Goal: Task Accomplishment & Management: Use online tool/utility

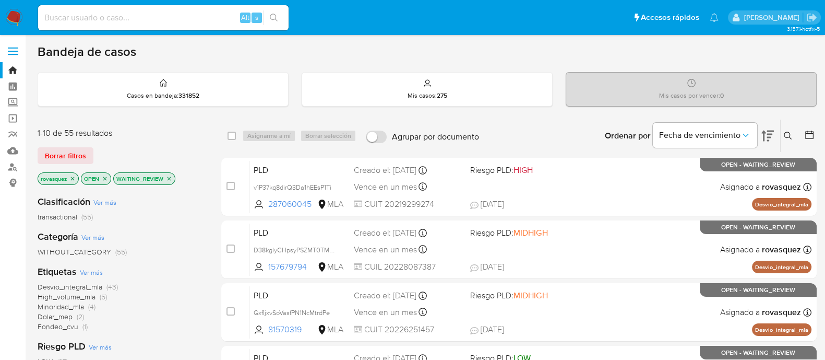
click at [788, 135] on icon at bounding box center [788, 136] width 8 height 8
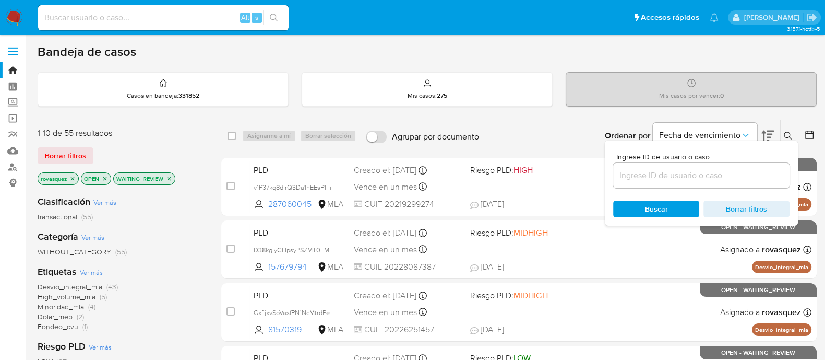
click at [691, 174] on input at bounding box center [701, 176] width 176 height 14
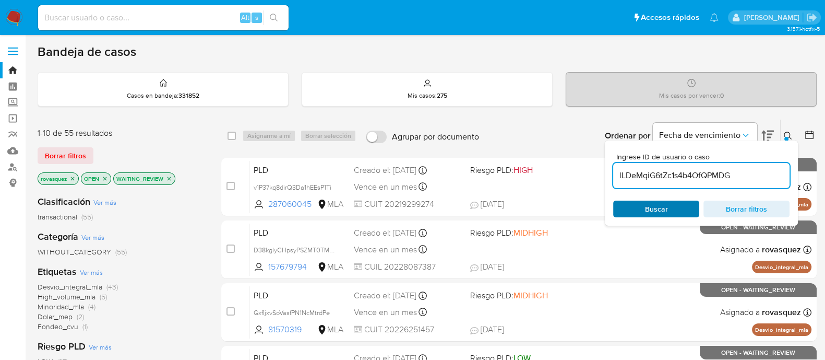
type input "lLDeMqiG6tZc1s4b4OfQPMDG"
click at [651, 207] on span "Buscar" at bounding box center [656, 208] width 23 height 17
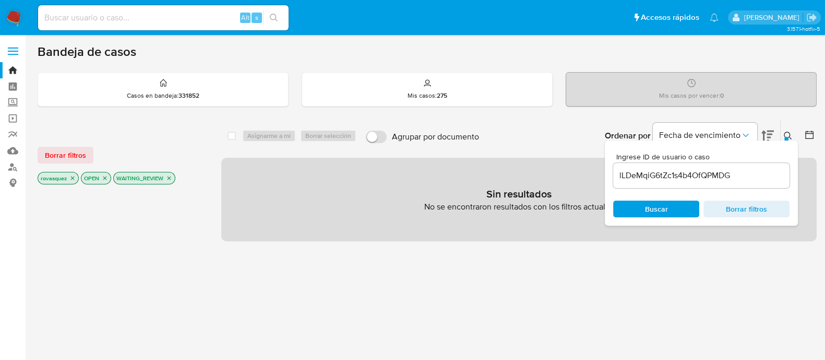
click at [364, 223] on div "Sin resultados No se encontraron resultados con los filtros actuales" at bounding box center [519, 200] width 596 height 84
click at [169, 177] on icon "close-filter" at bounding box center [170, 178] width 4 height 4
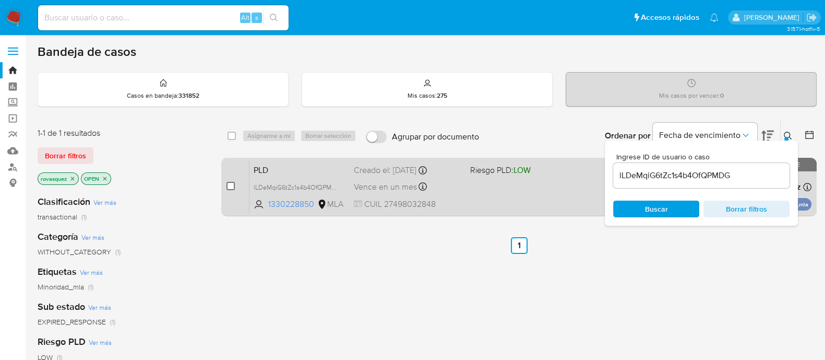
click at [227, 183] on input "checkbox" at bounding box center [231, 186] width 8 height 8
checkbox input "true"
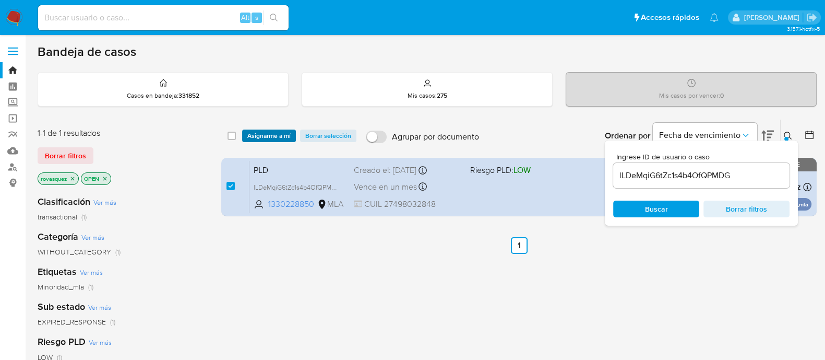
click at [286, 134] on span "Asignarme a mí" at bounding box center [268, 135] width 43 height 10
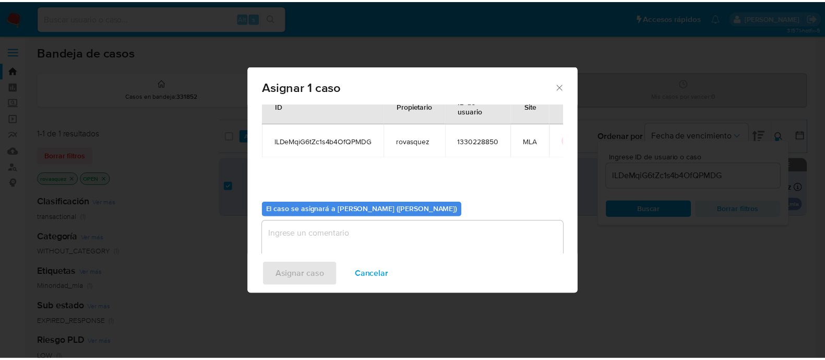
scroll to position [54, 0]
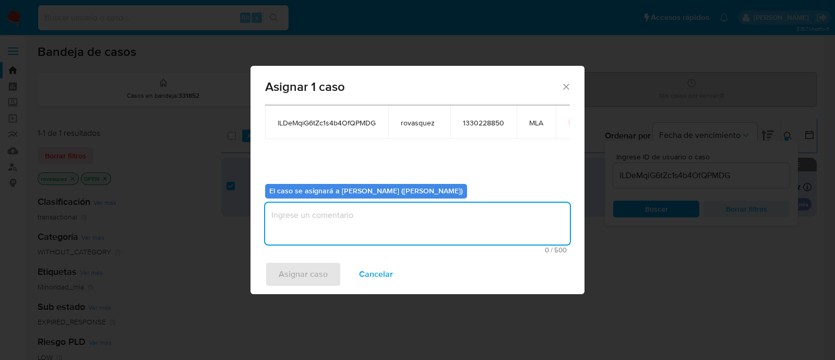
click at [270, 222] on textarea "assign-modal" at bounding box center [417, 224] width 305 height 42
type textarea "."
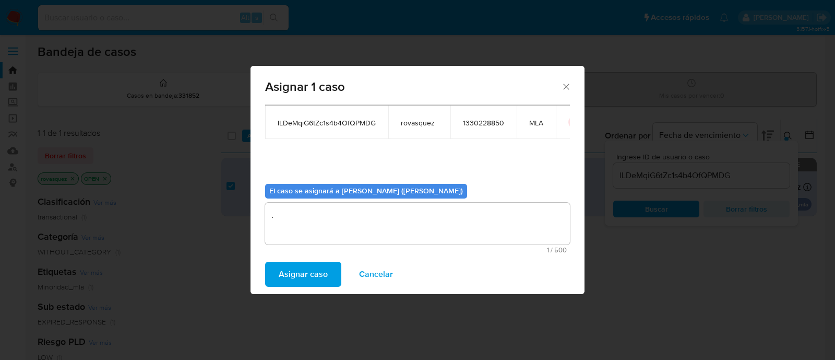
click at [331, 282] on button "Asignar caso" at bounding box center [303, 274] width 76 height 25
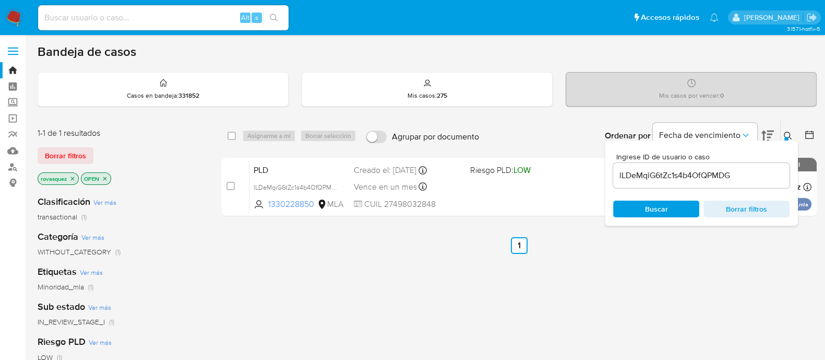
click at [561, 304] on div "select-all-cases-checkbox Asignarme a mí Borrar selección Agrupar por documento…" at bounding box center [519, 355] width 596 height 473
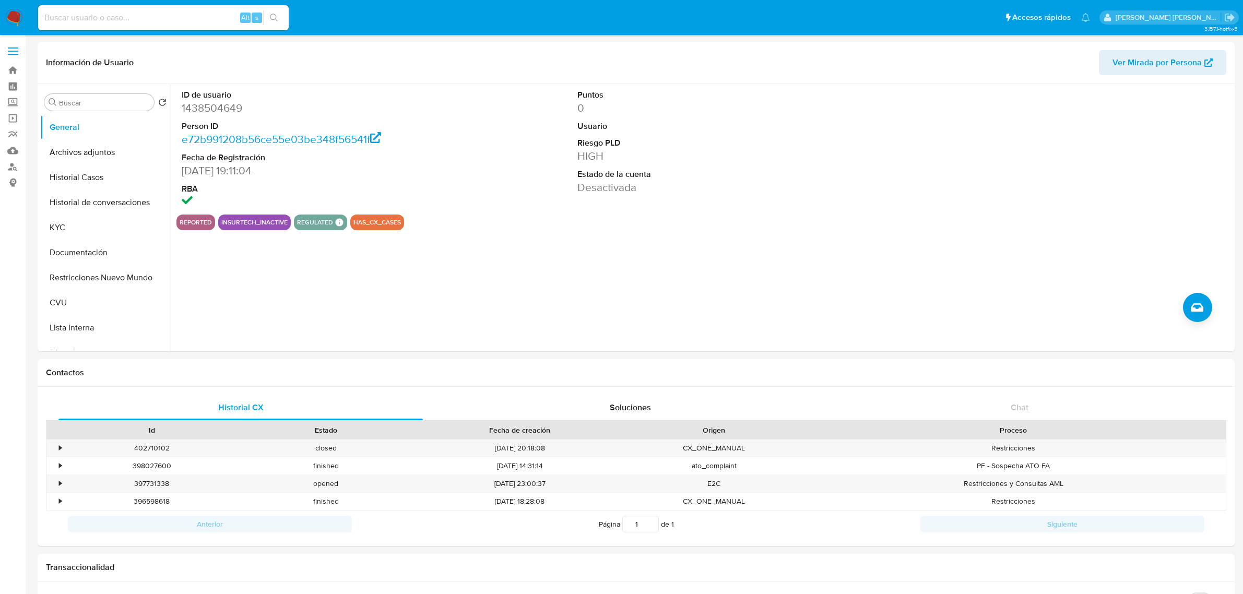
select select "10"
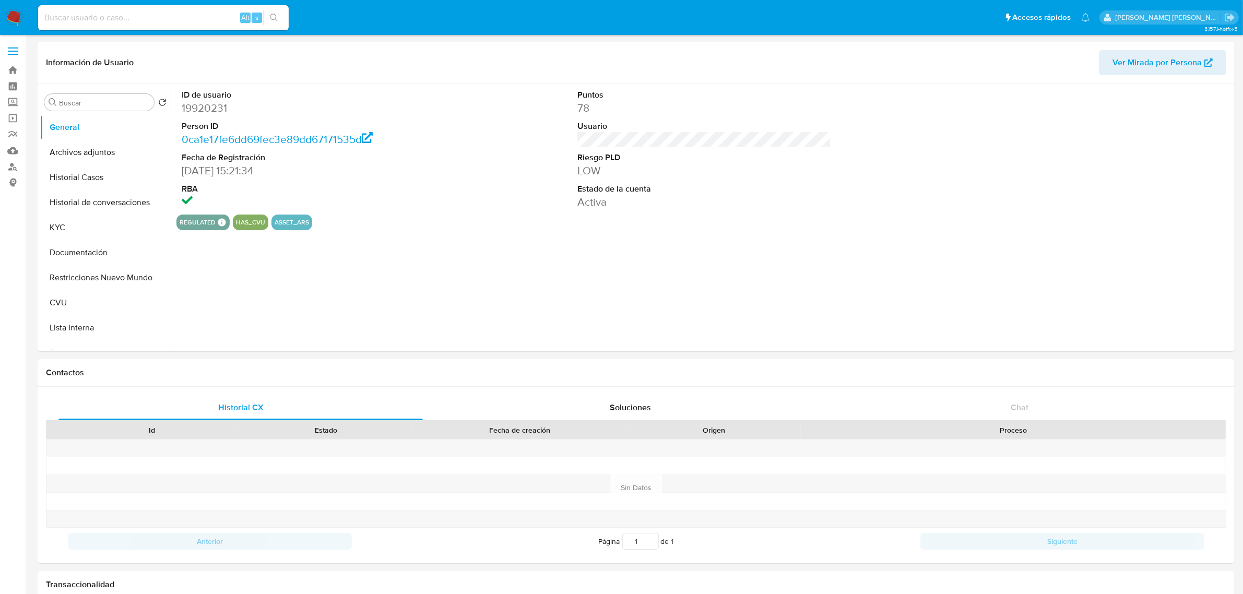
select select "10"
click at [94, 180] on button "Historial Casos" at bounding box center [101, 177] width 122 height 25
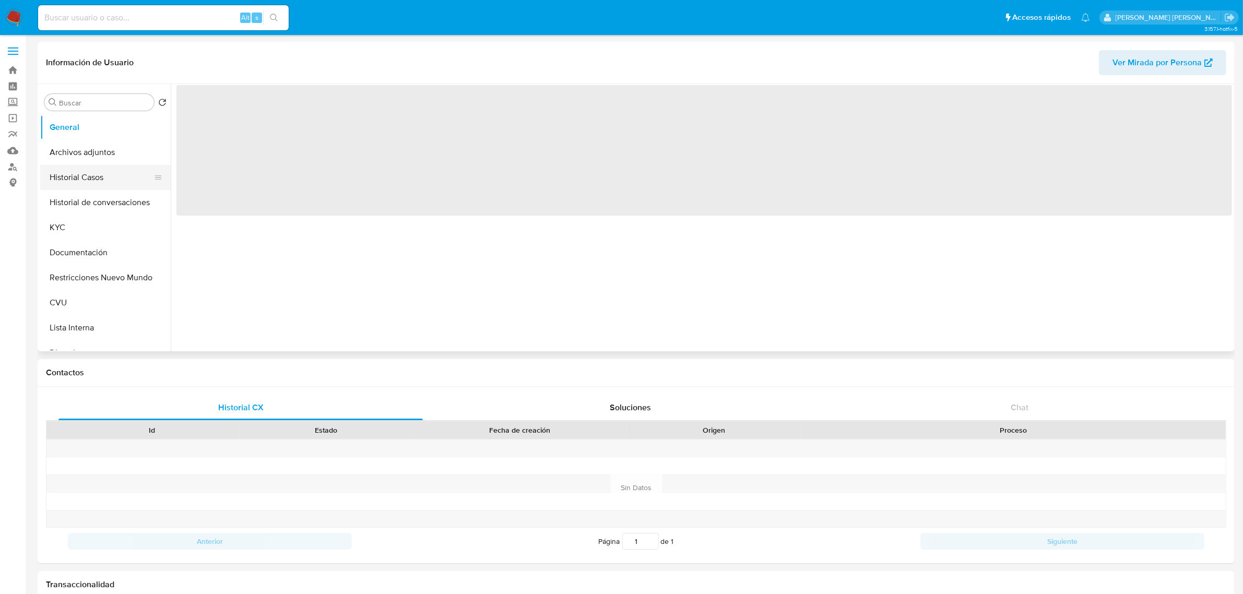
click at [84, 187] on button "Historial Casos" at bounding box center [101, 177] width 122 height 25
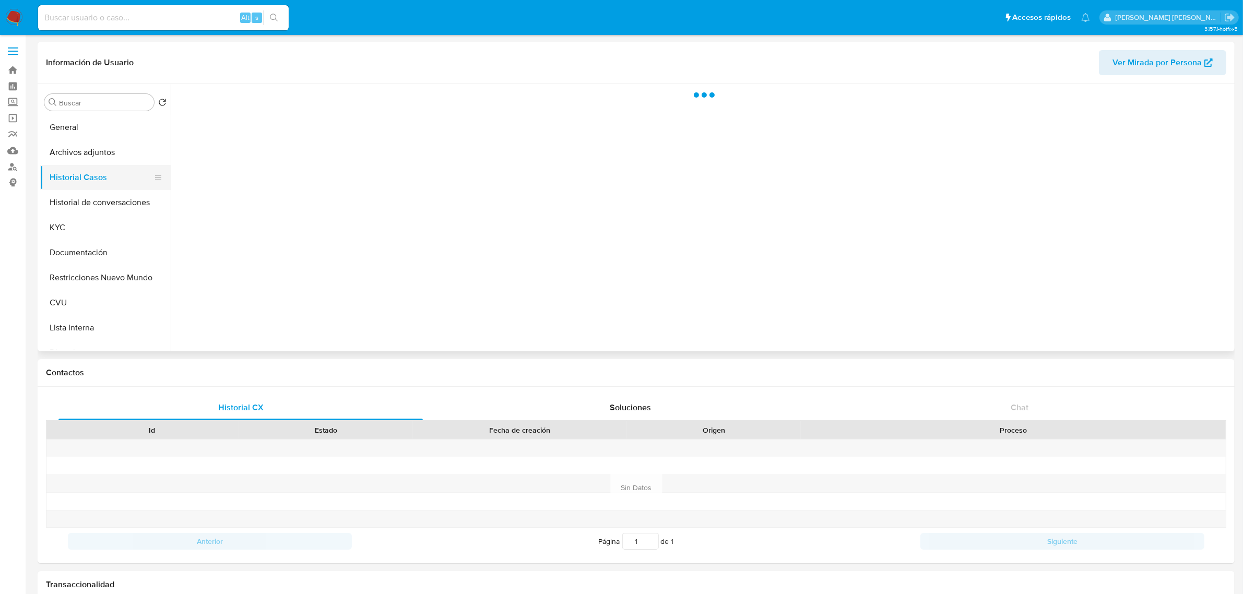
select select "10"
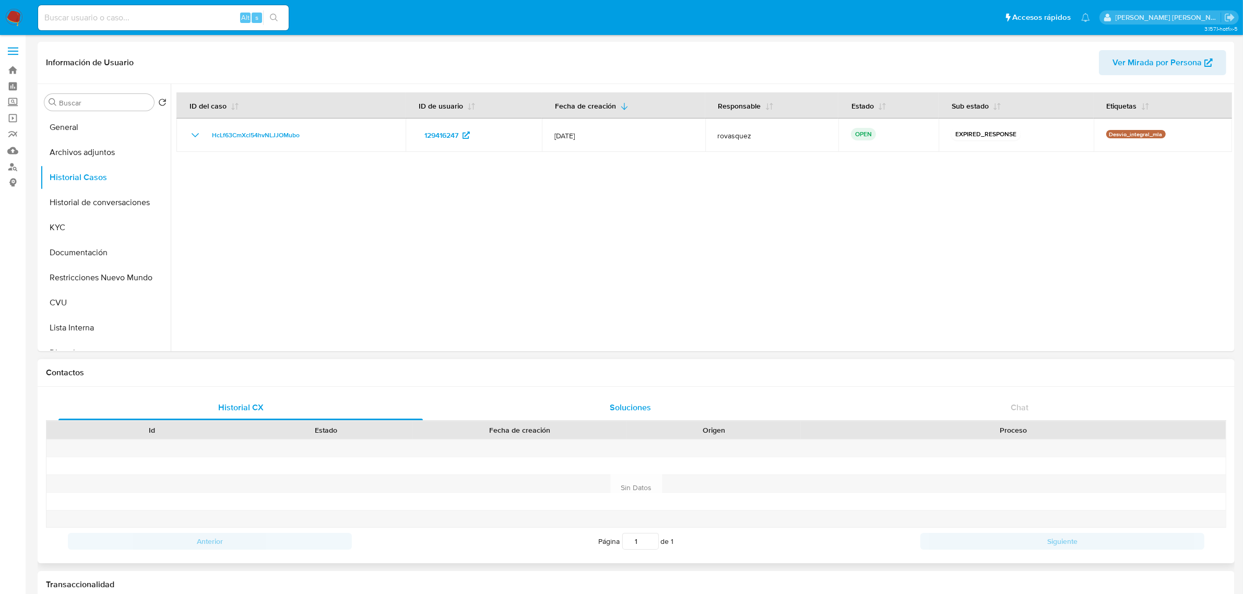
scroll to position [65, 0]
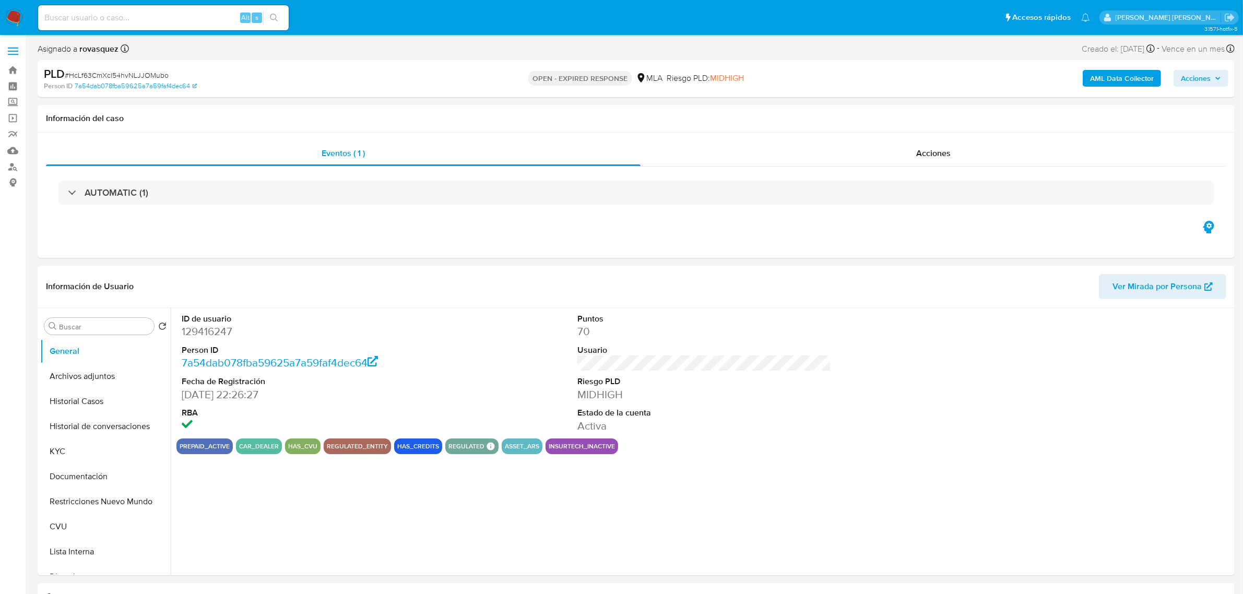
select select "10"
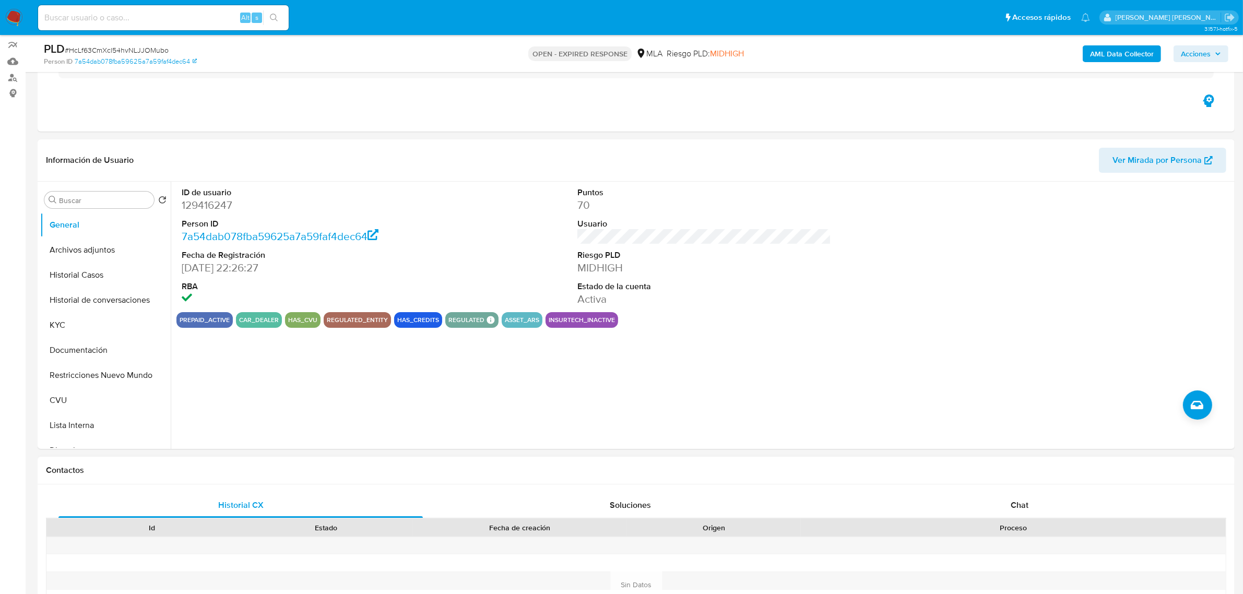
scroll to position [261, 0]
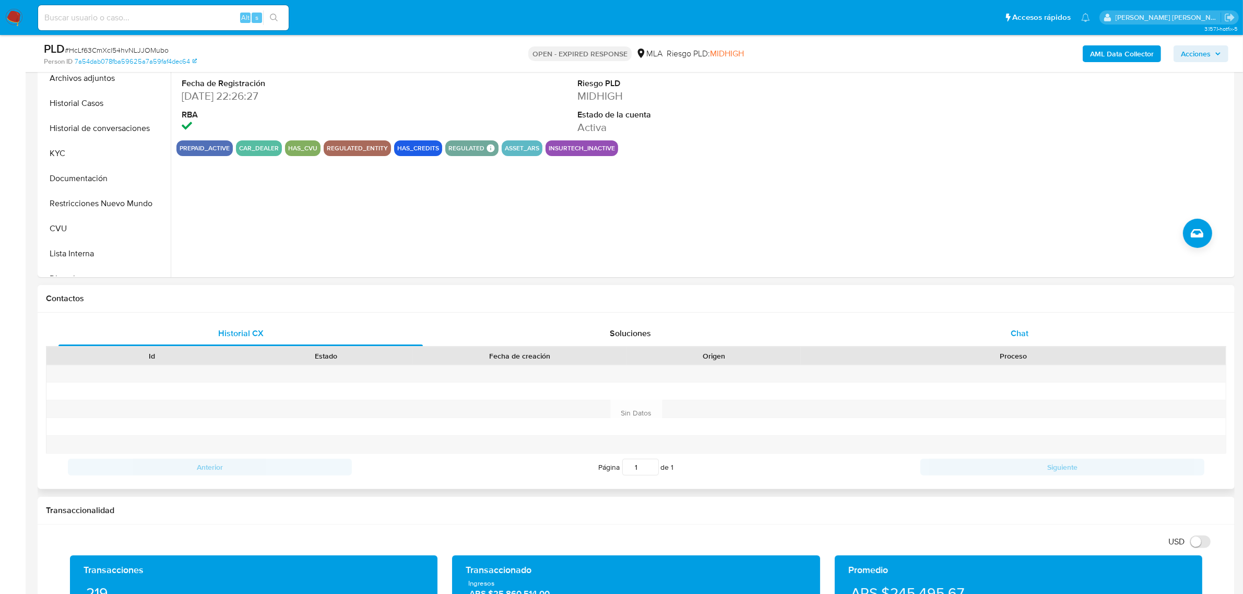
click at [1027, 332] on span "Chat" at bounding box center [1020, 333] width 18 height 12
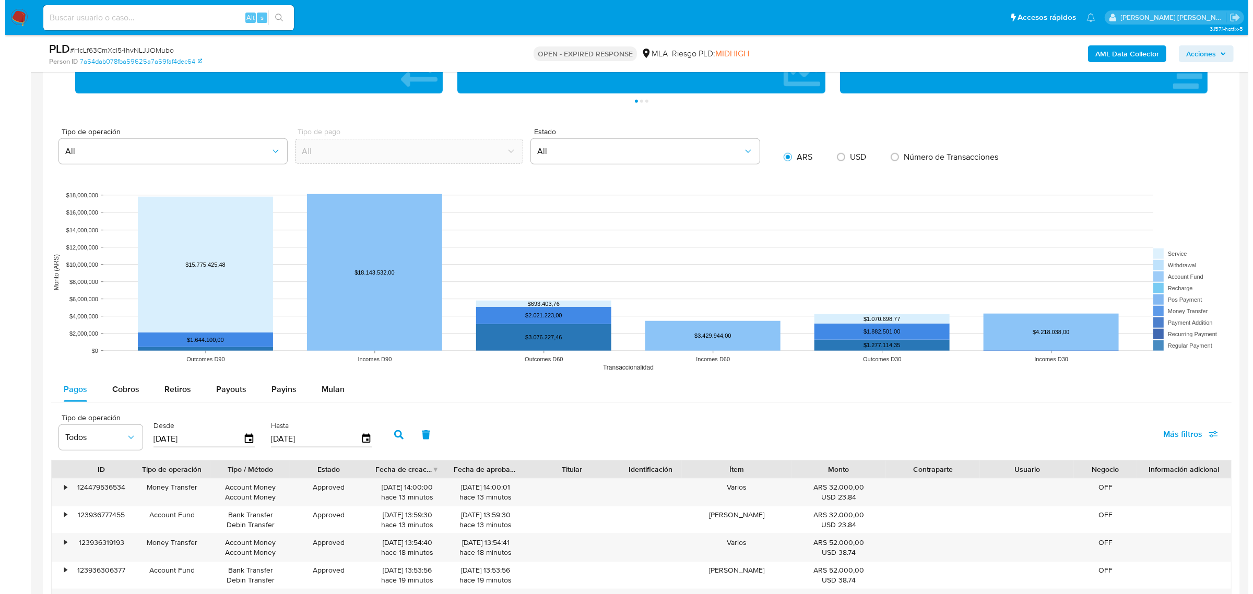
scroll to position [1174, 0]
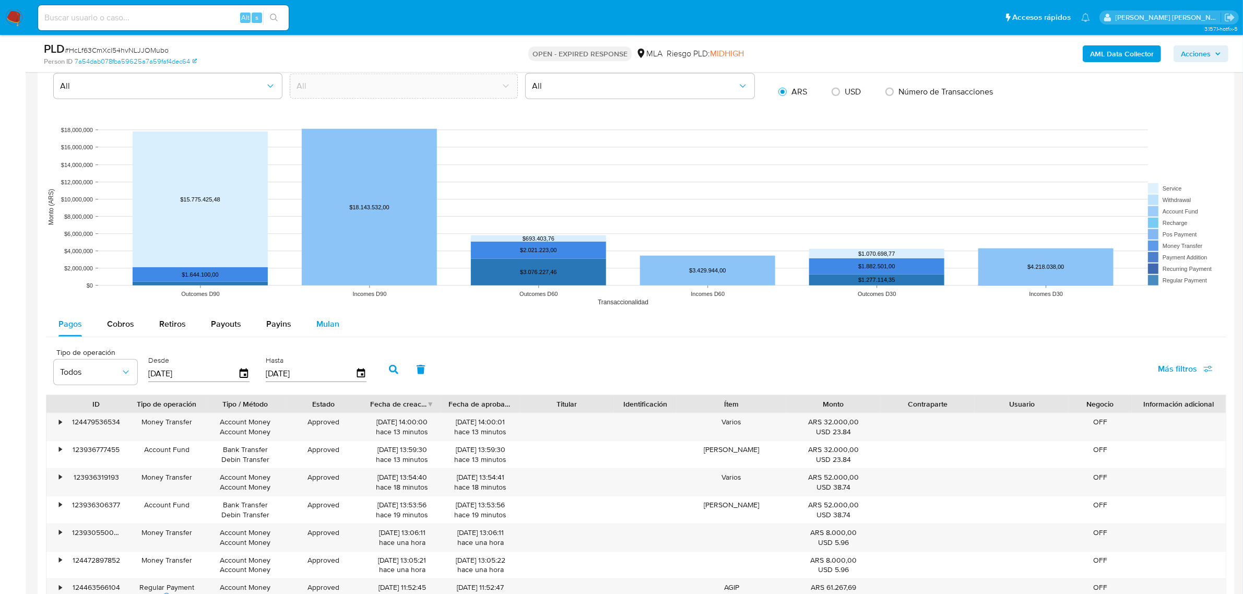
click at [324, 328] on span "Mulan" at bounding box center [327, 324] width 23 height 12
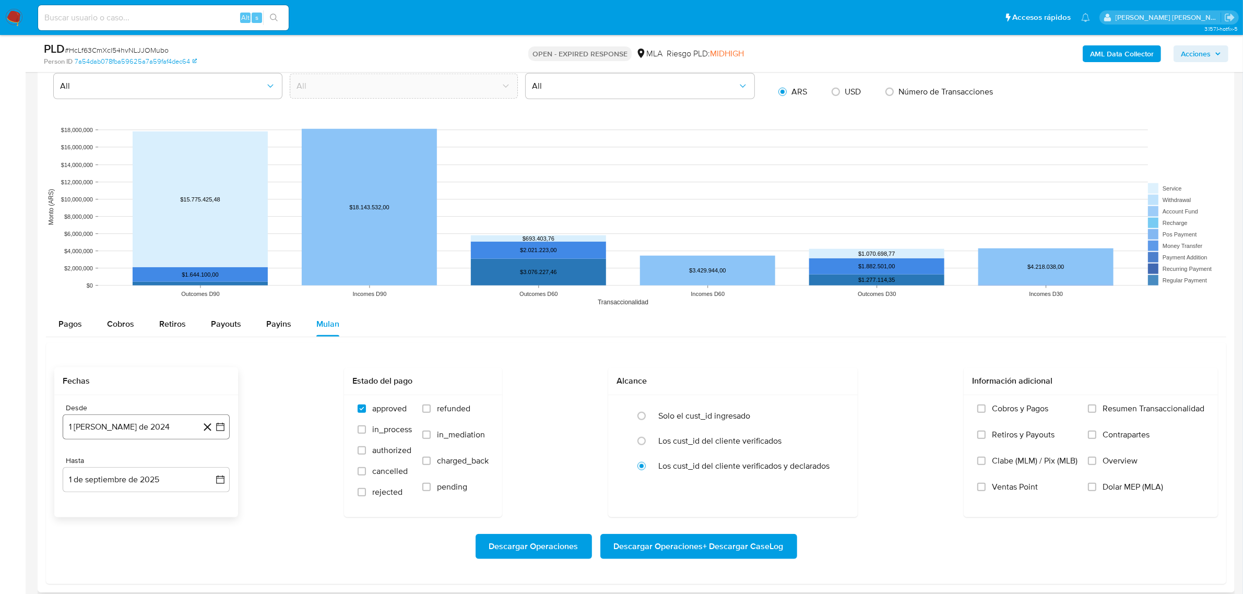
click at [181, 429] on button "1 de agosto de 2024" at bounding box center [146, 426] width 167 height 25
click at [231, 431] on div "Desde 1 de agosto de 2024 agosto 2024 agosto 2024 lun lunes mar martes mié miér…" at bounding box center [146, 456] width 184 height 122
click at [219, 431] on icon "button" at bounding box center [220, 427] width 10 height 10
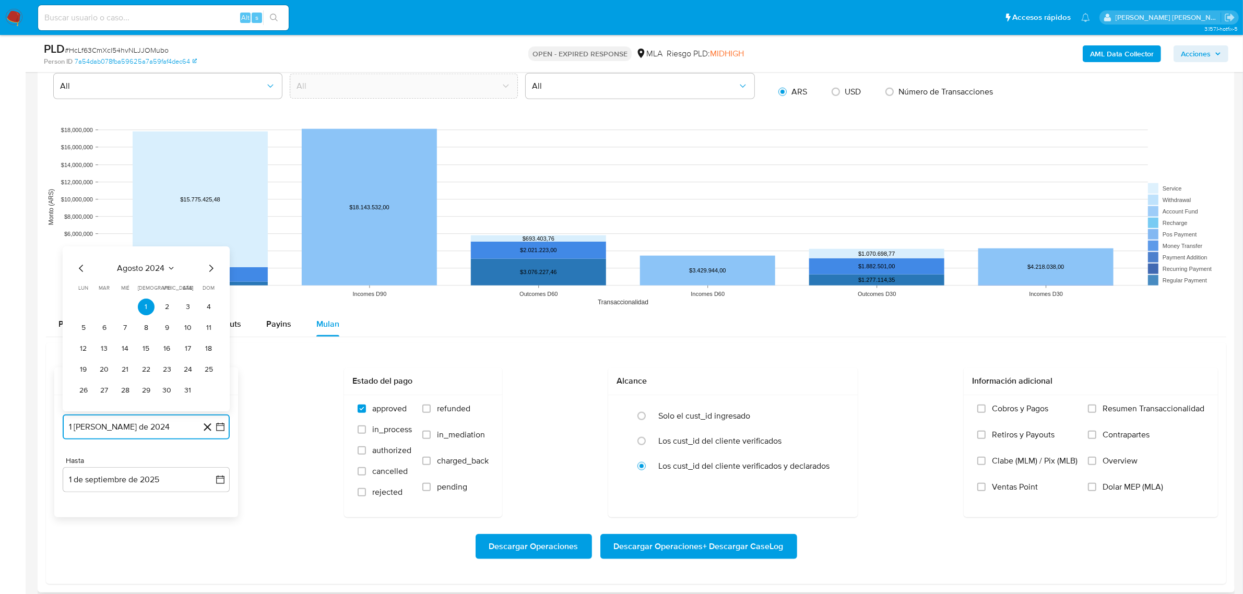
click at [208, 270] on icon "Mes siguiente" at bounding box center [211, 268] width 13 height 13
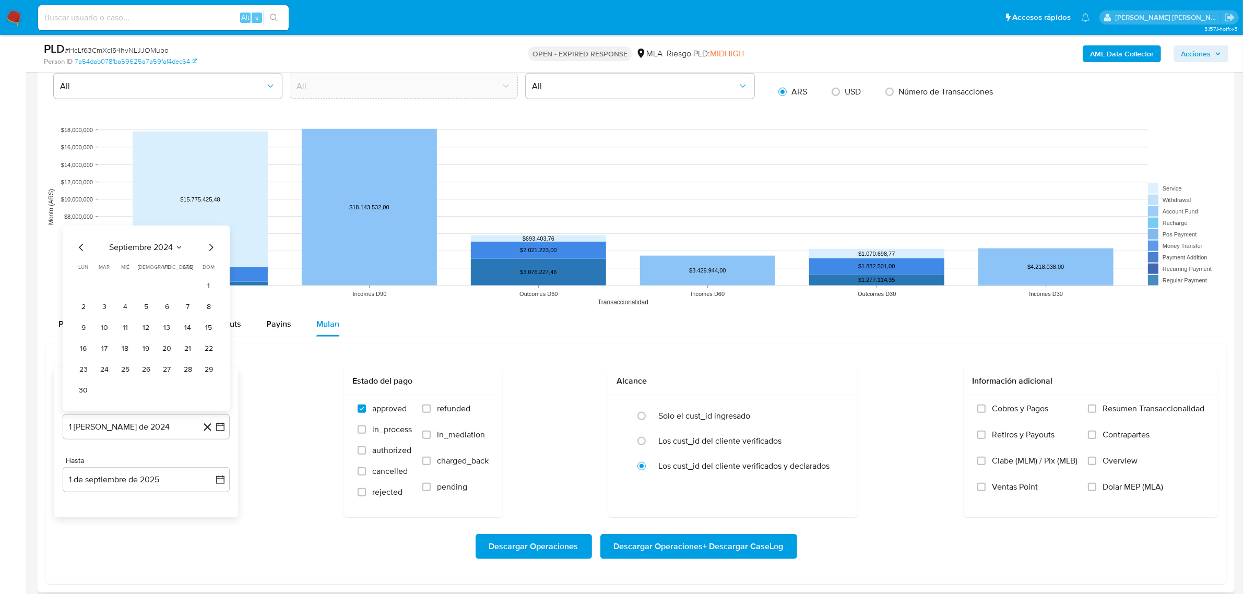
click at [208, 270] on span "dom" at bounding box center [209, 267] width 12 height 8
click at [213, 252] on icon "Mes siguiente" at bounding box center [211, 247] width 13 height 13
click at [212, 262] on div "octubre 2024 octubre 2024 lun lunes mar martes mié miércoles jue jueves vie vie…" at bounding box center [146, 328] width 167 height 165
click at [213, 269] on icon "Mes siguiente" at bounding box center [211, 268] width 13 height 13
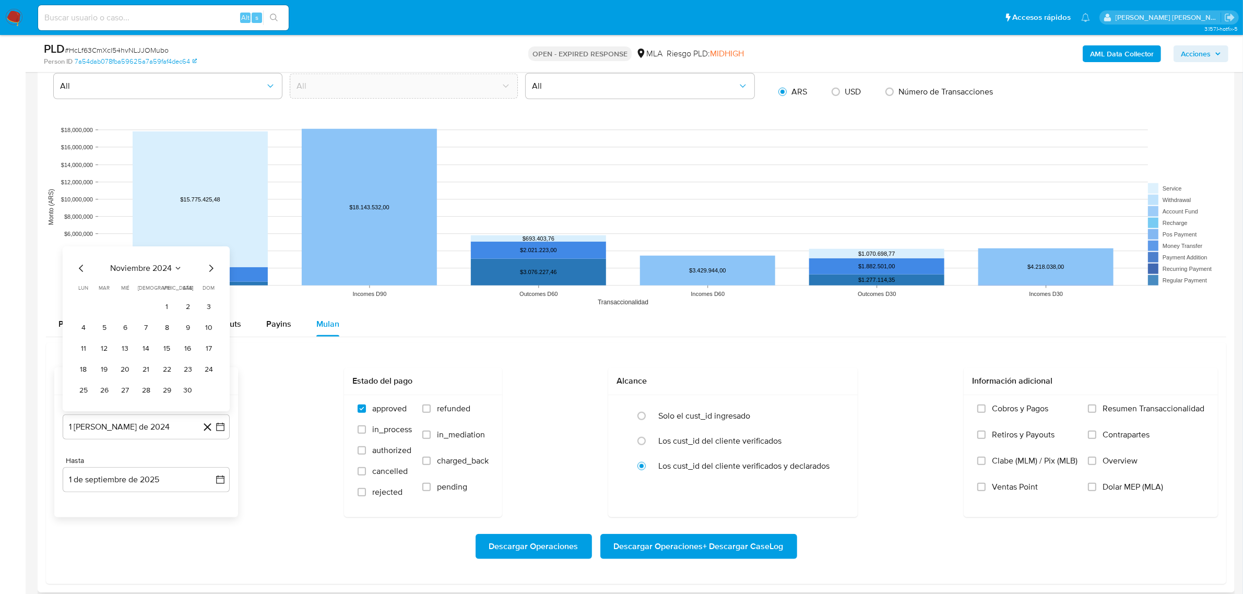
click at [212, 270] on icon "Mes siguiente" at bounding box center [211, 268] width 4 height 7
click at [210, 246] on icon "Mes siguiente" at bounding box center [211, 247] width 4 height 7
click at [212, 267] on icon "Mes siguiente" at bounding box center [211, 268] width 13 height 13
click at [185, 312] on button "1" at bounding box center [188, 307] width 17 height 17
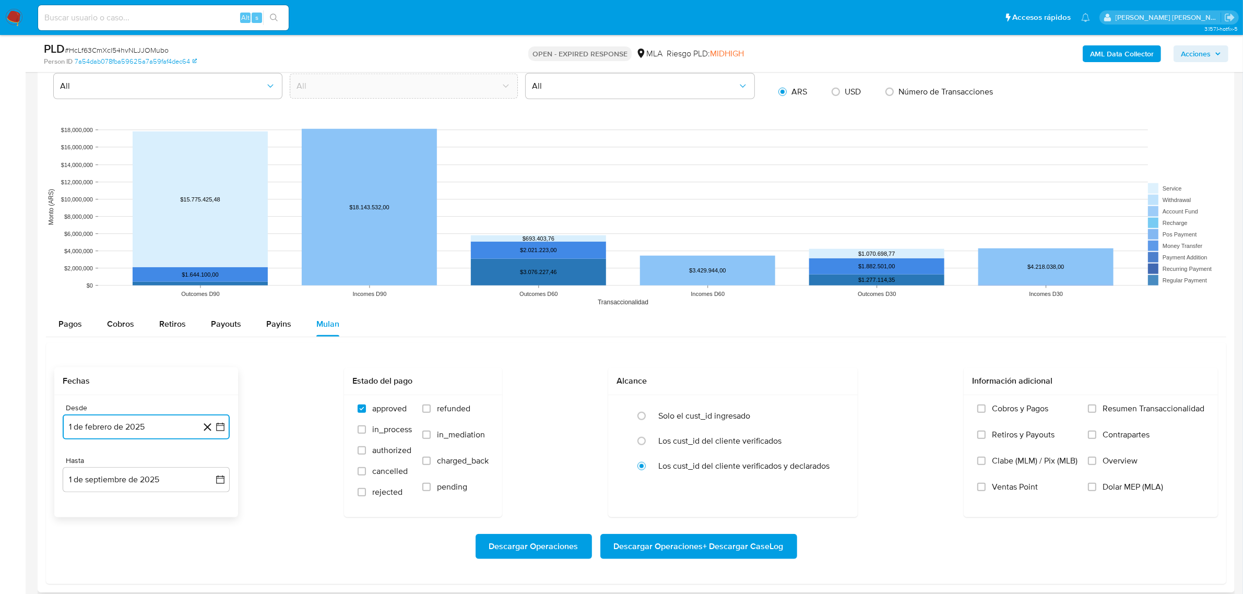
click at [218, 436] on button "1 de febrero de 2025" at bounding box center [146, 426] width 167 height 25
click at [207, 271] on icon "Mes siguiente" at bounding box center [211, 268] width 13 height 13
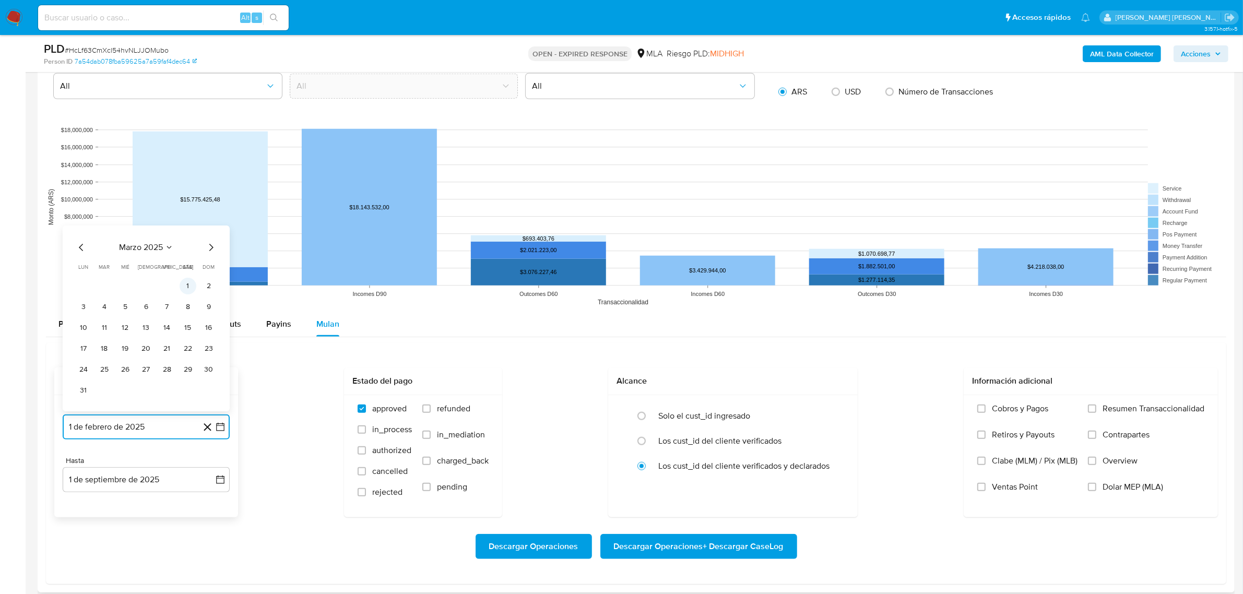
click at [184, 286] on button "1" at bounding box center [188, 286] width 17 height 17
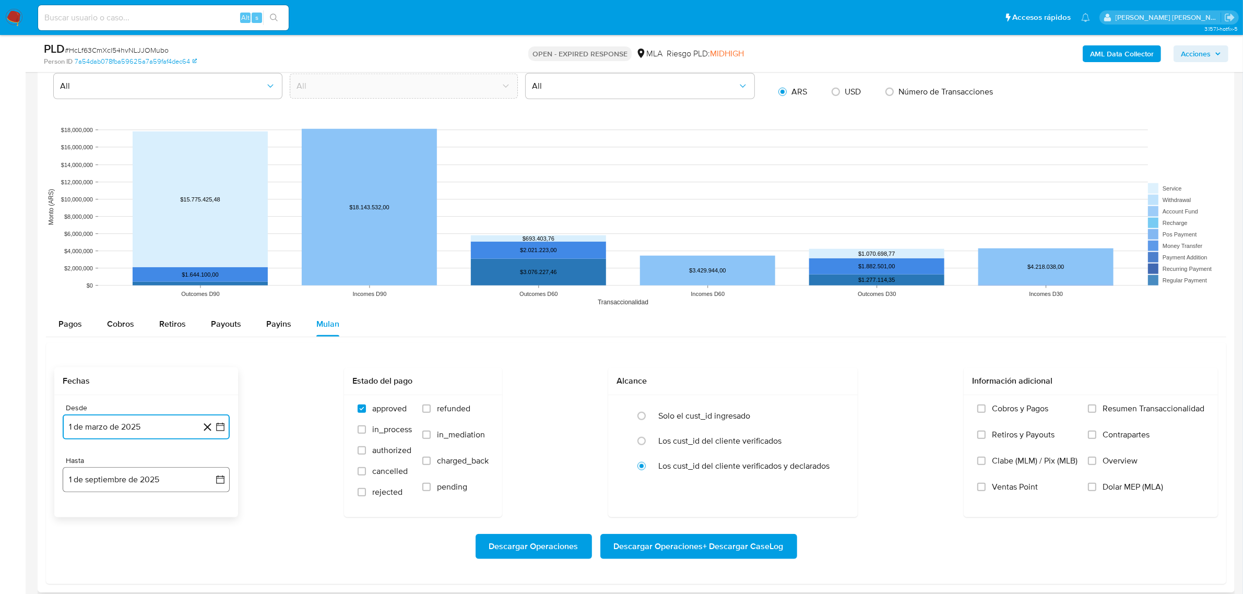
click at [170, 476] on button "1 de septiembre de 2025" at bounding box center [146, 479] width 167 height 25
click at [82, 323] on icon "Mes anterior" at bounding box center [81, 321] width 13 height 13
click at [82, 322] on icon "Mes anterior" at bounding box center [81, 321] width 13 height 13
click at [87, 444] on button "30" at bounding box center [83, 443] width 17 height 17
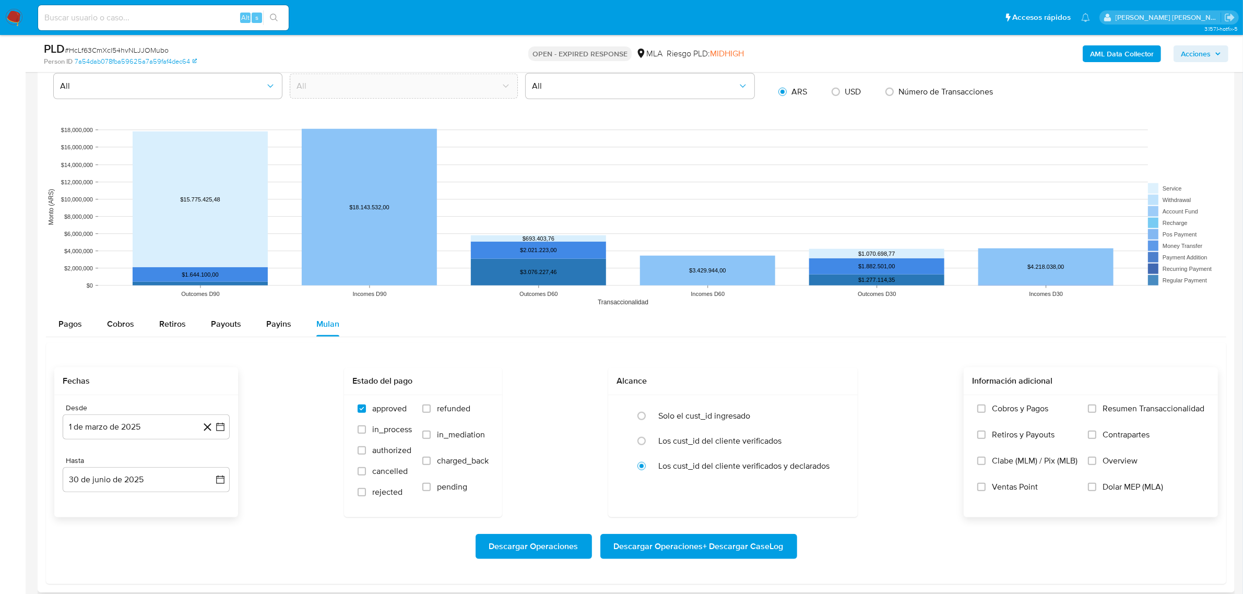
click at [1117, 488] on span "Dolar MEP (MLA)" at bounding box center [1132, 487] width 61 height 10
click at [1096, 488] on input "Dolar MEP (MLA)" at bounding box center [1092, 487] width 8 height 8
click at [680, 554] on span "Descargar Operaciones + Descargar CaseLog" at bounding box center [699, 546] width 170 height 23
click at [1115, 53] on b "AML Data Collector" at bounding box center [1122, 53] width 64 height 17
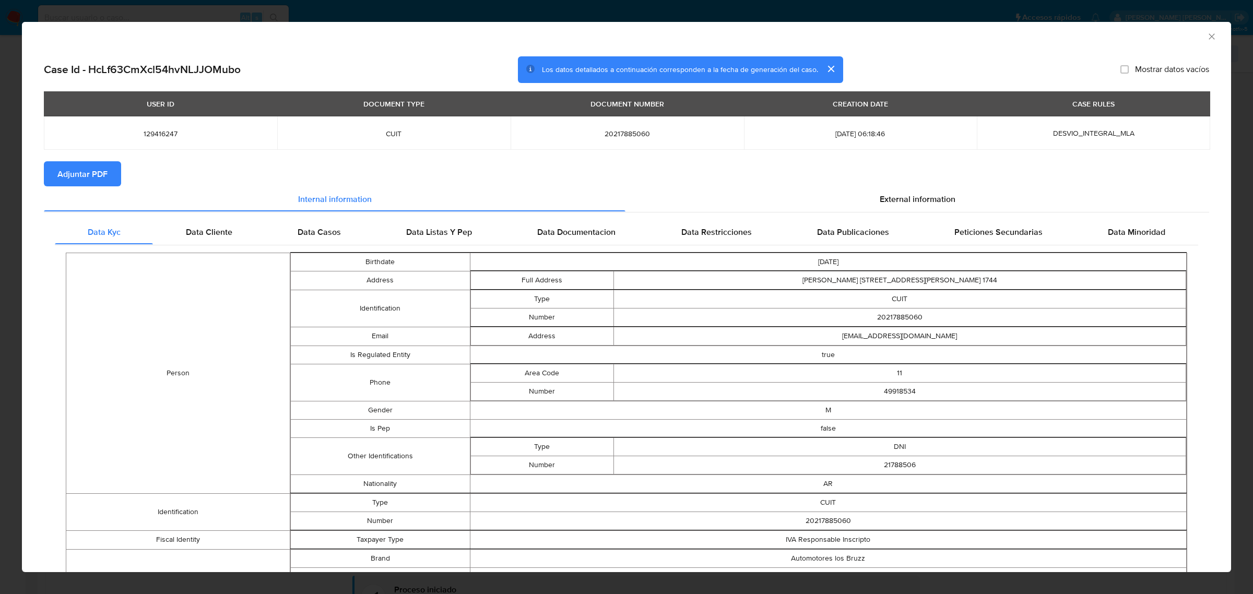
click at [99, 177] on span "Adjuntar PDF" at bounding box center [82, 173] width 50 height 23
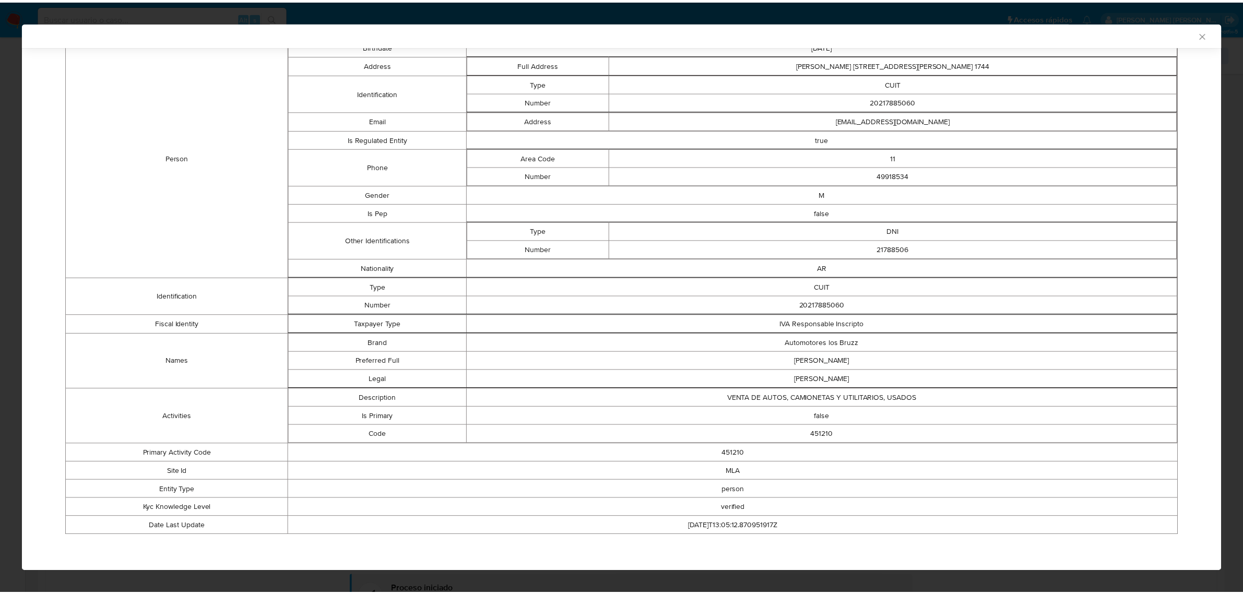
scroll to position [0, 0]
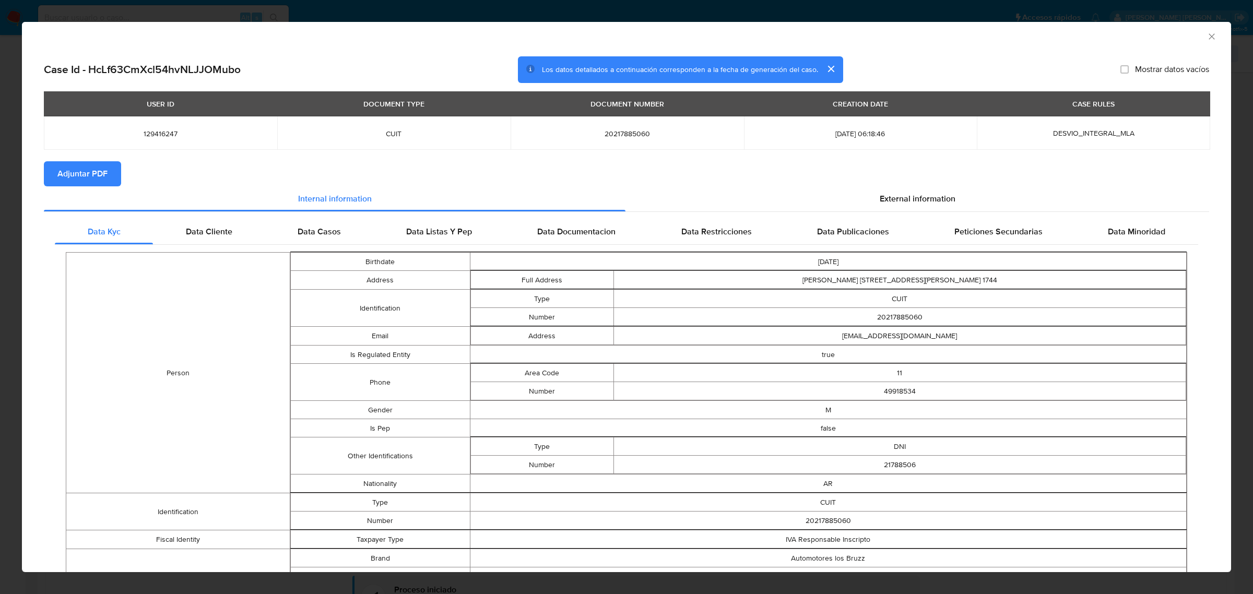
click at [1206, 34] on icon "Cerrar ventana" at bounding box center [1211, 36] width 10 height 10
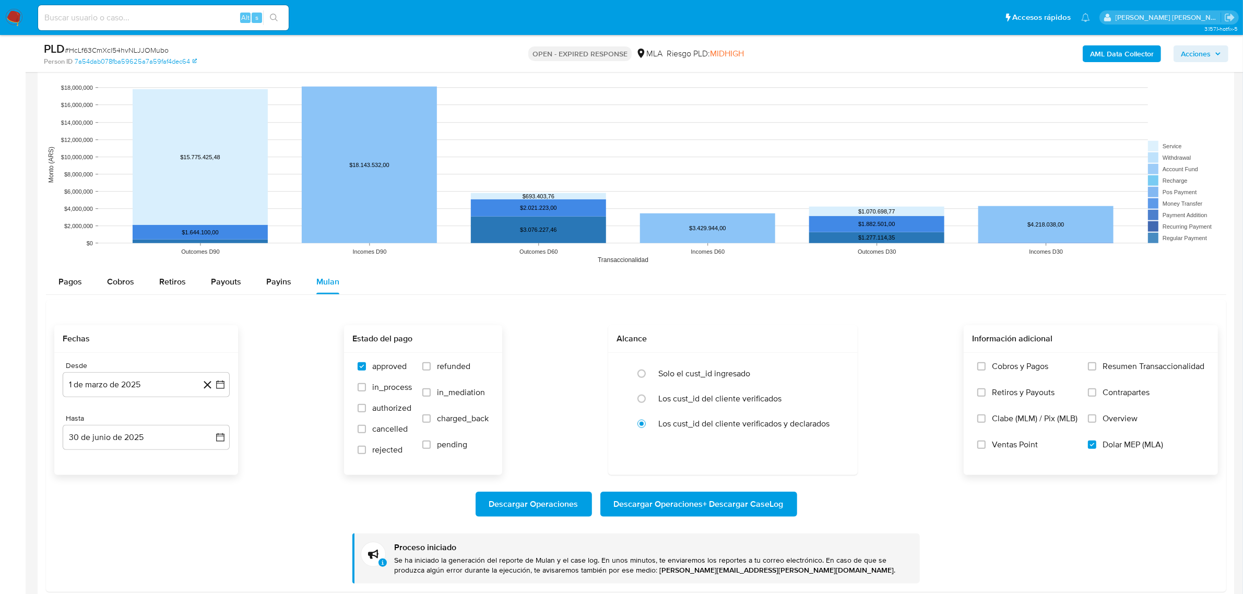
scroll to position [1240, 0]
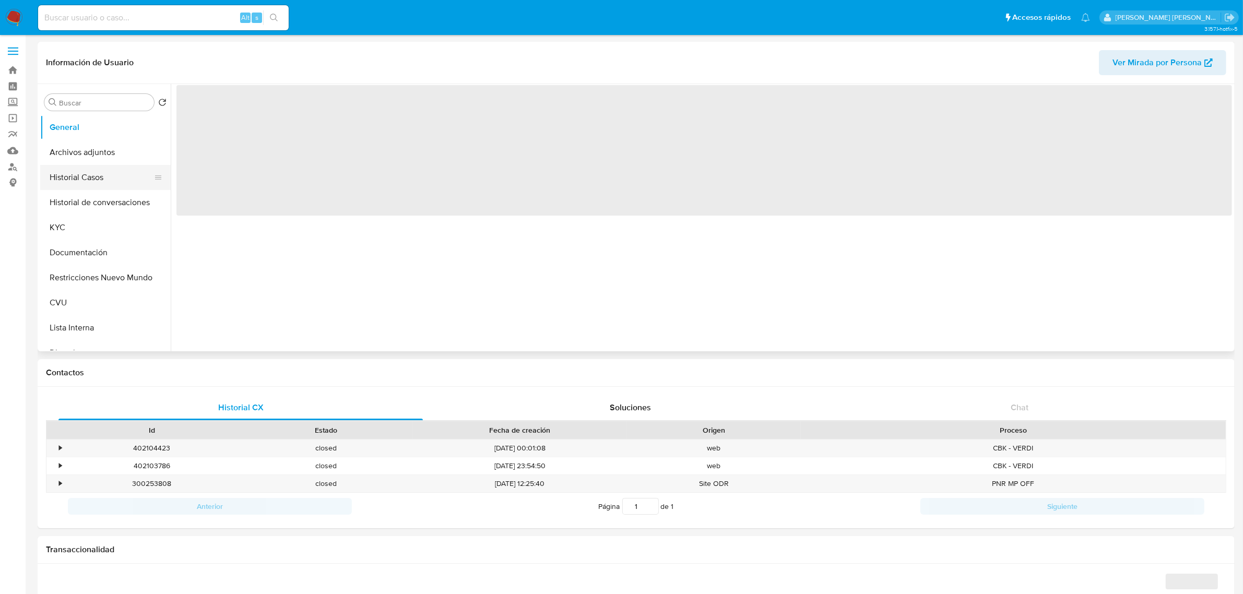
click at [97, 178] on button "Historial Casos" at bounding box center [101, 177] width 122 height 25
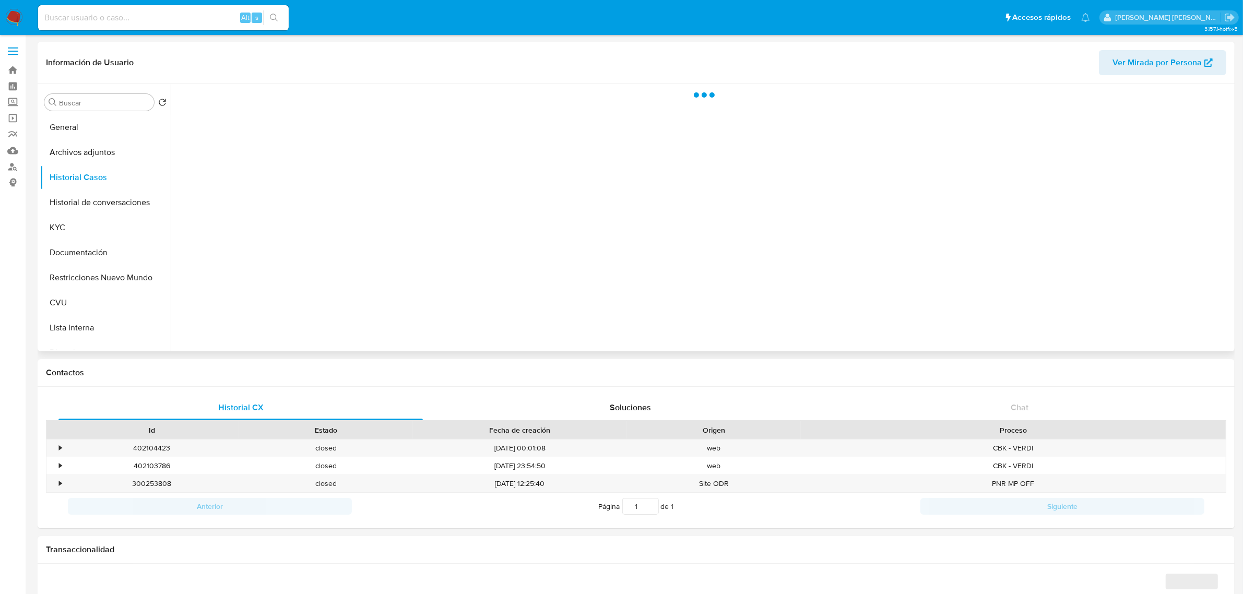
select select "10"
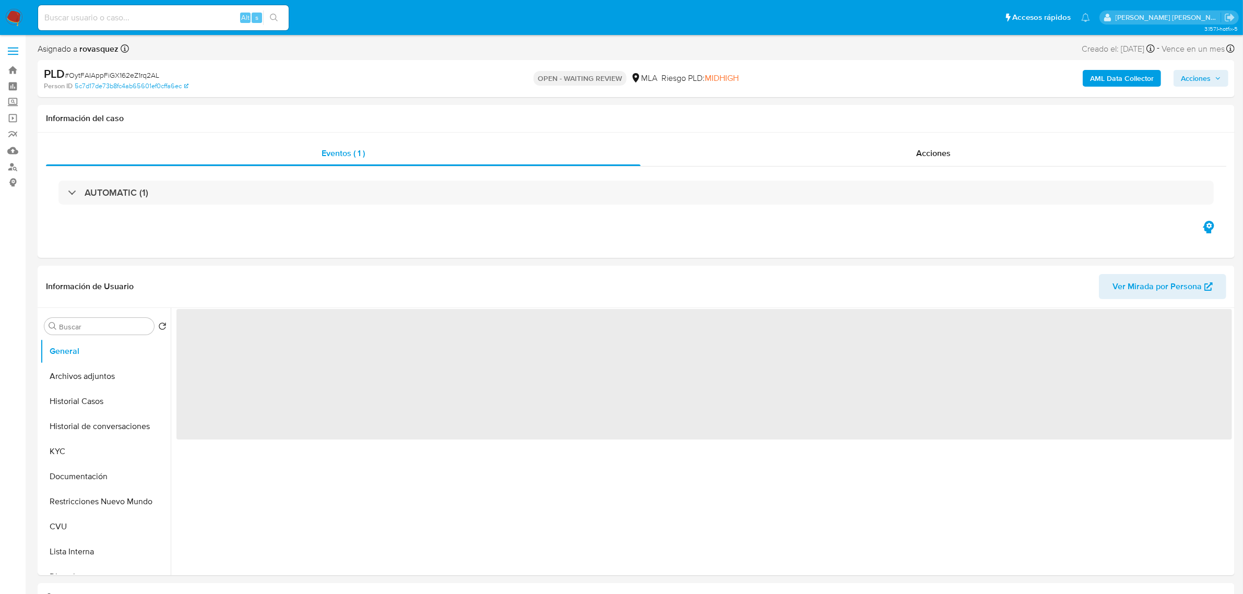
select select "10"
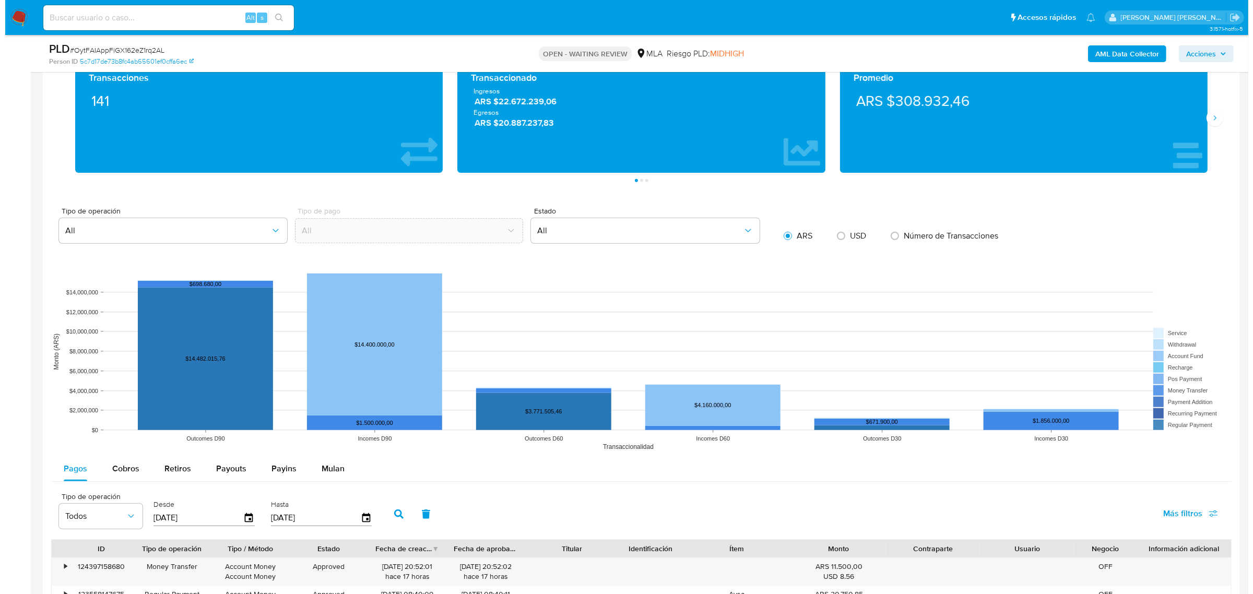
scroll to position [979, 0]
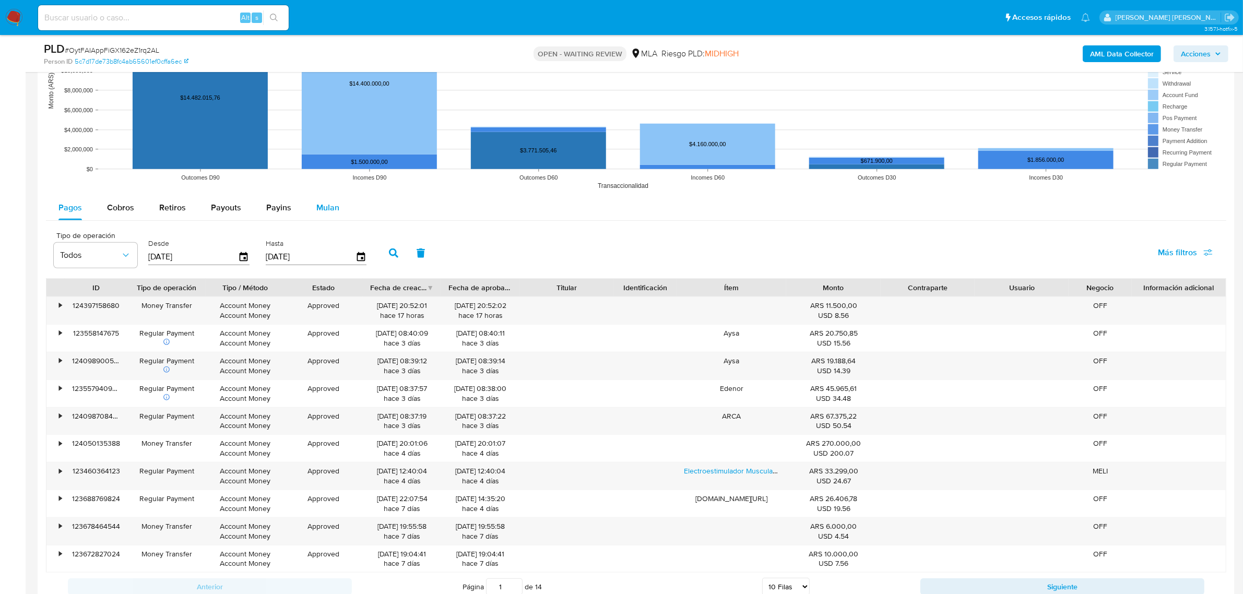
click at [320, 199] on div "Mulan" at bounding box center [327, 207] width 23 height 25
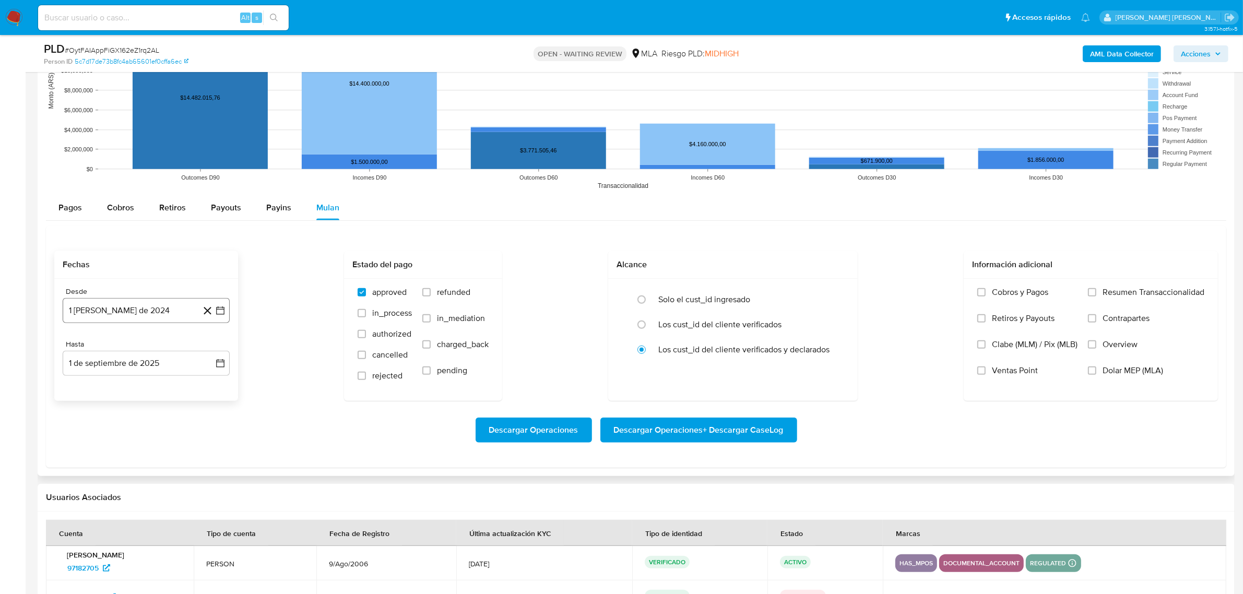
click at [225, 314] on button "1 de agosto de 2024" at bounding box center [146, 310] width 167 height 25
click at [208, 348] on icon "Mes siguiente" at bounding box center [211, 348] width 13 height 13
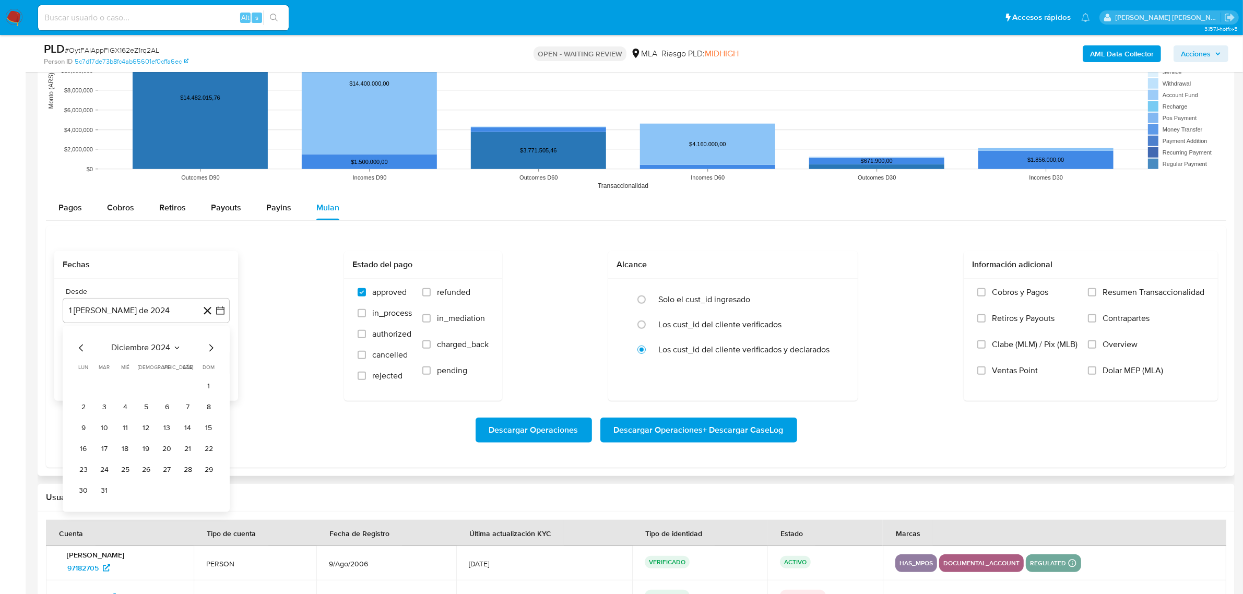
click at [208, 348] on icon "Mes siguiente" at bounding box center [211, 348] width 13 height 13
click at [191, 387] on button "1" at bounding box center [188, 386] width 17 height 17
click at [222, 362] on icon "button" at bounding box center [220, 363] width 8 height 8
click at [223, 316] on button "1 de febrero de 2025" at bounding box center [146, 310] width 167 height 25
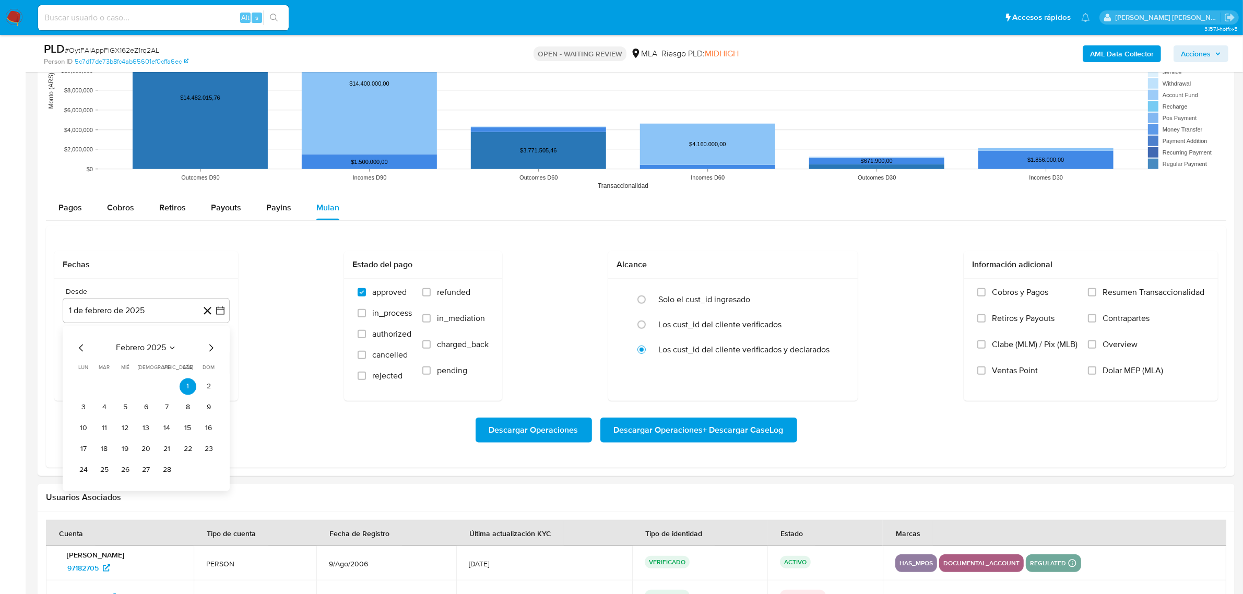
click at [217, 350] on icon "Mes siguiente" at bounding box center [211, 348] width 13 height 13
click at [186, 390] on button "1" at bounding box center [188, 386] width 17 height 17
click at [218, 372] on button "1 de septiembre de 2025" at bounding box center [146, 363] width 167 height 25
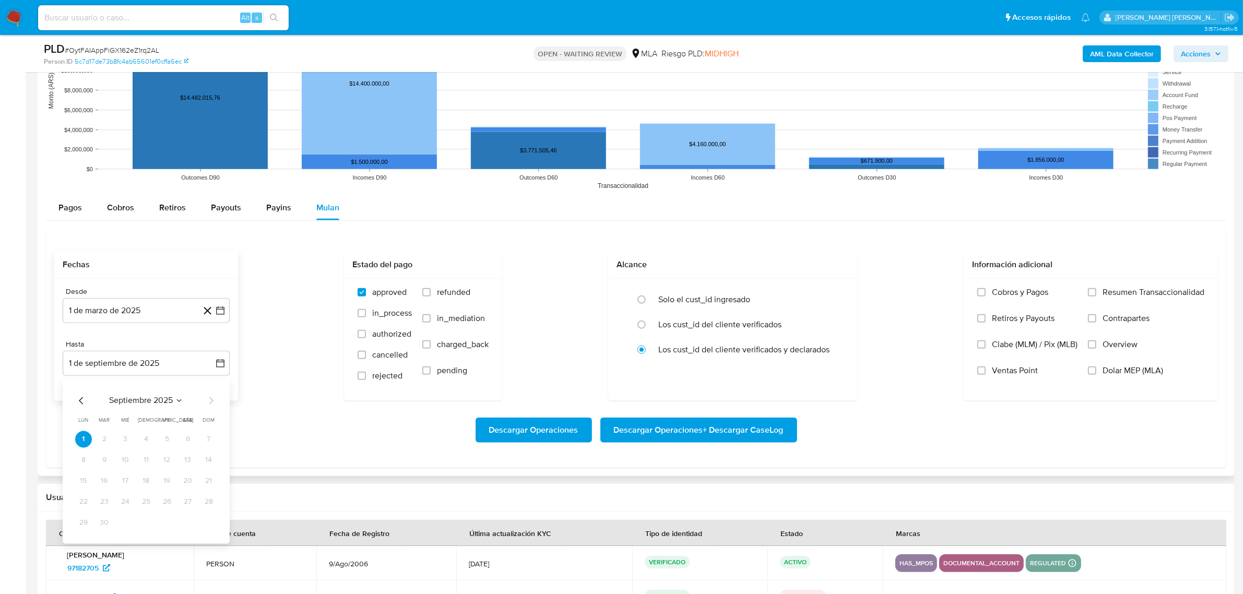
click at [80, 405] on icon "Mes anterior" at bounding box center [81, 401] width 13 height 13
click at [212, 405] on icon "Mes siguiente" at bounding box center [211, 401] width 13 height 13
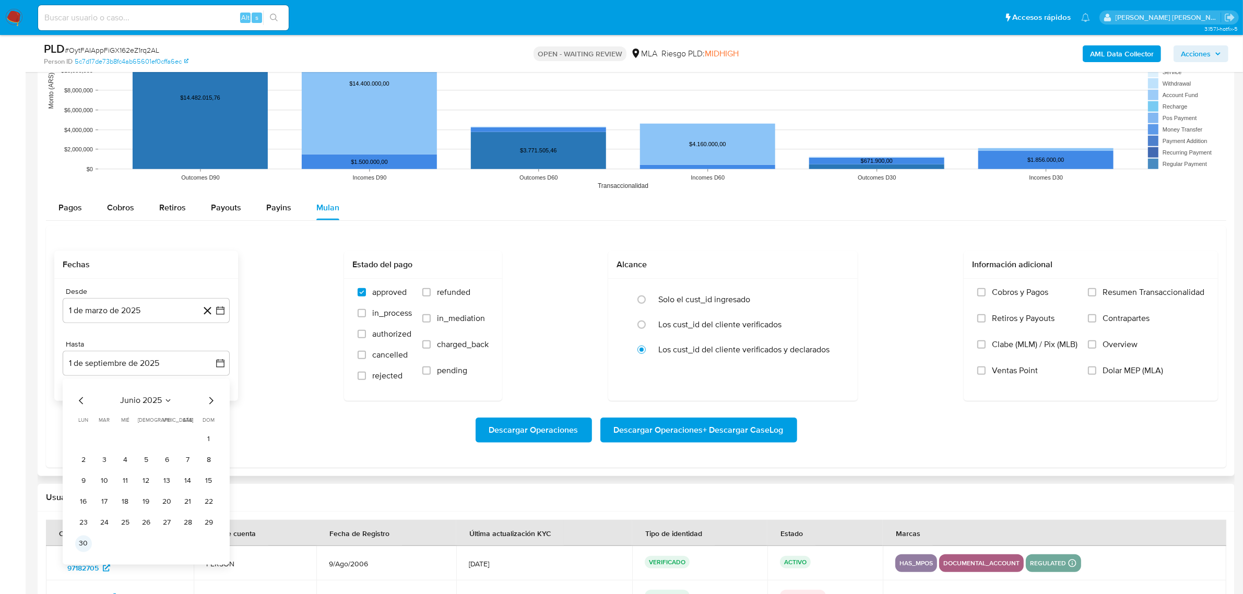
click at [90, 546] on button "30" at bounding box center [83, 544] width 17 height 17
click at [1112, 366] on span "Dolar MEP (MLA)" at bounding box center [1132, 370] width 61 height 10
click at [1096, 366] on input "Dolar MEP (MLA)" at bounding box center [1092, 370] width 8 height 8
click at [744, 430] on span "Descargar Operaciones + Descargar CaseLog" at bounding box center [699, 430] width 170 height 23
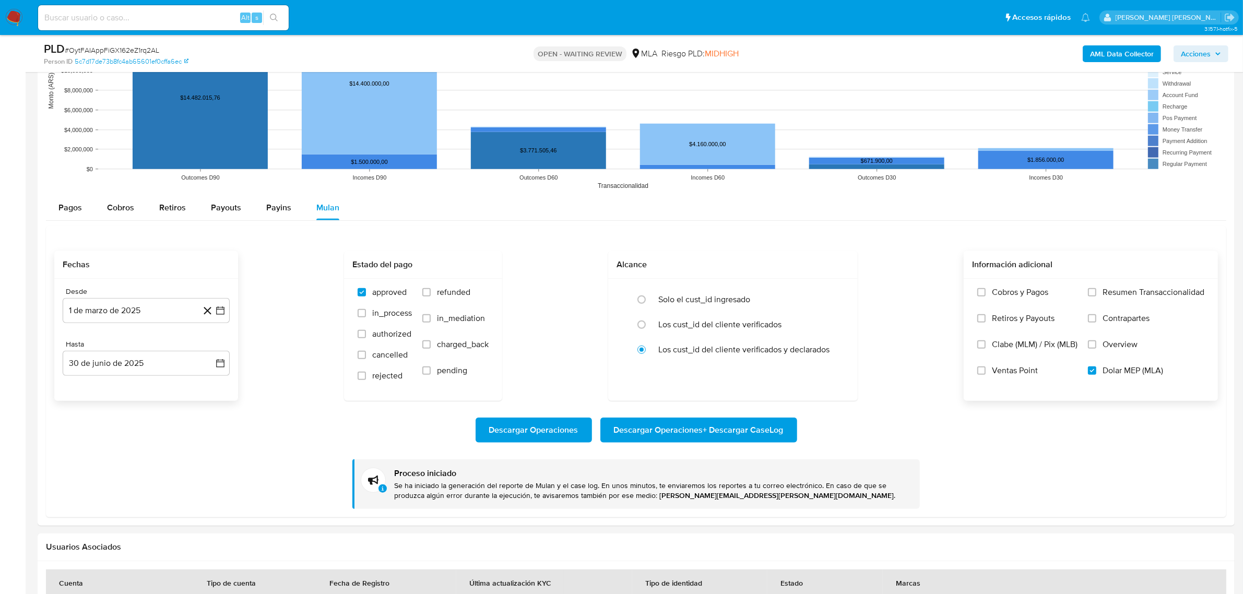
click at [1120, 57] on b "AML Data Collector" at bounding box center [1122, 53] width 64 height 17
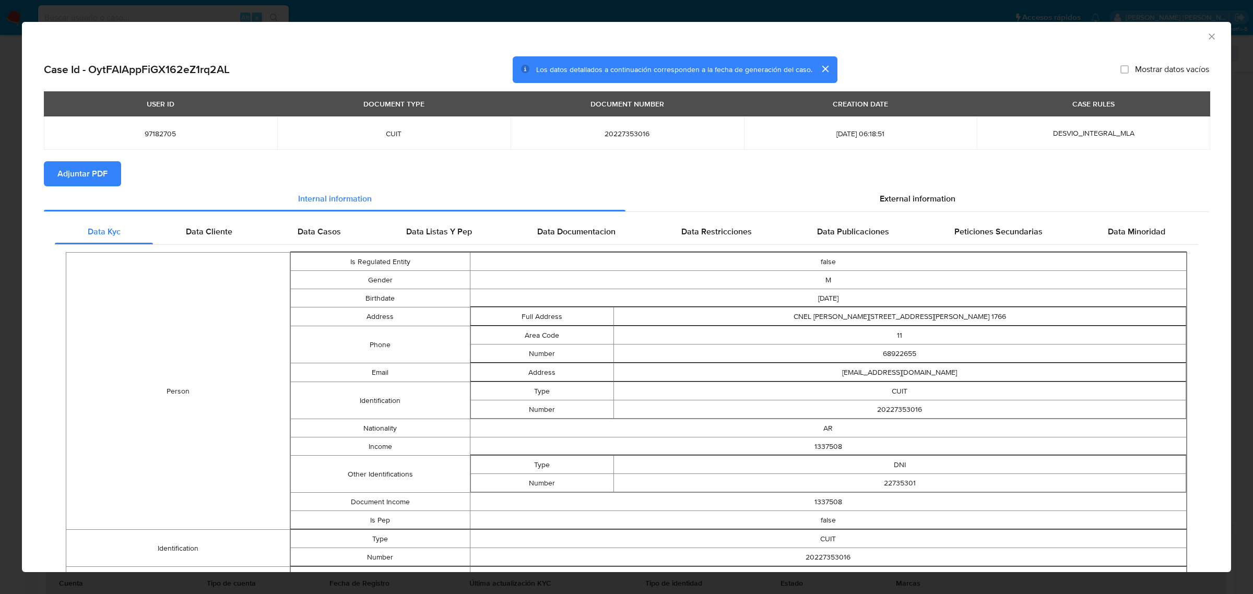
click at [90, 173] on span "Adjuntar PDF" at bounding box center [82, 173] width 50 height 23
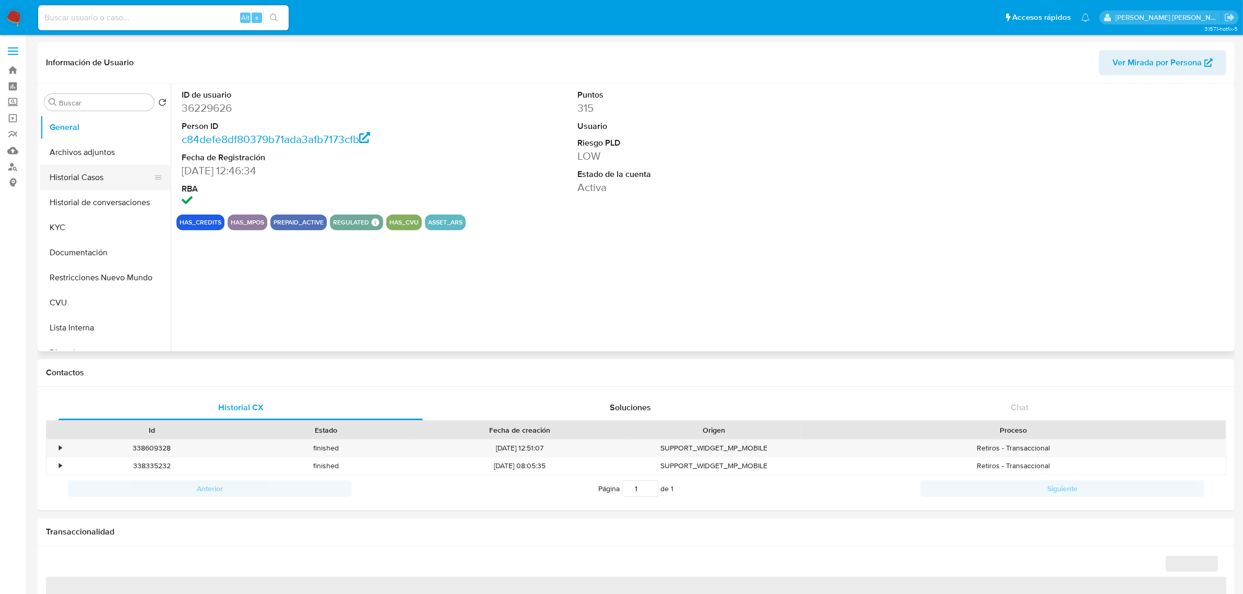
click at [103, 175] on button "Historial Casos" at bounding box center [101, 177] width 122 height 25
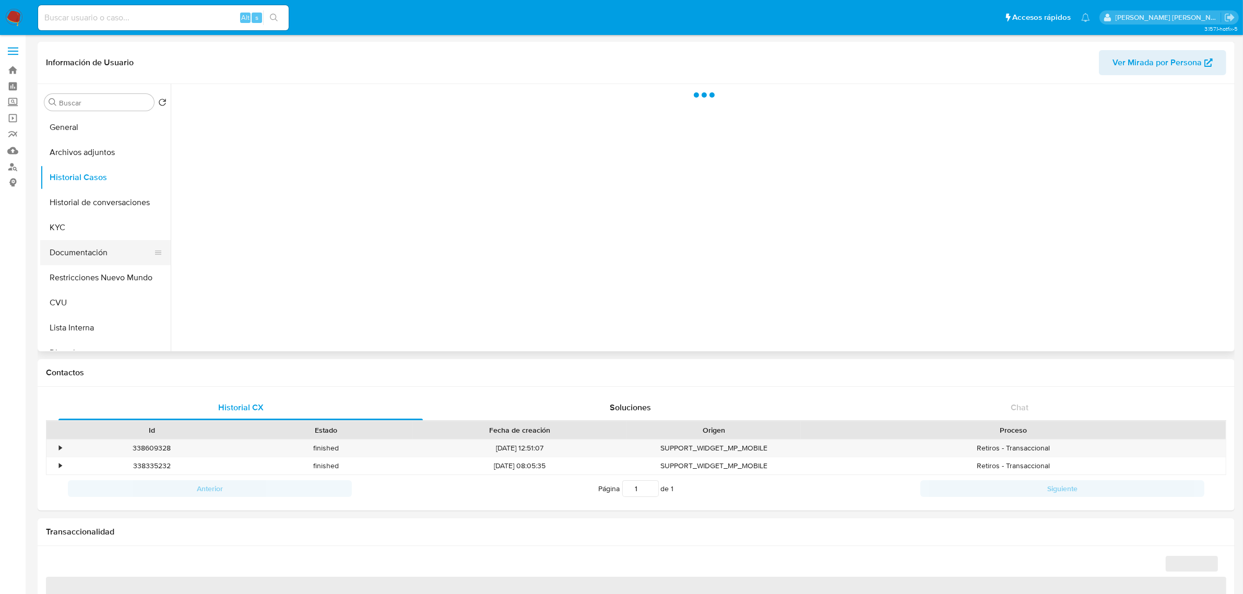
select select "10"
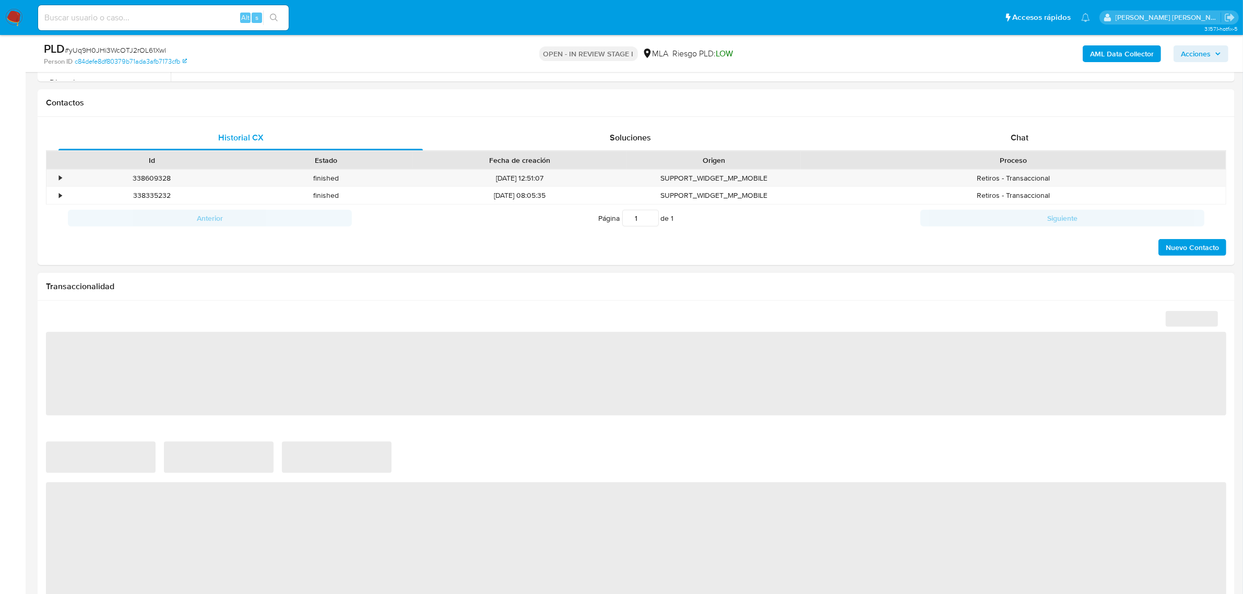
scroll to position [718, 0]
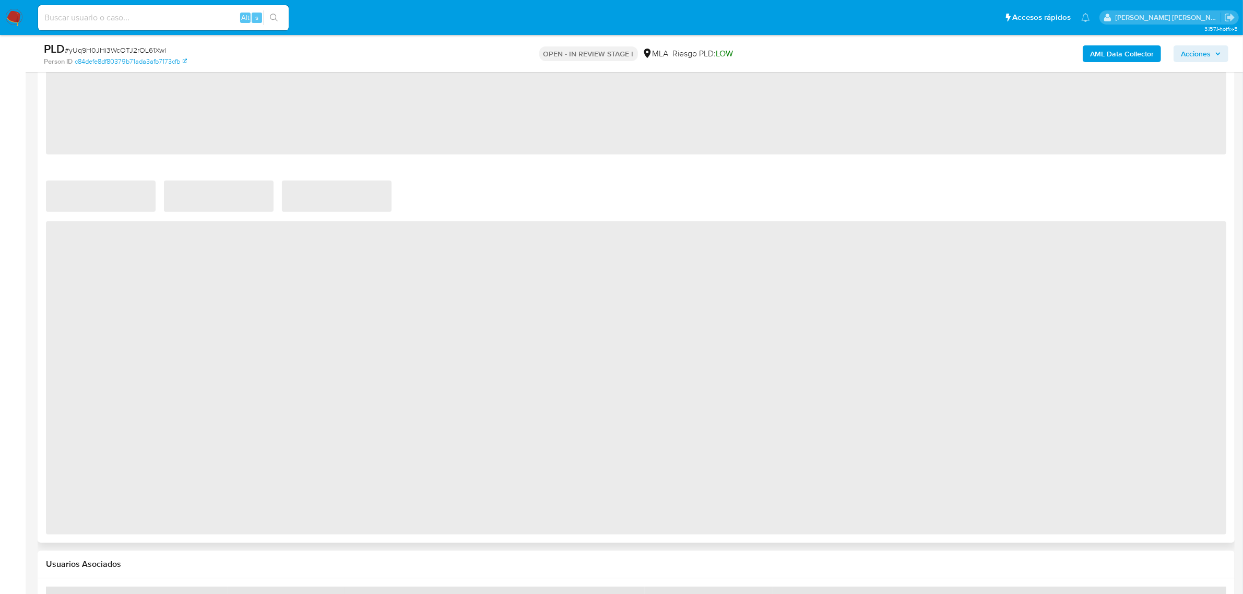
select select "10"
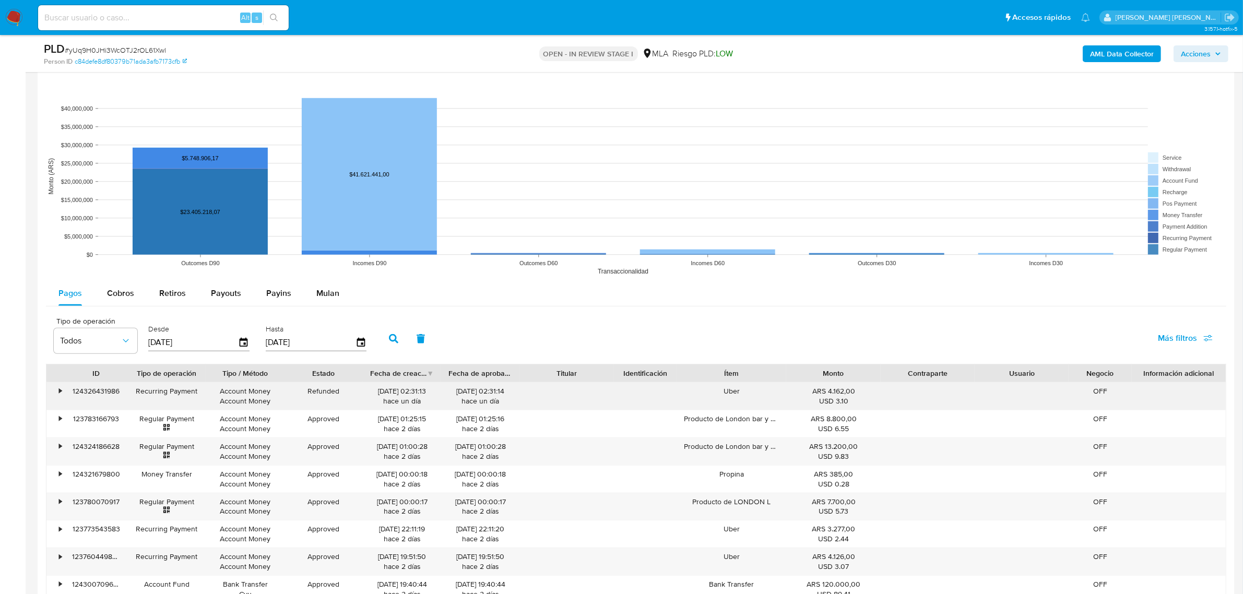
scroll to position [913, 0]
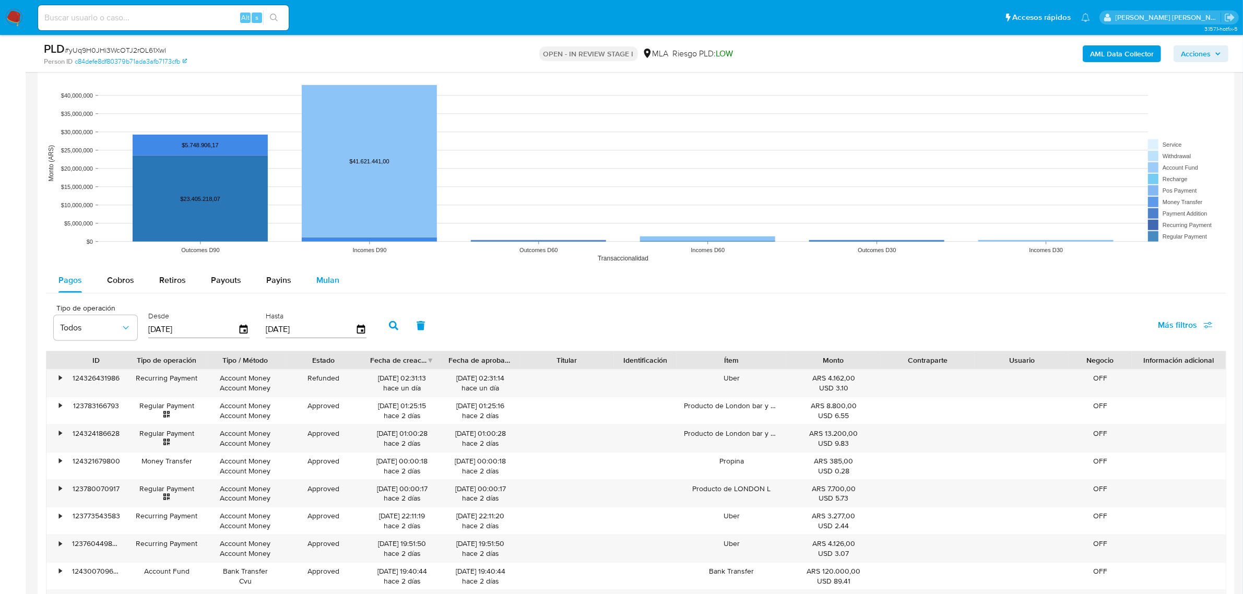
click at [322, 289] on div "Mulan" at bounding box center [327, 280] width 23 height 25
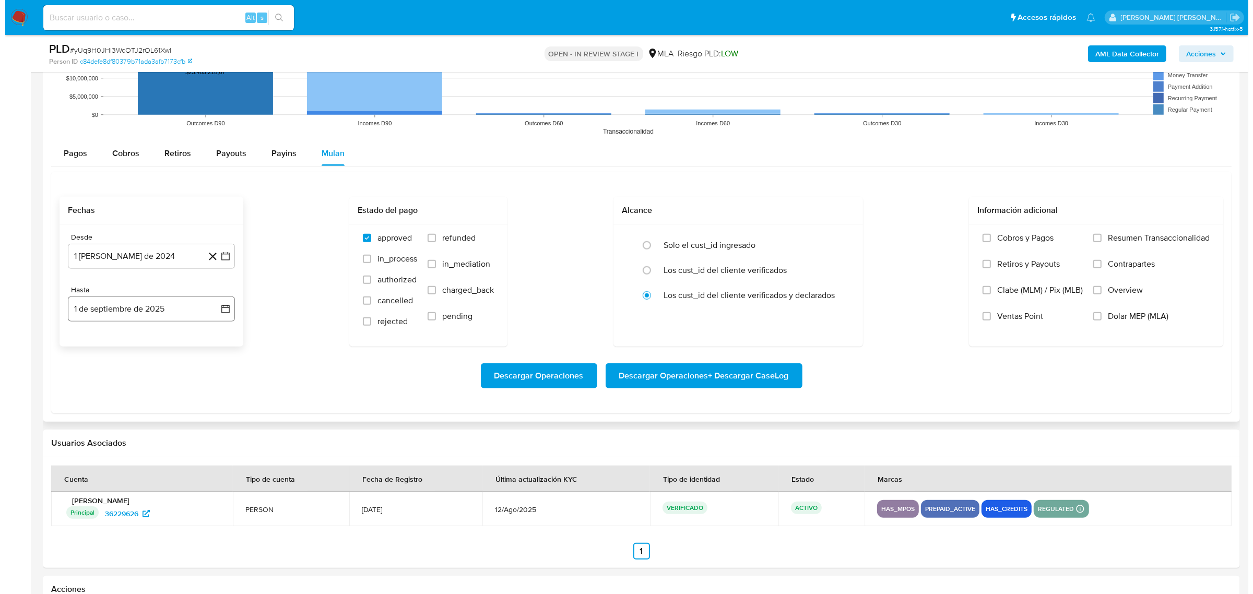
scroll to position [1044, 0]
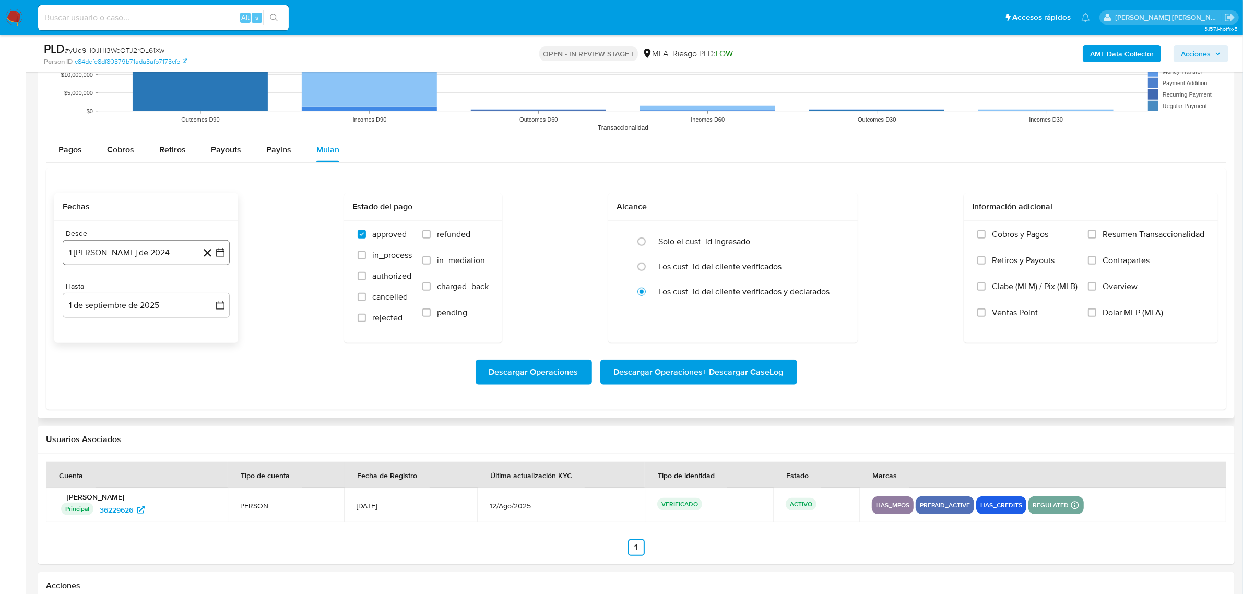
click at [225, 246] on button "1 de agosto de 2024" at bounding box center [146, 252] width 167 height 25
click at [211, 283] on div "agosto 2024 agosto 2024 lun lunes mar martes mié miércoles jue jueves vie viern…" at bounding box center [146, 350] width 167 height 165
click at [210, 289] on icon "Mes siguiente" at bounding box center [211, 290] width 13 height 13
click at [210, 291] on icon "Mes siguiente" at bounding box center [211, 290] width 13 height 13
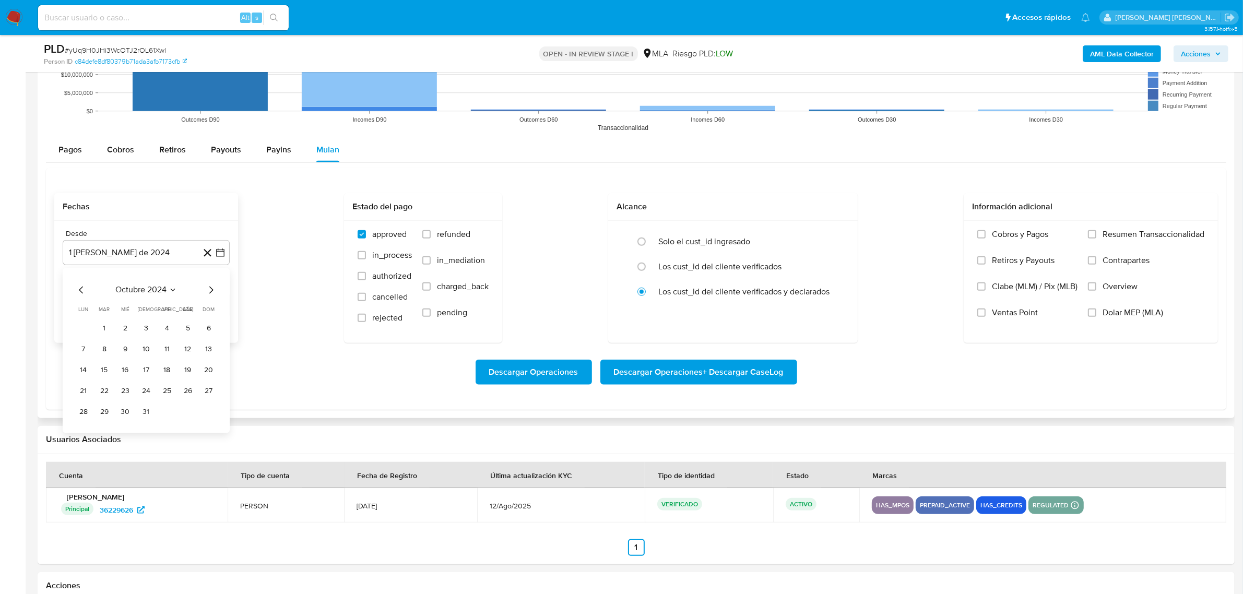
click at [210, 291] on icon "Mes siguiente" at bounding box center [211, 290] width 13 height 13
click at [189, 327] on button "1" at bounding box center [188, 328] width 17 height 17
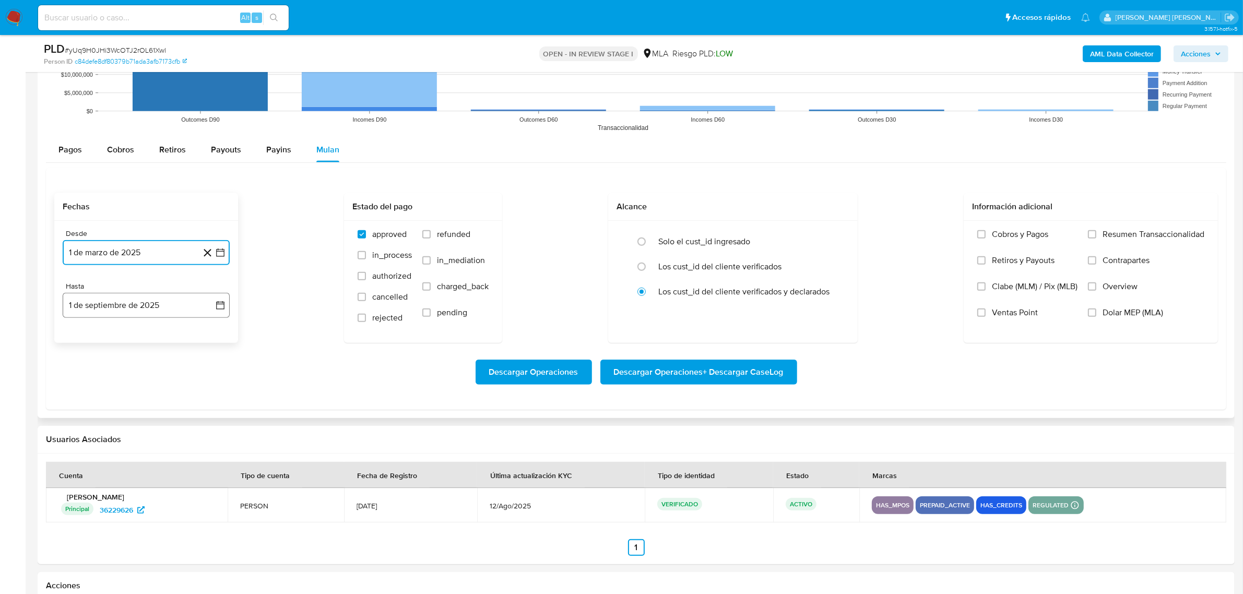
click at [217, 312] on button "1 de septiembre de 2025" at bounding box center [146, 305] width 167 height 25
click at [81, 343] on icon "Mes anterior" at bounding box center [81, 343] width 13 height 13
click at [85, 486] on button "30" at bounding box center [83, 486] width 17 height 17
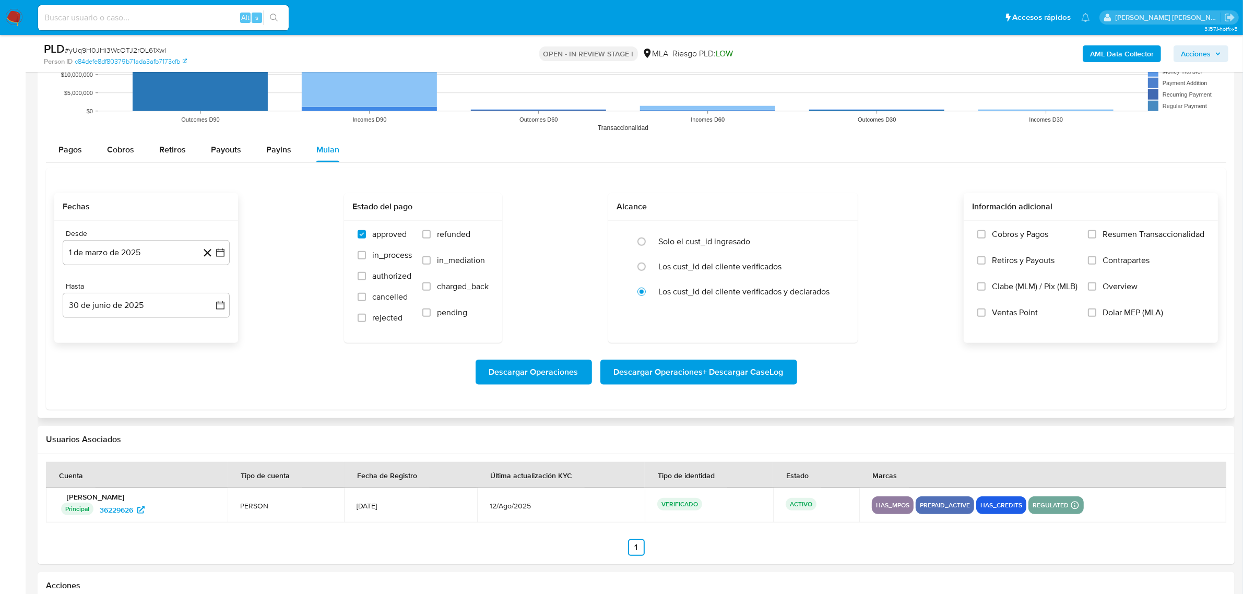
click at [1130, 321] on label "Dolar MEP (MLA)" at bounding box center [1146, 320] width 116 height 26
click at [1096, 317] on input "Dolar MEP (MLA)" at bounding box center [1092, 312] width 8 height 8
click at [761, 376] on span "Descargar Operaciones + Descargar CaseLog" at bounding box center [699, 372] width 170 height 23
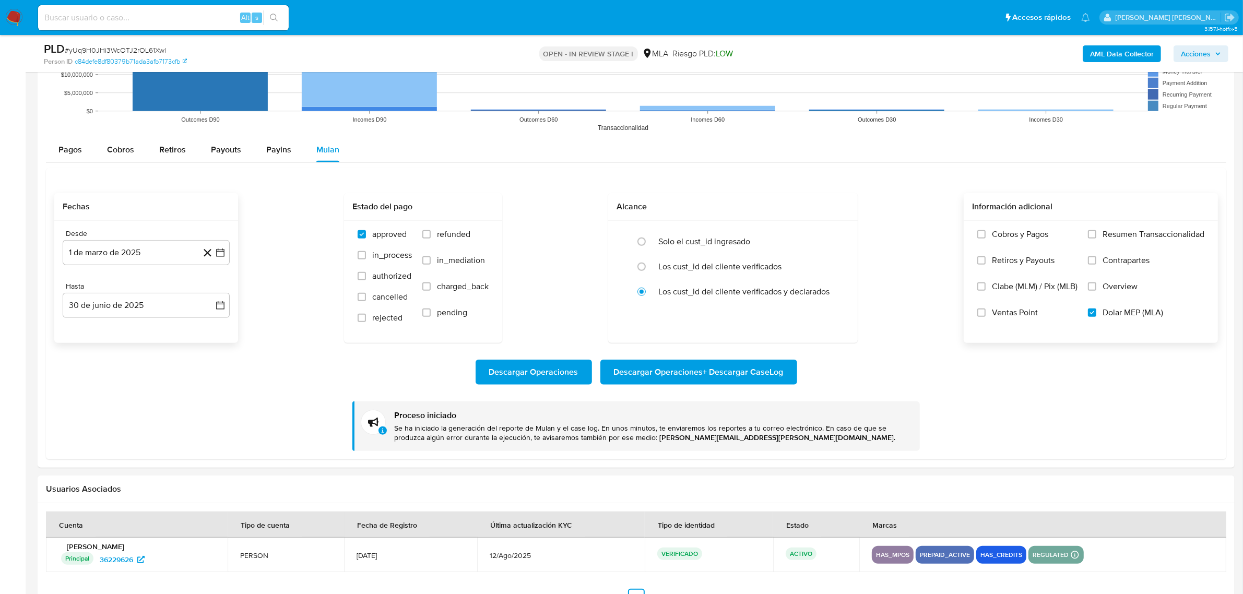
click at [1131, 60] on b "AML Data Collector" at bounding box center [1122, 53] width 64 height 17
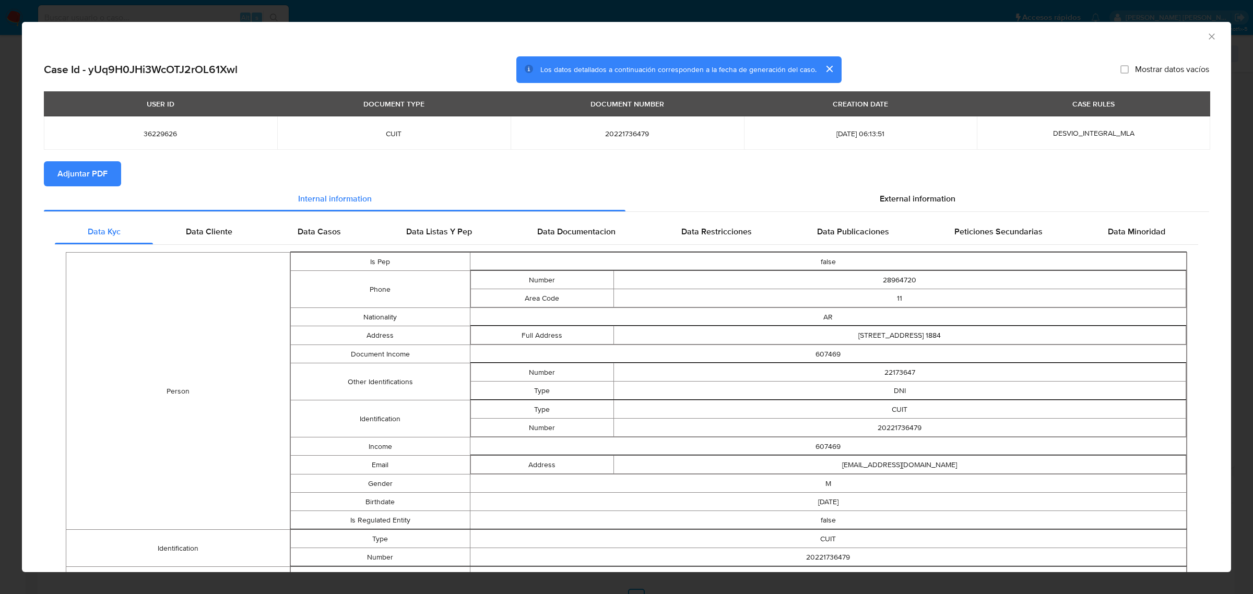
click at [102, 166] on span "Adjuntar PDF" at bounding box center [82, 173] width 50 height 23
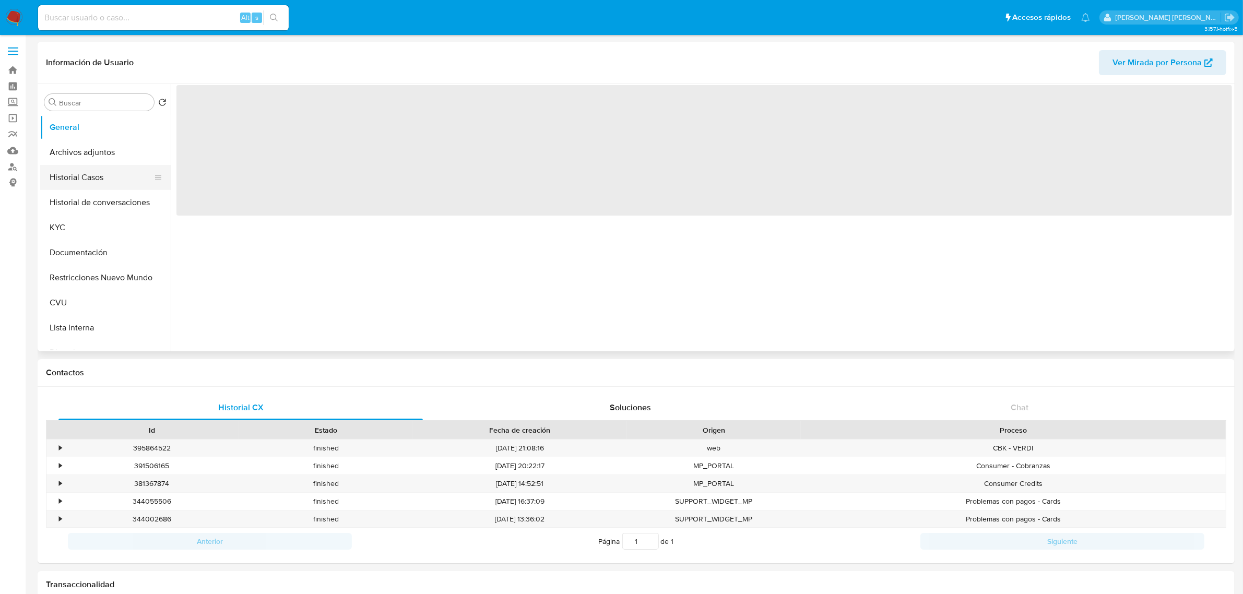
click at [103, 186] on button "Historial Casos" at bounding box center [101, 177] width 122 height 25
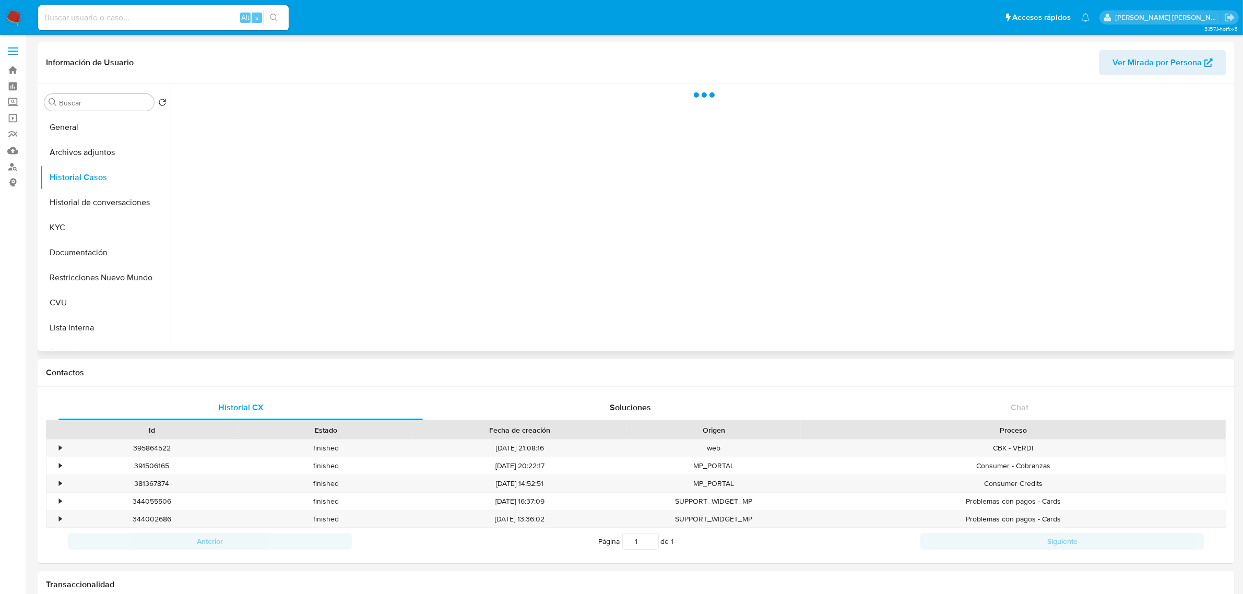
select select "10"
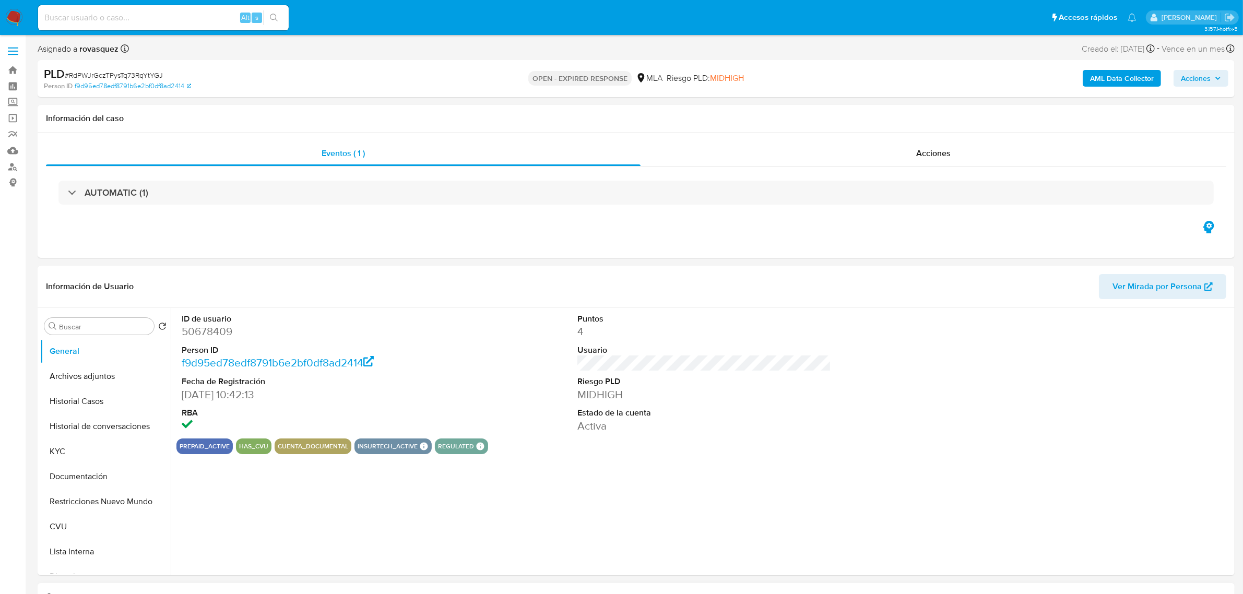
select select "10"
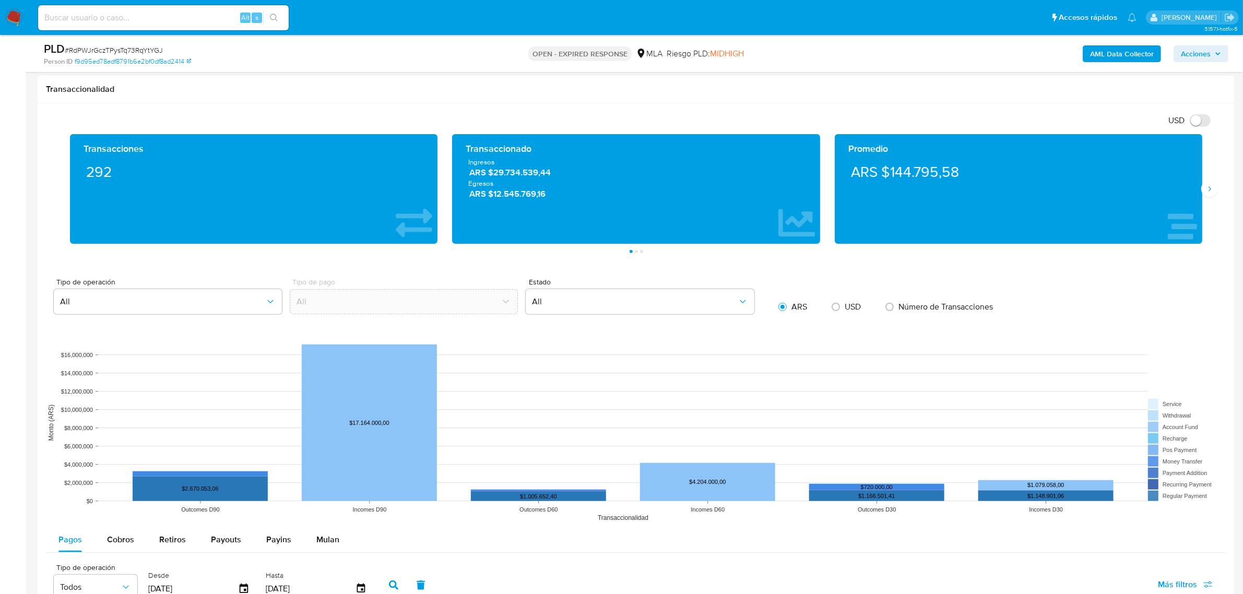
scroll to position [848, 0]
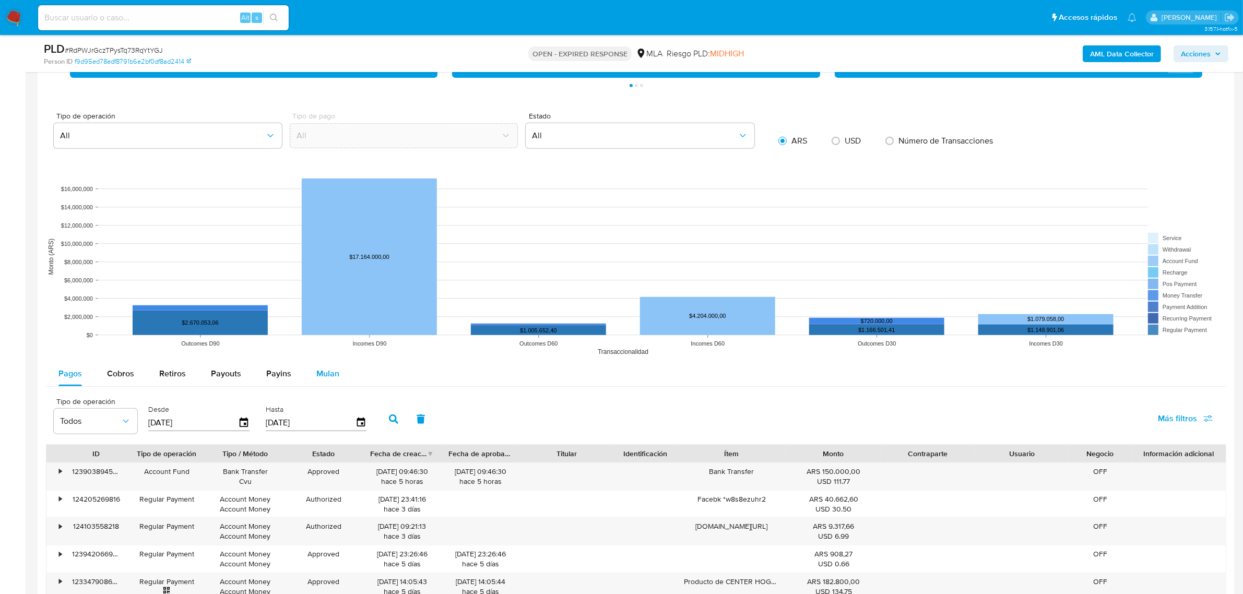
click at [324, 371] on span "Mulan" at bounding box center [327, 373] width 23 height 12
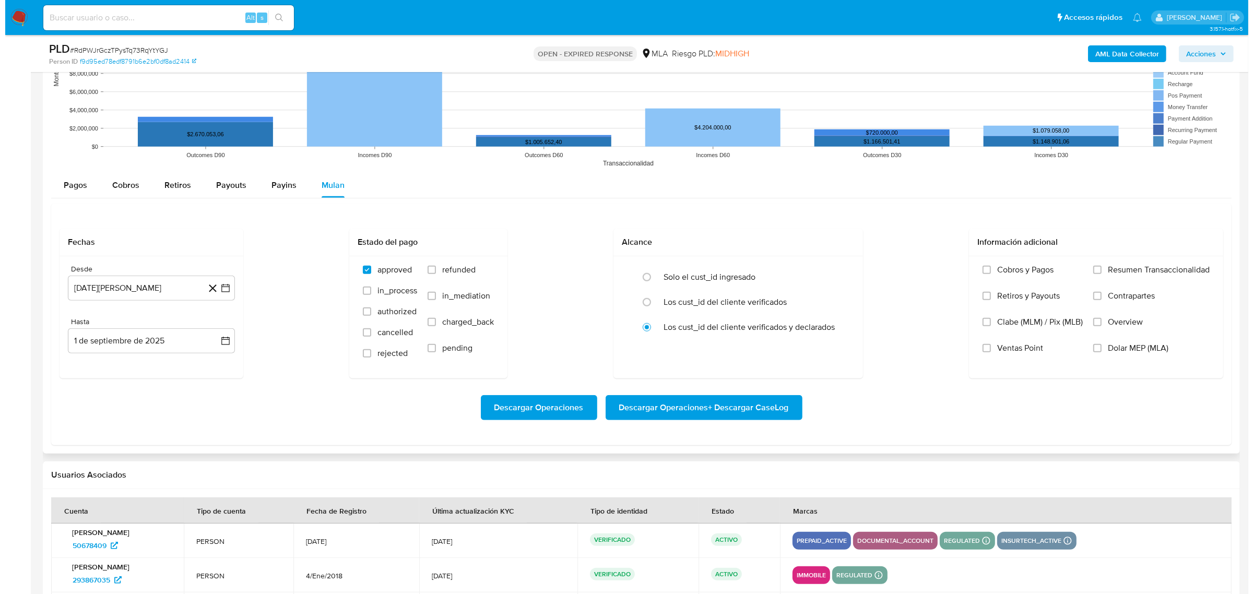
scroll to position [1044, 0]
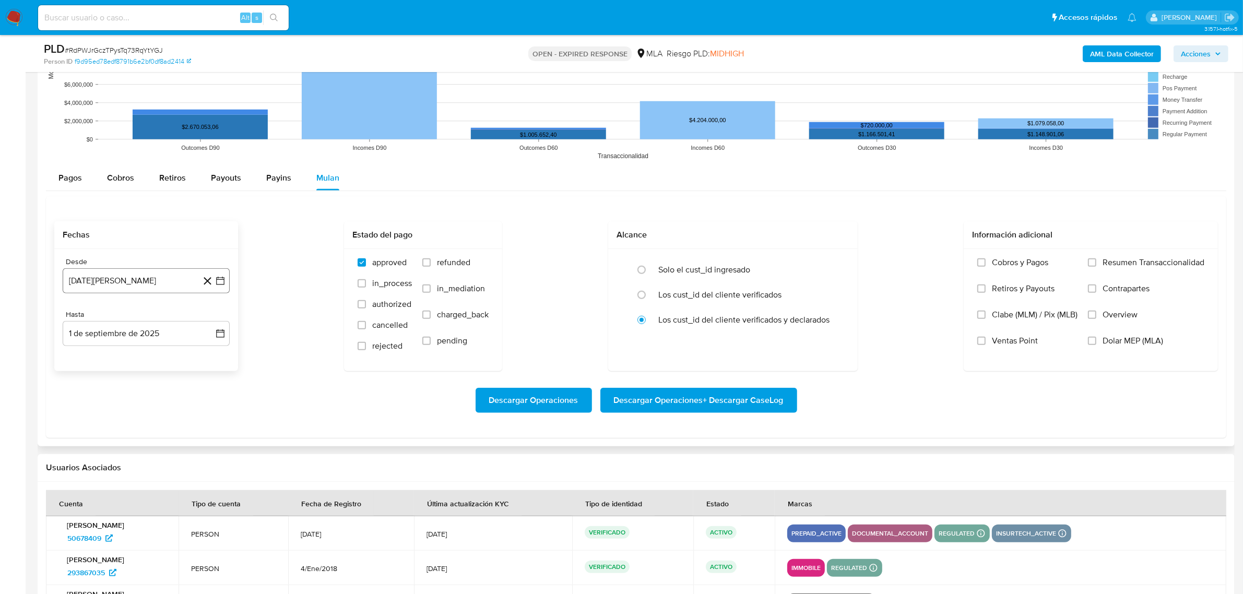
click at [215, 286] on icon "button" at bounding box center [220, 281] width 10 height 10
click at [210, 322] on icon "Mes siguiente" at bounding box center [211, 317] width 4 height 7
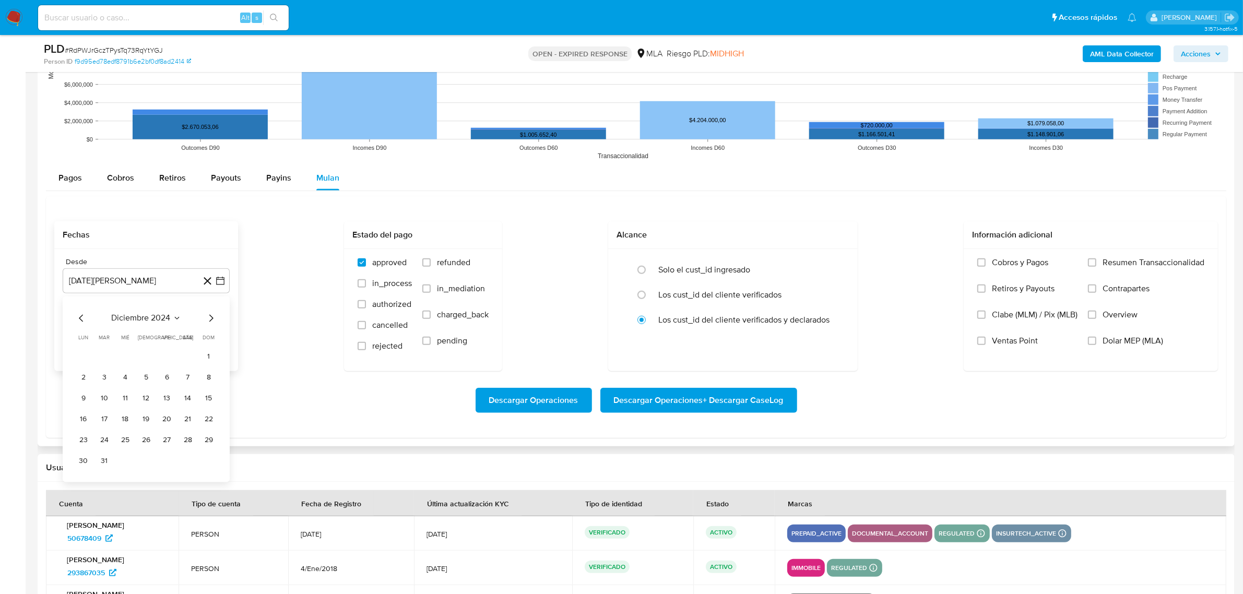
click at [210, 322] on icon "Mes siguiente" at bounding box center [211, 317] width 4 height 7
click at [183, 361] on button "1" at bounding box center [188, 356] width 17 height 17
click at [223, 339] on button "1 de septiembre de 2025" at bounding box center [146, 333] width 167 height 25
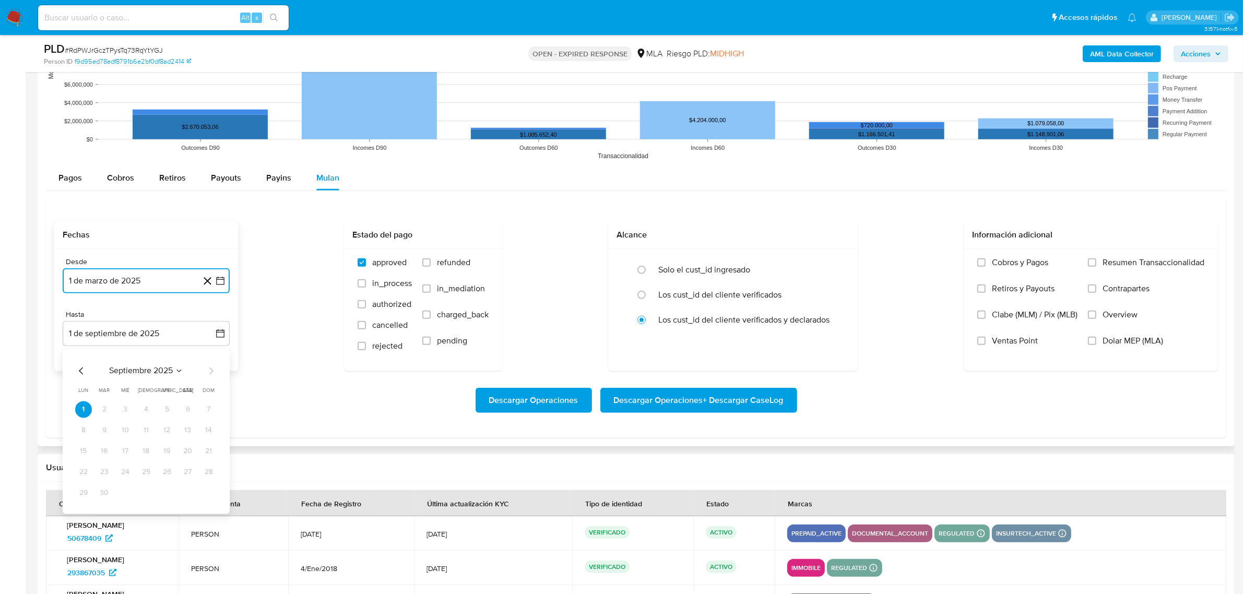
click at [81, 372] on icon "Mes anterior" at bounding box center [81, 370] width 13 height 13
click at [87, 512] on button "30" at bounding box center [83, 513] width 17 height 17
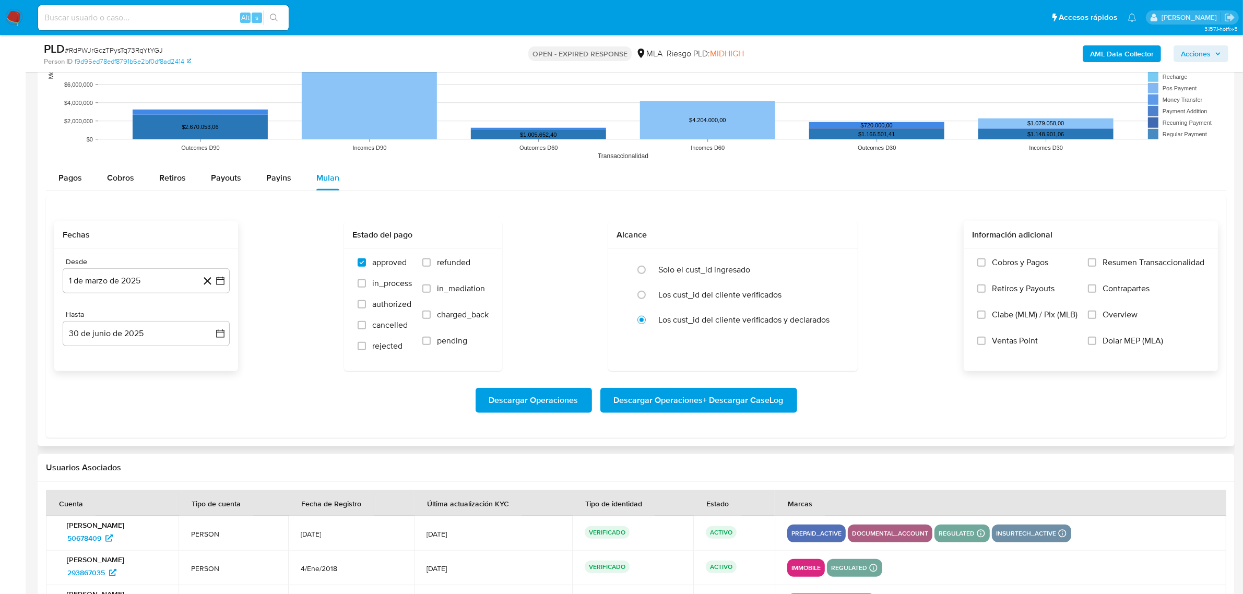
click at [1148, 348] on label "Dolar MEP (MLA)" at bounding box center [1146, 349] width 116 height 26
click at [1096, 345] on input "Dolar MEP (MLA)" at bounding box center [1092, 341] width 8 height 8
click at [770, 407] on span "Descargar Operaciones + Descargar CaseLog" at bounding box center [699, 400] width 170 height 23
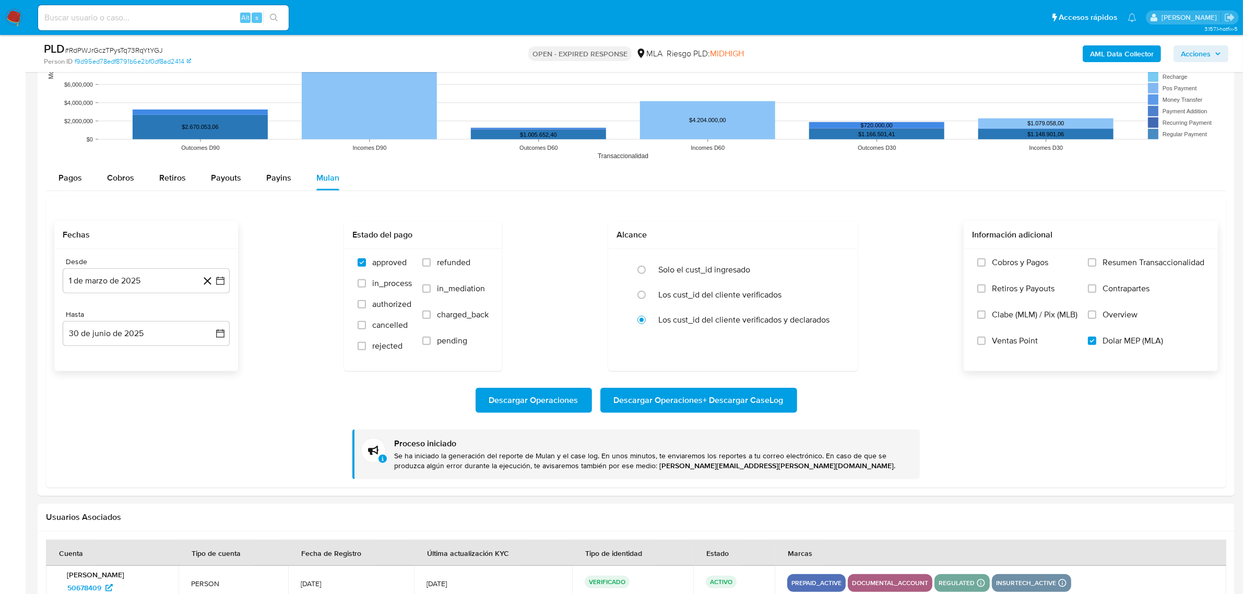
click at [1134, 61] on b "AML Data Collector" at bounding box center [1122, 53] width 64 height 17
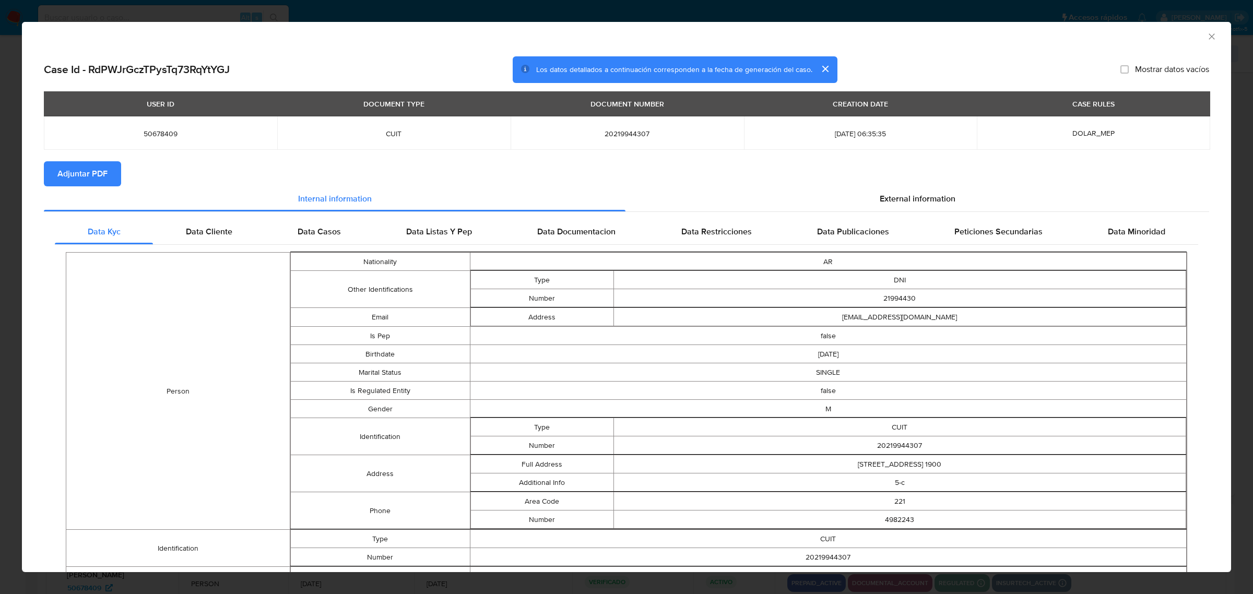
click at [97, 173] on span "Adjuntar PDF" at bounding box center [82, 173] width 50 height 23
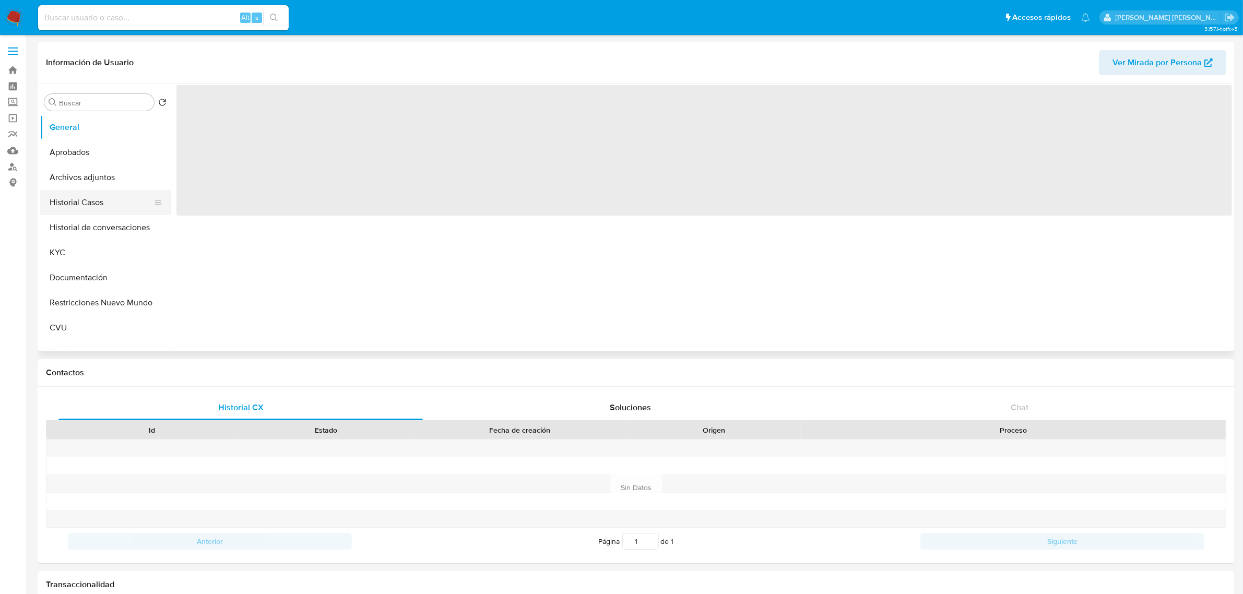
click at [92, 196] on button "Historial Casos" at bounding box center [101, 202] width 122 height 25
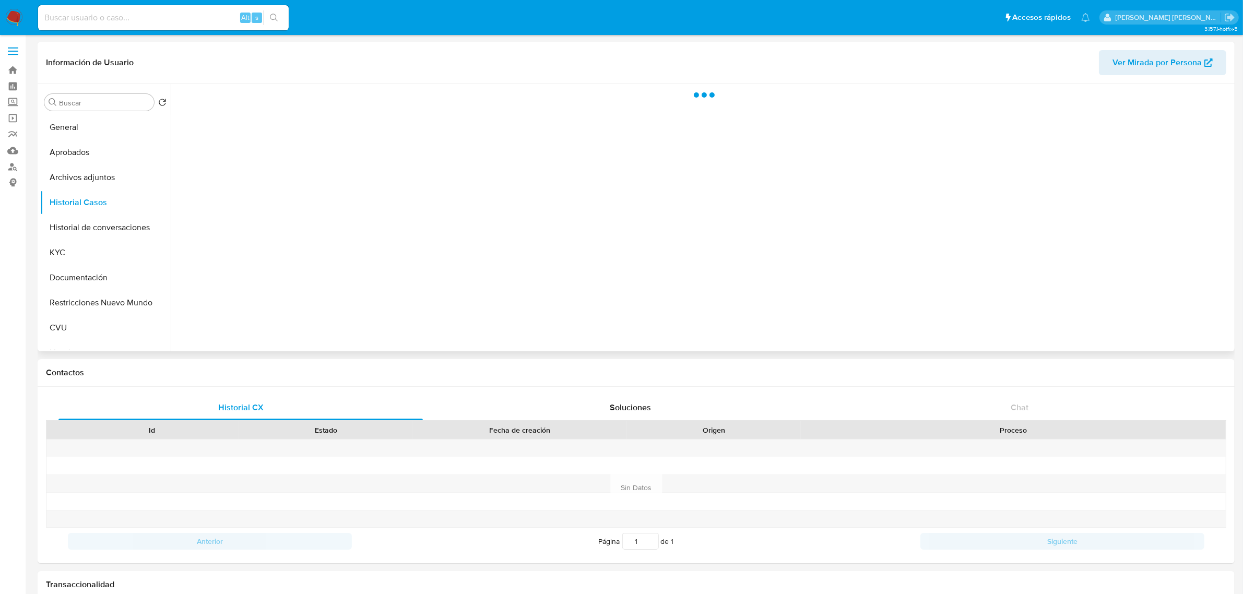
select select "10"
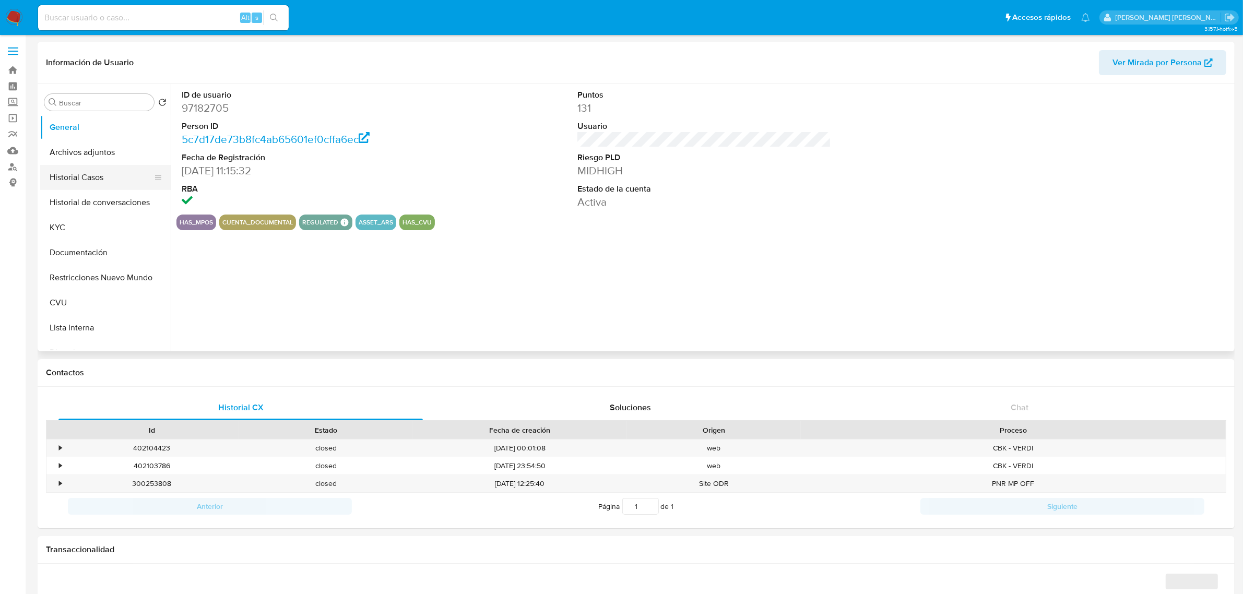
select select "10"
click at [92, 179] on button "Historial Casos" at bounding box center [101, 177] width 122 height 25
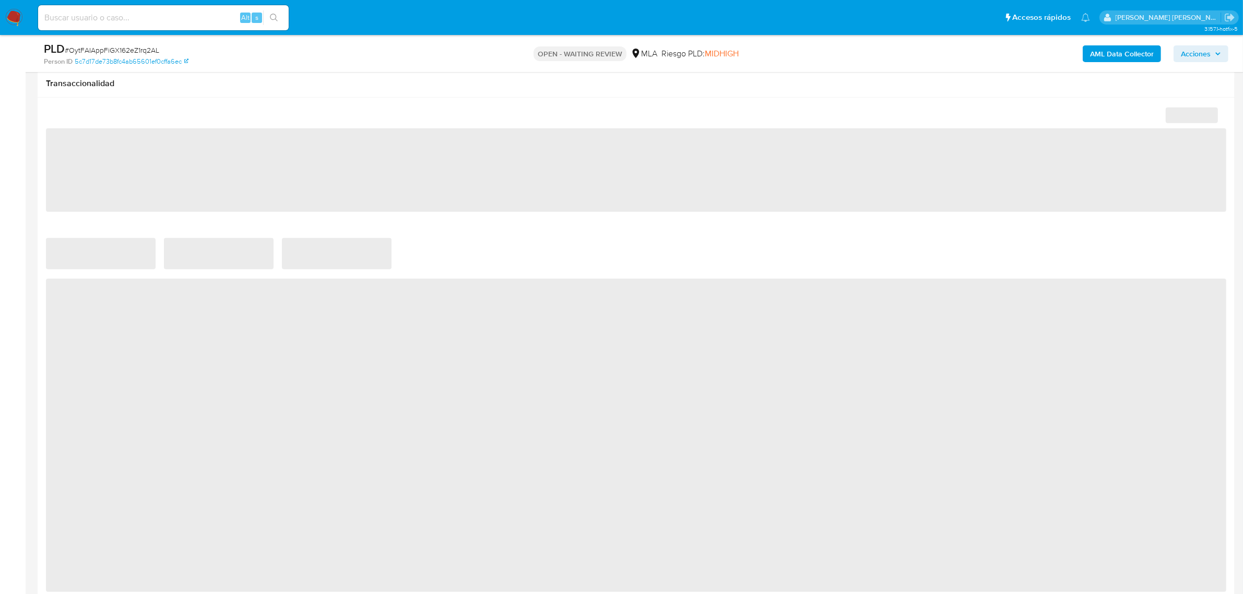
select select "10"
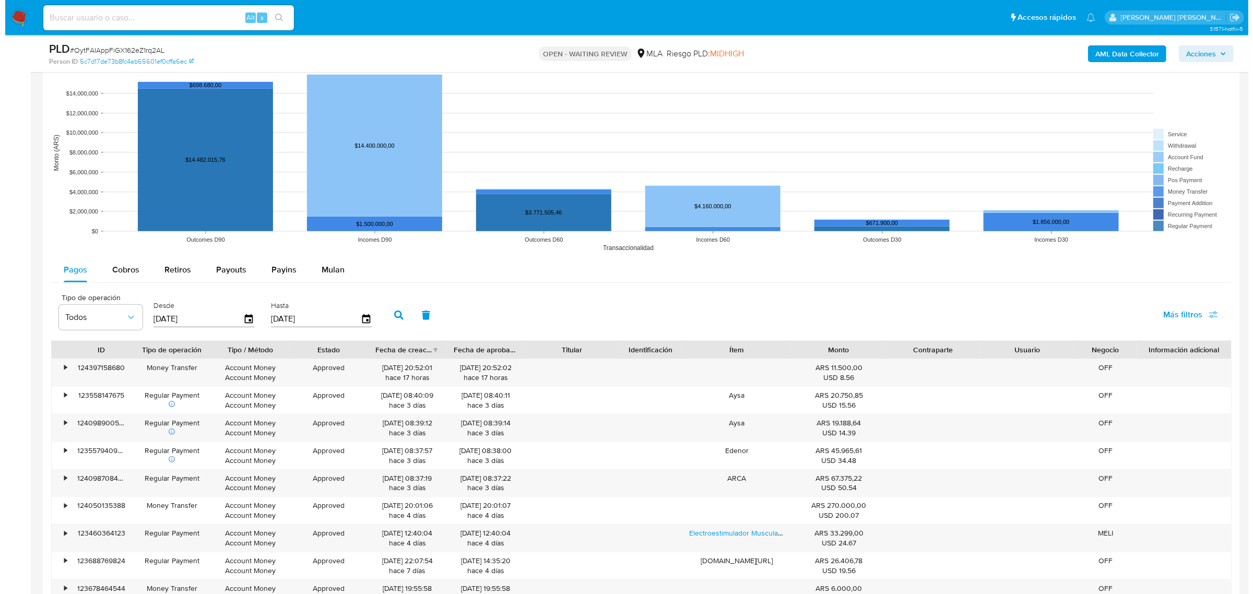
scroll to position [979, 0]
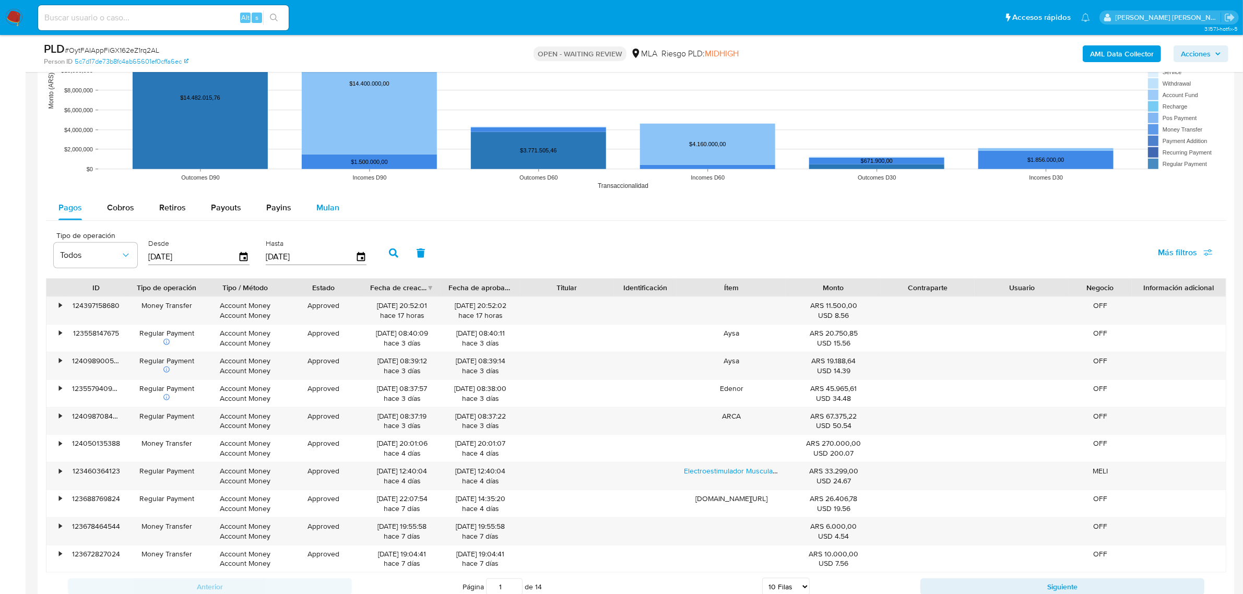
click at [326, 218] on div "Mulan" at bounding box center [327, 207] width 23 height 25
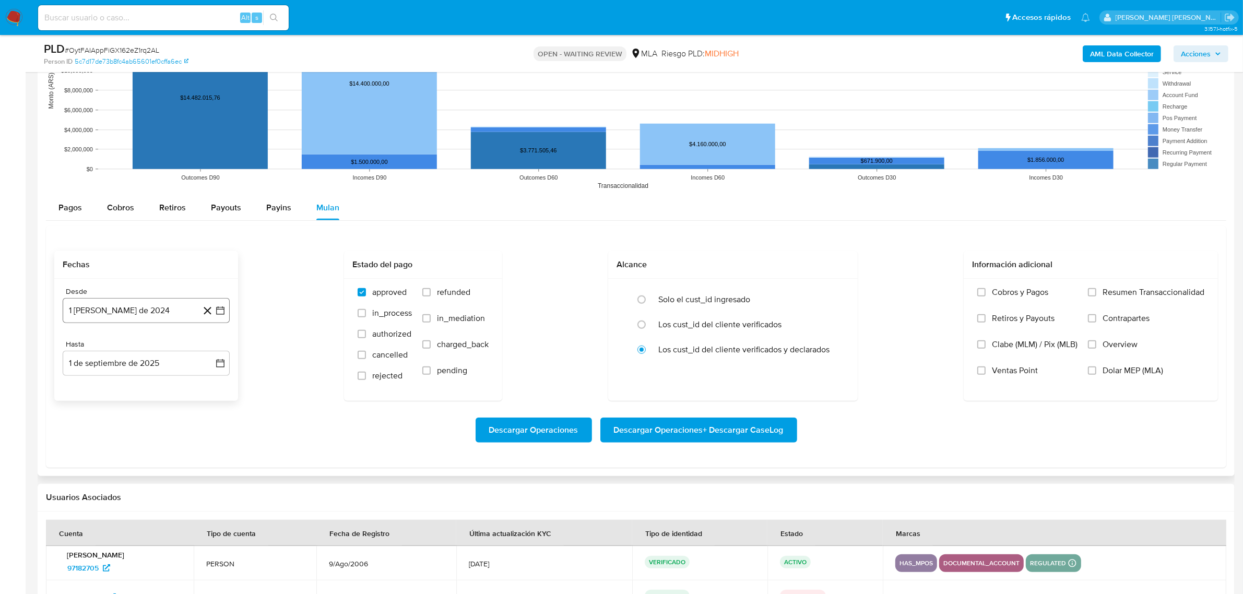
click at [124, 314] on button "1 [PERSON_NAME] de 2024" at bounding box center [146, 310] width 167 height 25
click at [208, 350] on icon "Mes siguiente" at bounding box center [211, 348] width 13 height 13
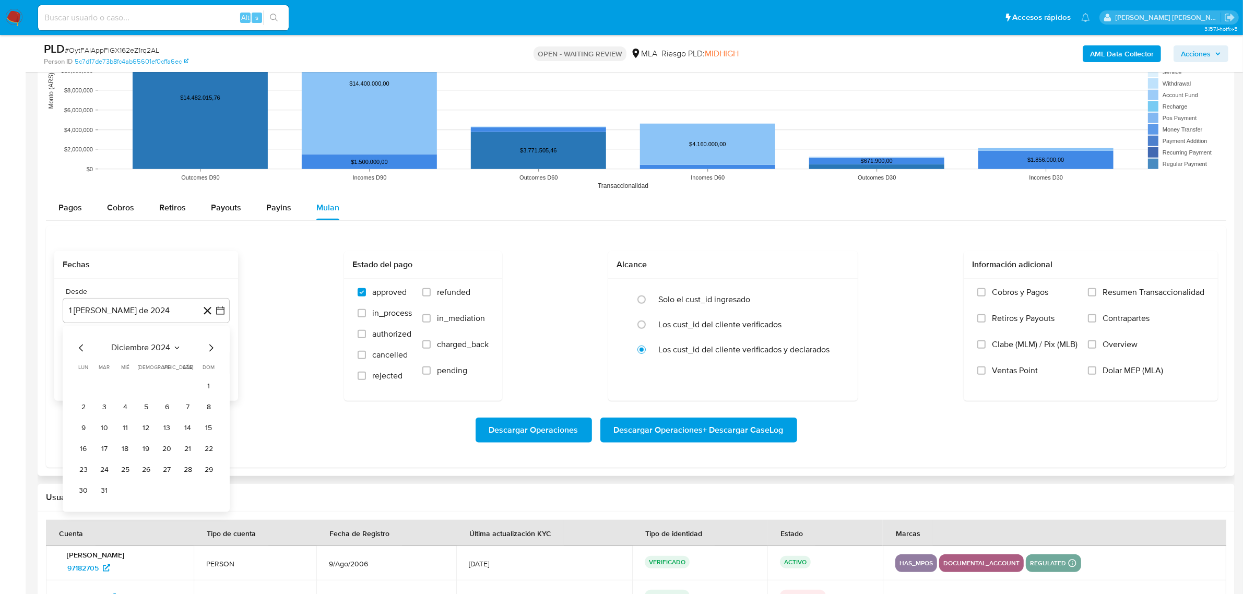
click at [209, 349] on icon "Mes siguiente" at bounding box center [211, 348] width 13 height 13
click at [187, 388] on button "1" at bounding box center [188, 386] width 17 height 17
click at [203, 373] on button "1 de septiembre de 2025" at bounding box center [146, 363] width 167 height 25
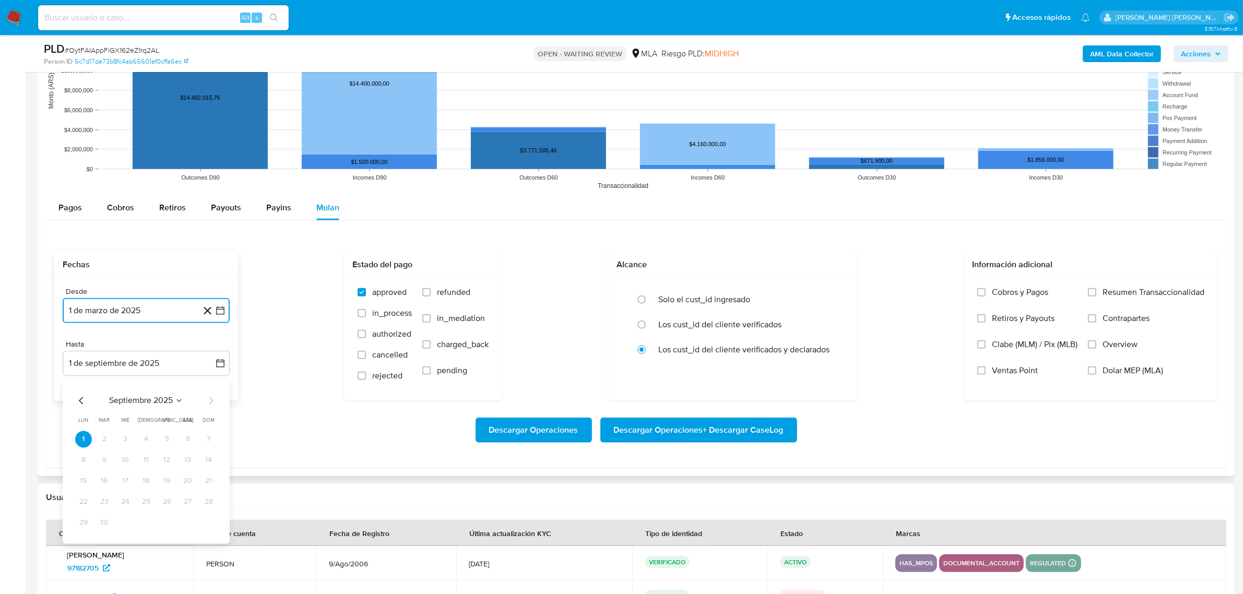
click at [81, 406] on icon "Mes anterior" at bounding box center [81, 401] width 13 height 13
click at [81, 405] on icon "Mes anterior" at bounding box center [81, 401] width 13 height 13
click at [80, 541] on button "30" at bounding box center [83, 544] width 17 height 17
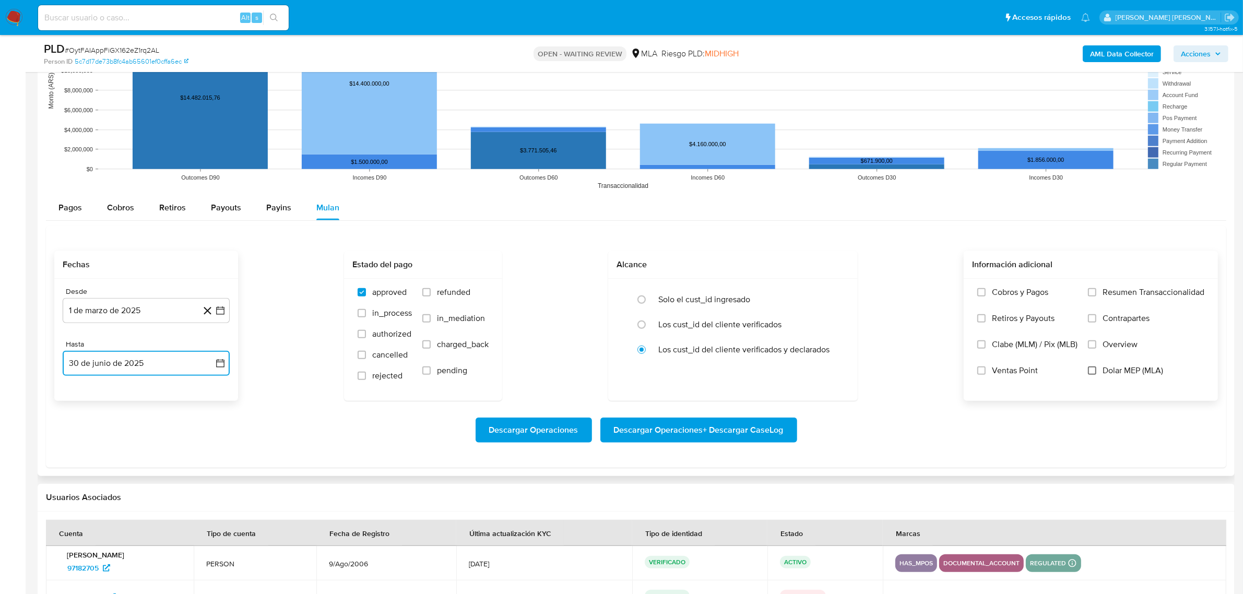
click at [1089, 373] on input "Dolar MEP (MLA)" at bounding box center [1092, 370] width 8 height 8
click at [747, 432] on span "Descargar Operaciones + Descargar CaseLog" at bounding box center [699, 430] width 170 height 23
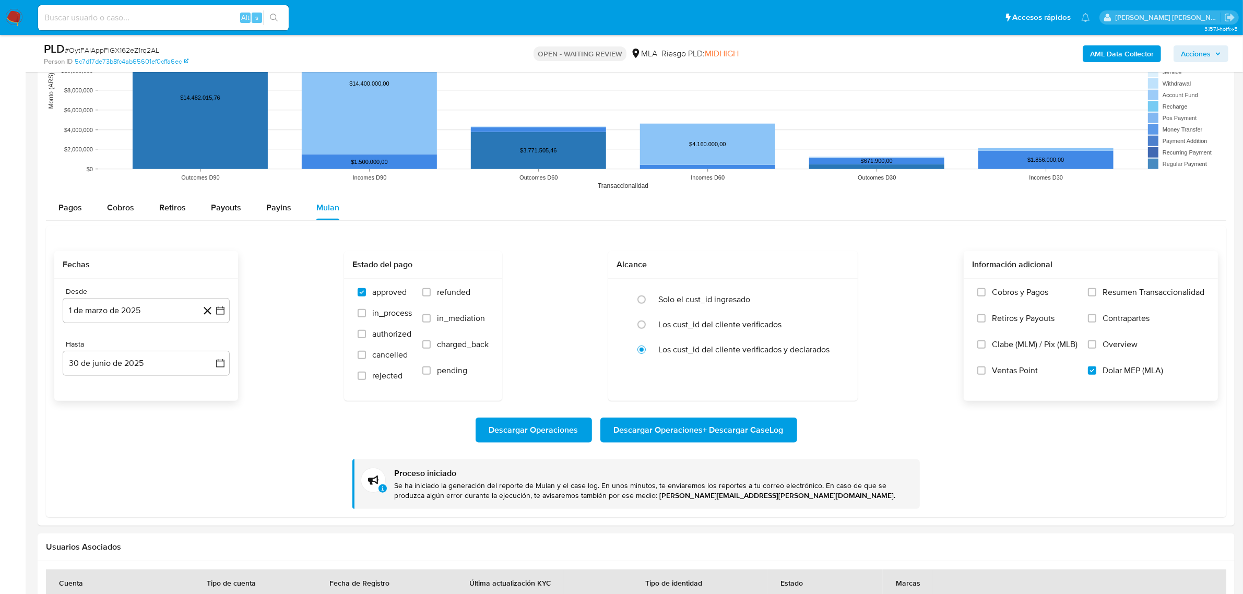
click at [1121, 45] on b "AML Data Collector" at bounding box center [1122, 53] width 64 height 17
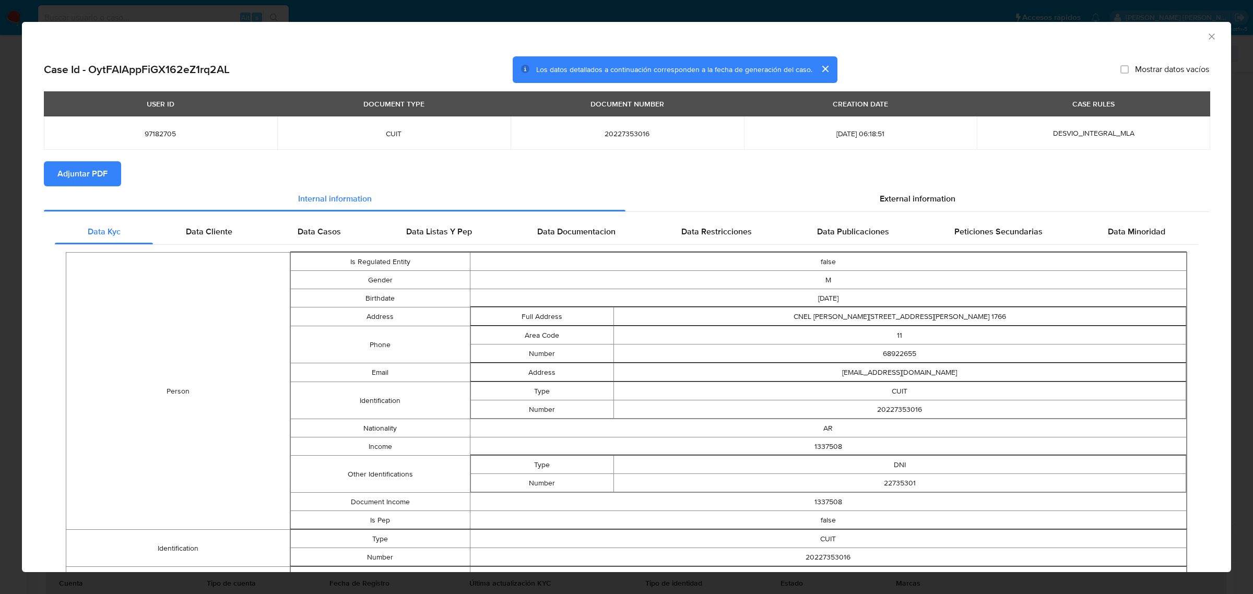
click at [97, 173] on span "Adjuntar PDF" at bounding box center [82, 173] width 50 height 23
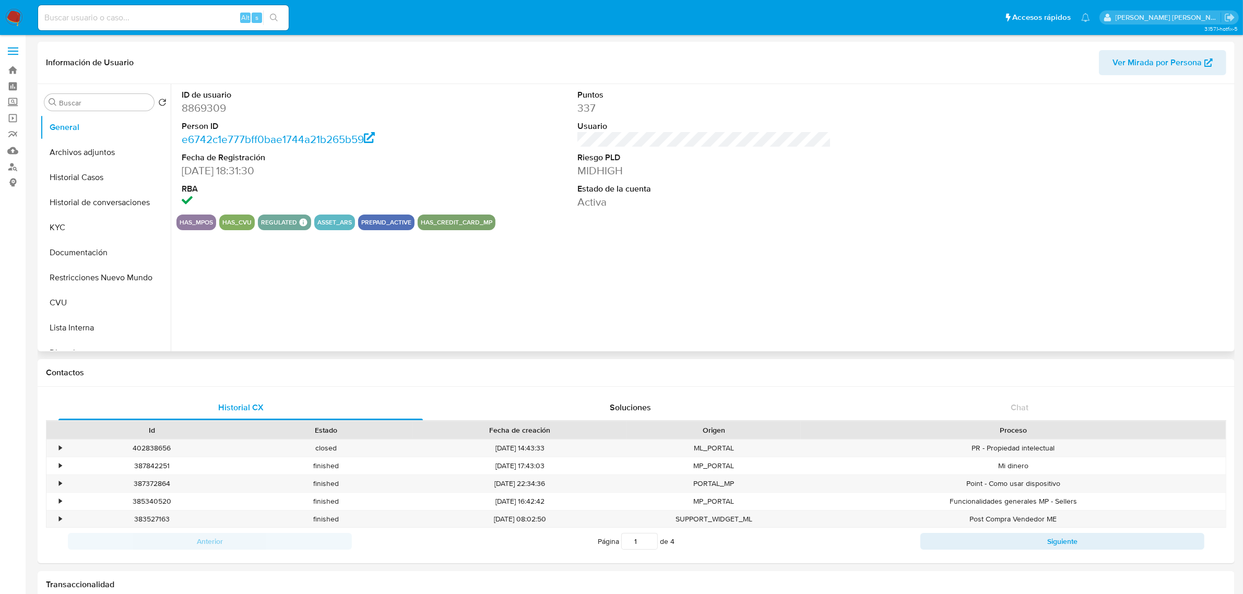
select select "10"
click at [76, 171] on button "Historial Casos" at bounding box center [101, 177] width 122 height 25
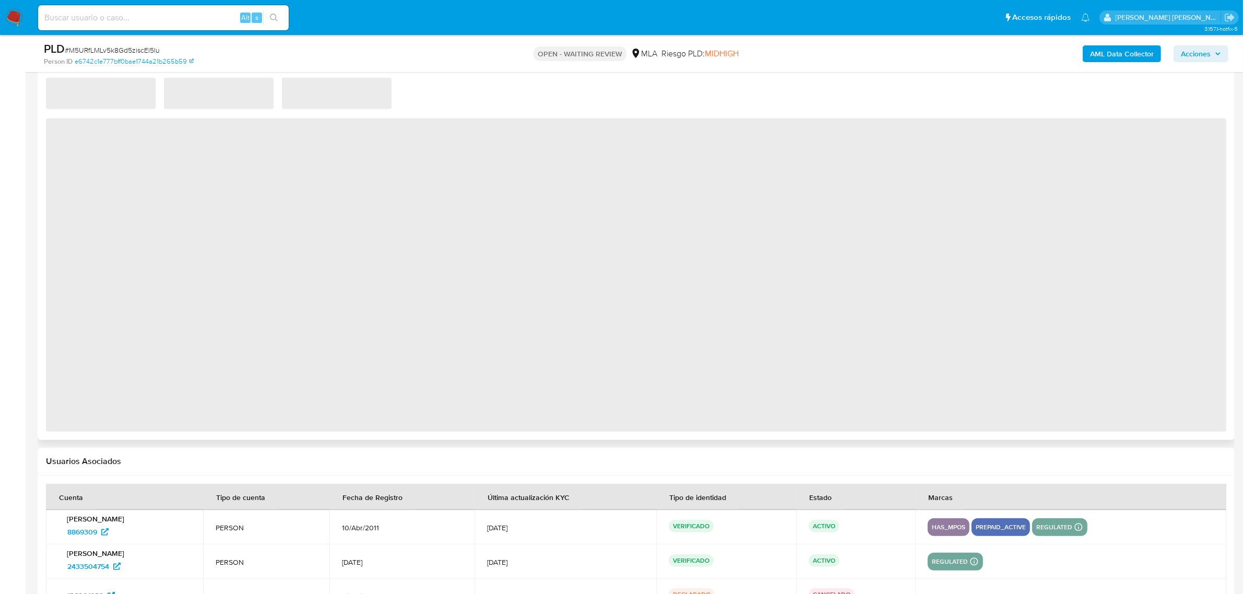
select select "10"
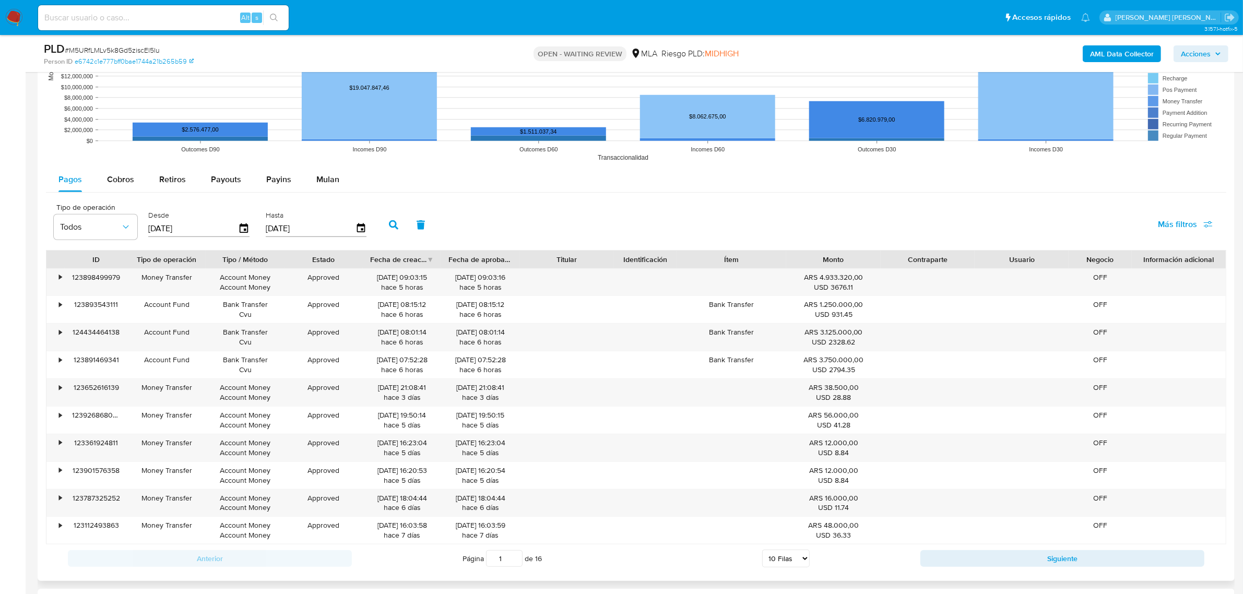
scroll to position [1044, 0]
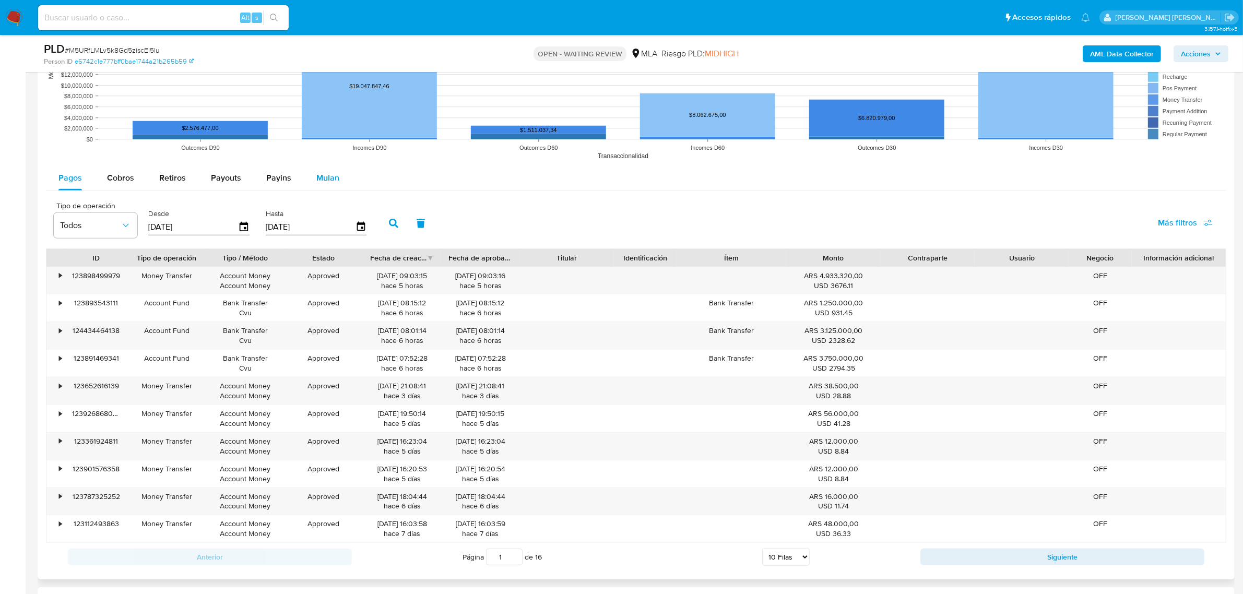
click at [327, 186] on div "Mulan" at bounding box center [327, 177] width 23 height 25
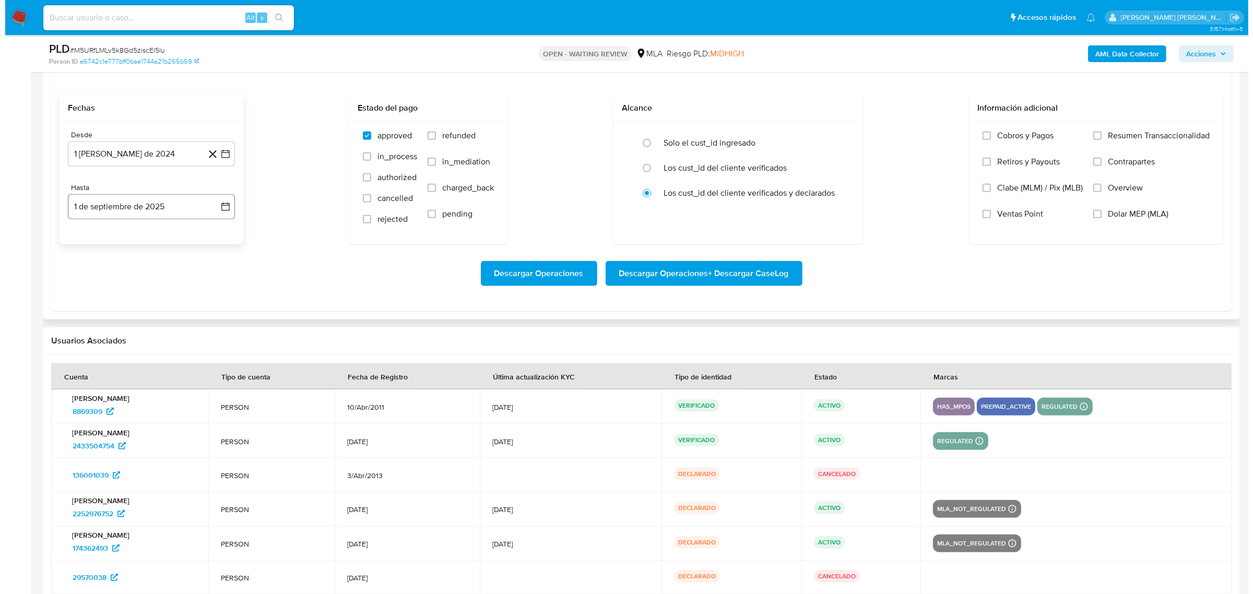
scroll to position [1174, 0]
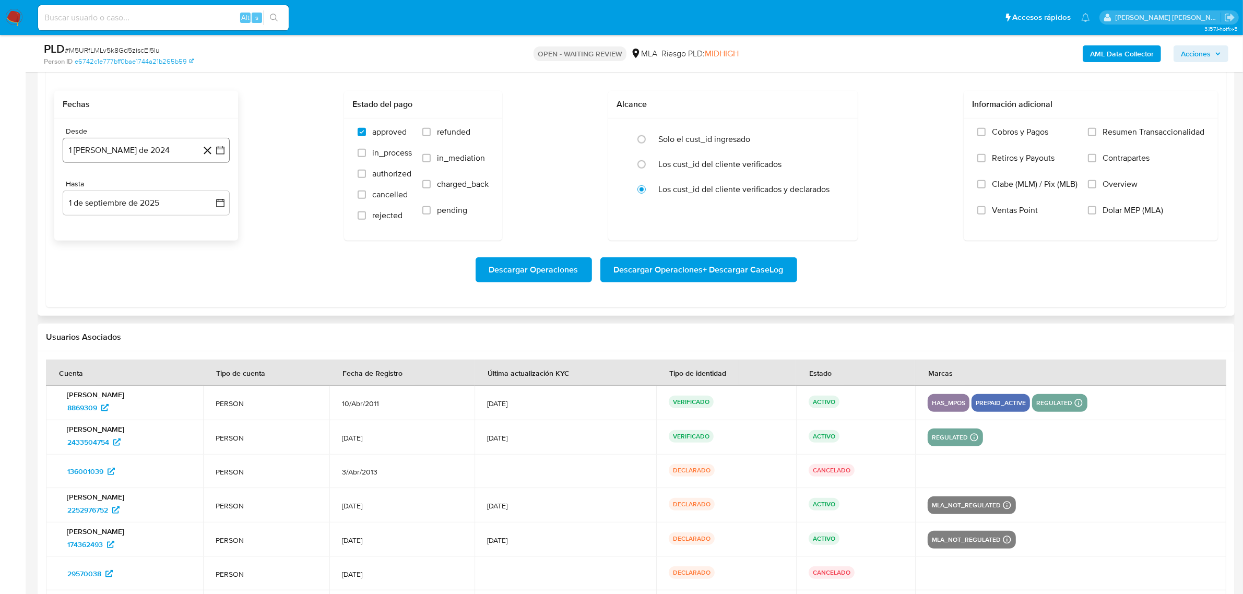
click at [222, 158] on button "1 de agosto de 2024" at bounding box center [146, 150] width 167 height 25
click at [209, 192] on icon "Mes siguiente" at bounding box center [211, 187] width 13 height 13
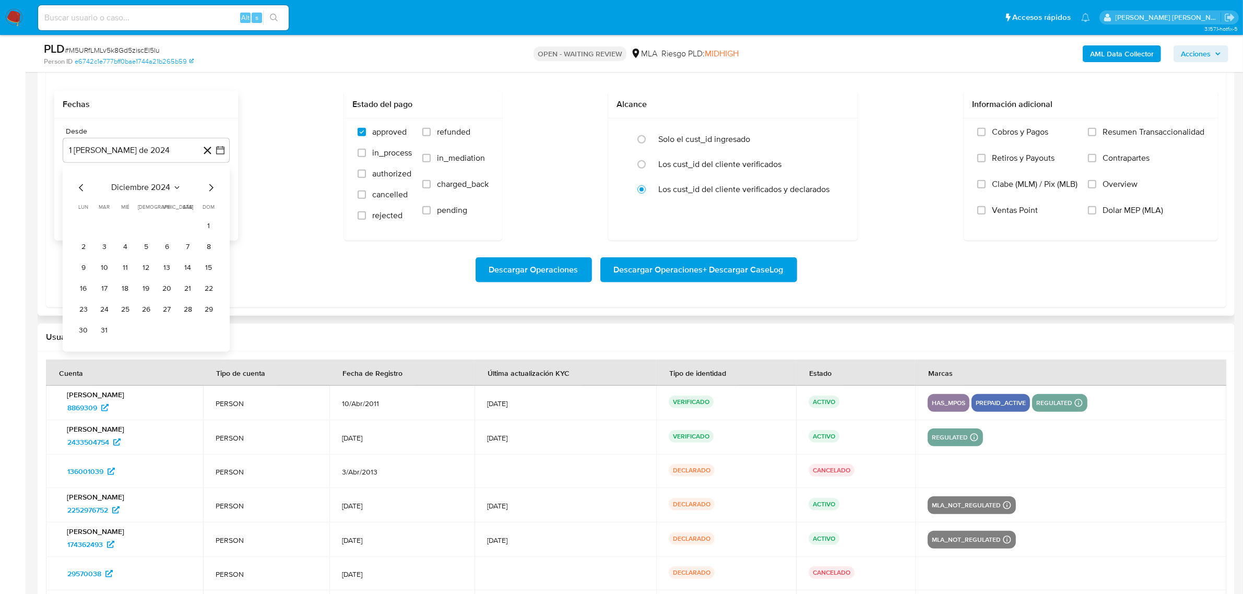
click at [209, 192] on icon "Mes siguiente" at bounding box center [211, 187] width 13 height 13
click at [188, 229] on button "1" at bounding box center [188, 226] width 17 height 17
click at [209, 206] on button "1 de septiembre de 2025" at bounding box center [146, 203] width 167 height 25
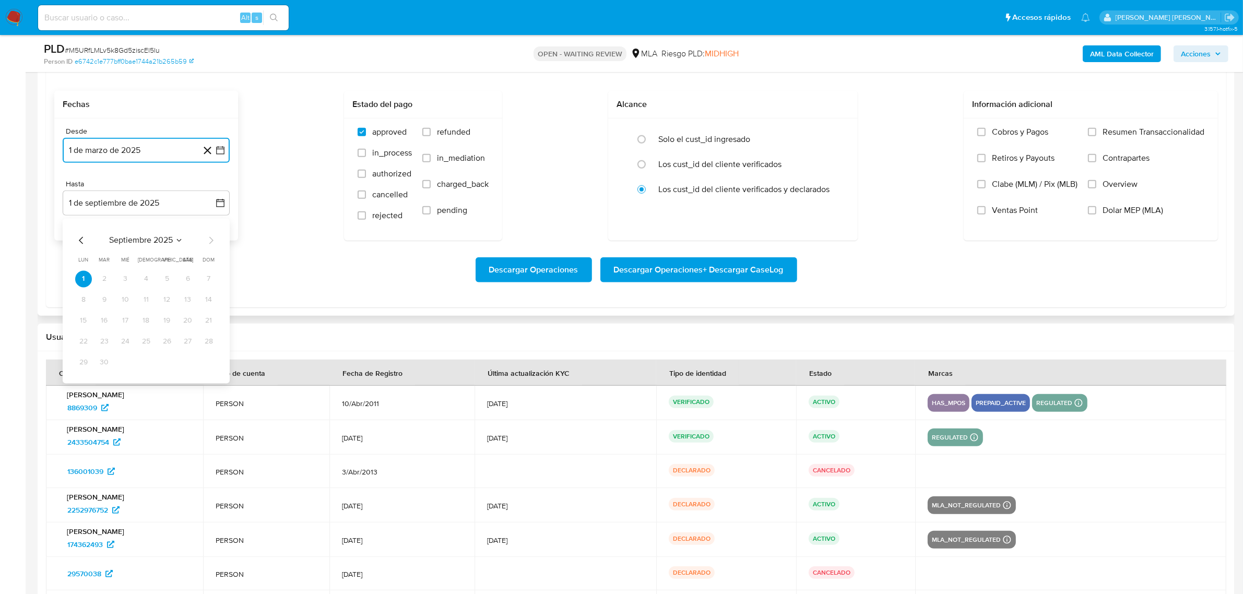
click at [85, 246] on icon "Mes anterior" at bounding box center [81, 240] width 13 height 13
click at [84, 246] on icon "Mes anterior" at bounding box center [81, 240] width 13 height 13
click at [82, 239] on icon "Mes anterior" at bounding box center [81, 239] width 4 height 7
click at [89, 388] on button "30" at bounding box center [83, 383] width 17 height 17
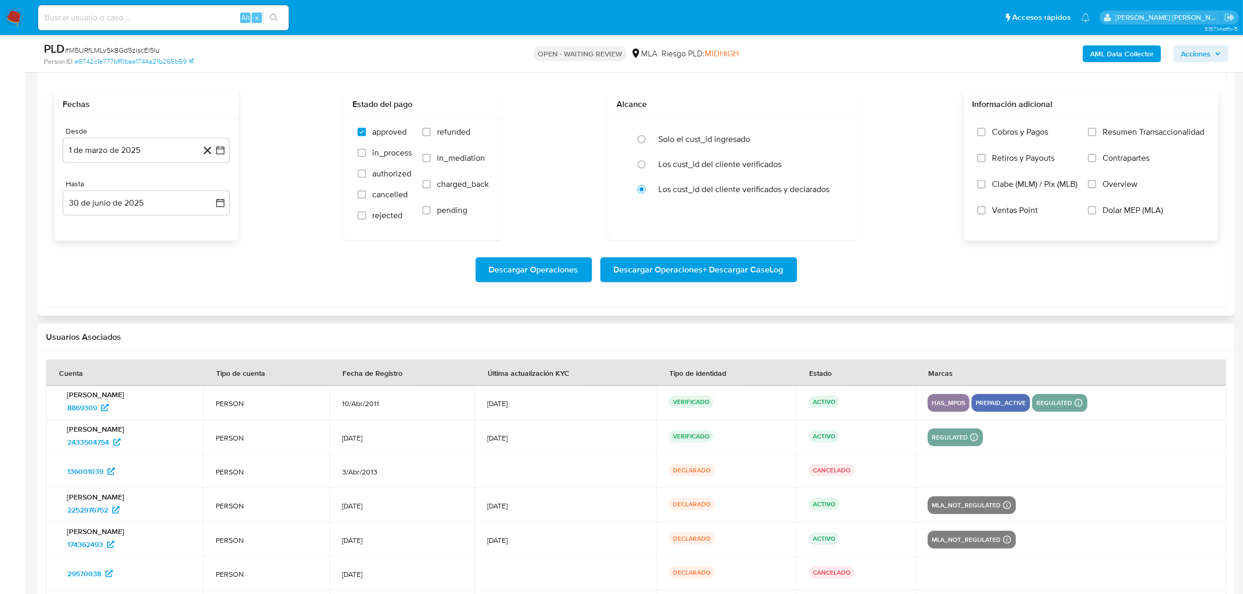
click at [1119, 212] on span "Dolar MEP (MLA)" at bounding box center [1132, 210] width 61 height 10
click at [1096, 212] on input "Dolar MEP (MLA)" at bounding box center [1092, 210] width 8 height 8
click at [710, 276] on span "Descargar Operaciones + Descargar CaseLog" at bounding box center [699, 269] width 170 height 23
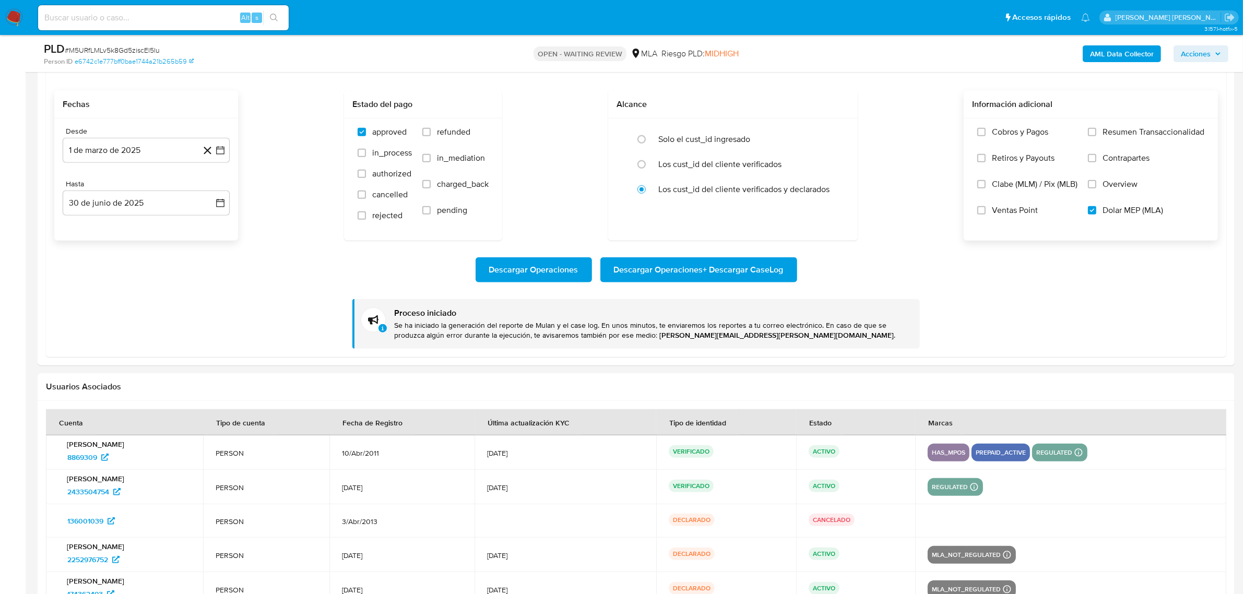
click at [1123, 57] on b "AML Data Collector" at bounding box center [1122, 53] width 64 height 17
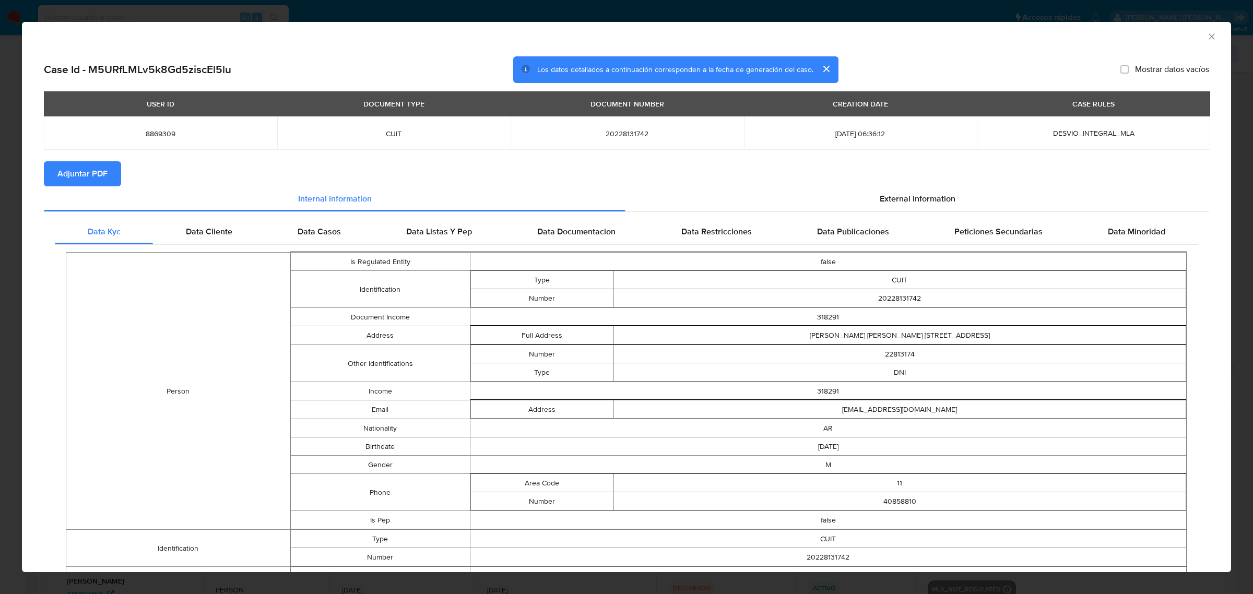
click at [90, 176] on span "Adjuntar PDF" at bounding box center [82, 173] width 50 height 23
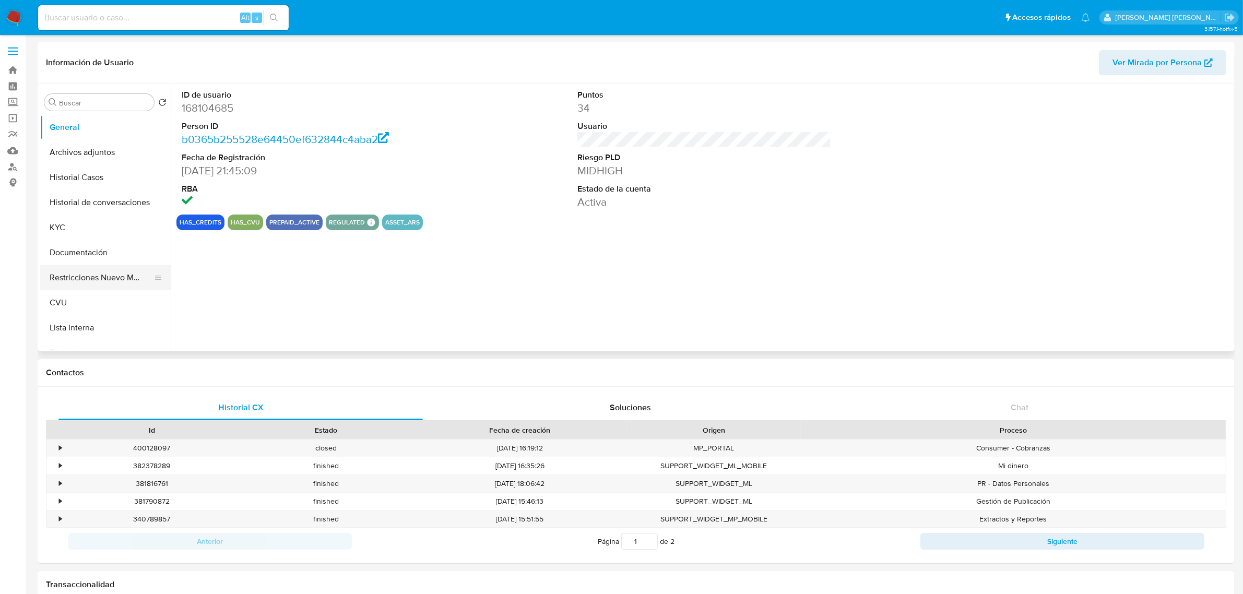
select select "10"
click at [97, 176] on button "Historial Casos" at bounding box center [101, 177] width 122 height 25
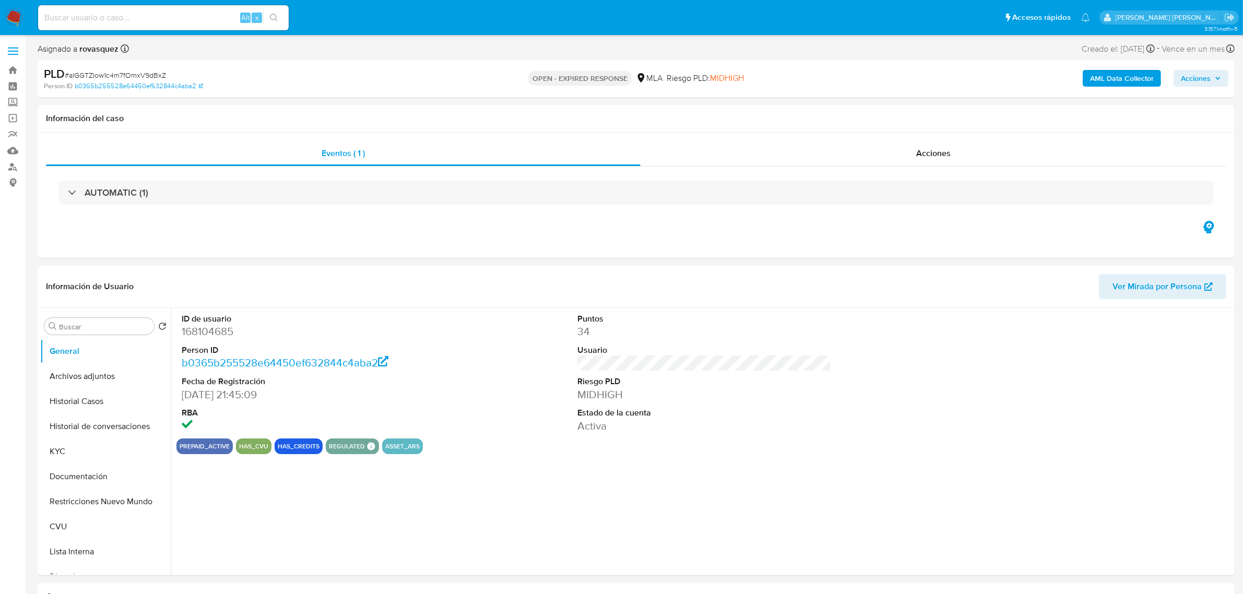
select select "10"
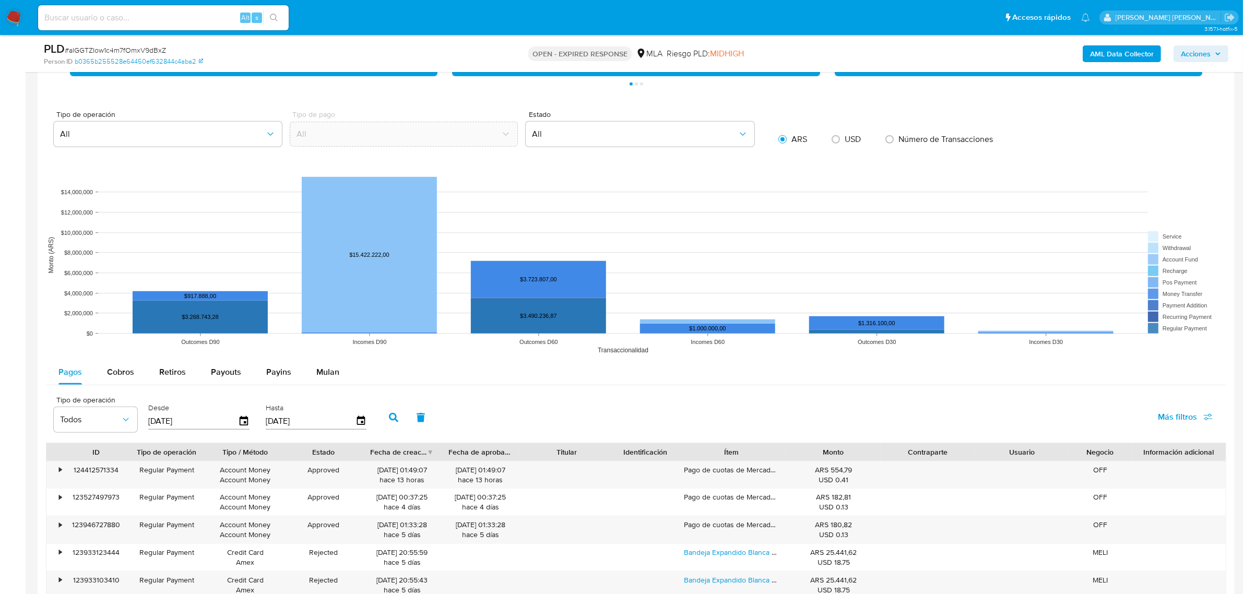
scroll to position [913, 0]
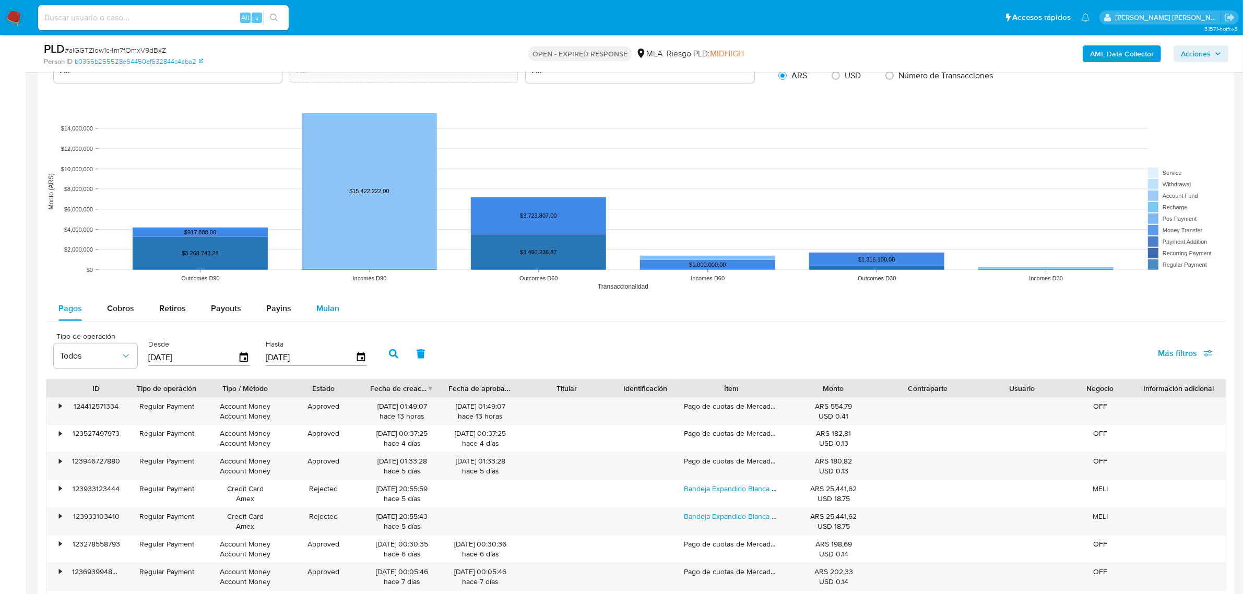
click at [325, 311] on span "Mulan" at bounding box center [327, 308] width 23 height 12
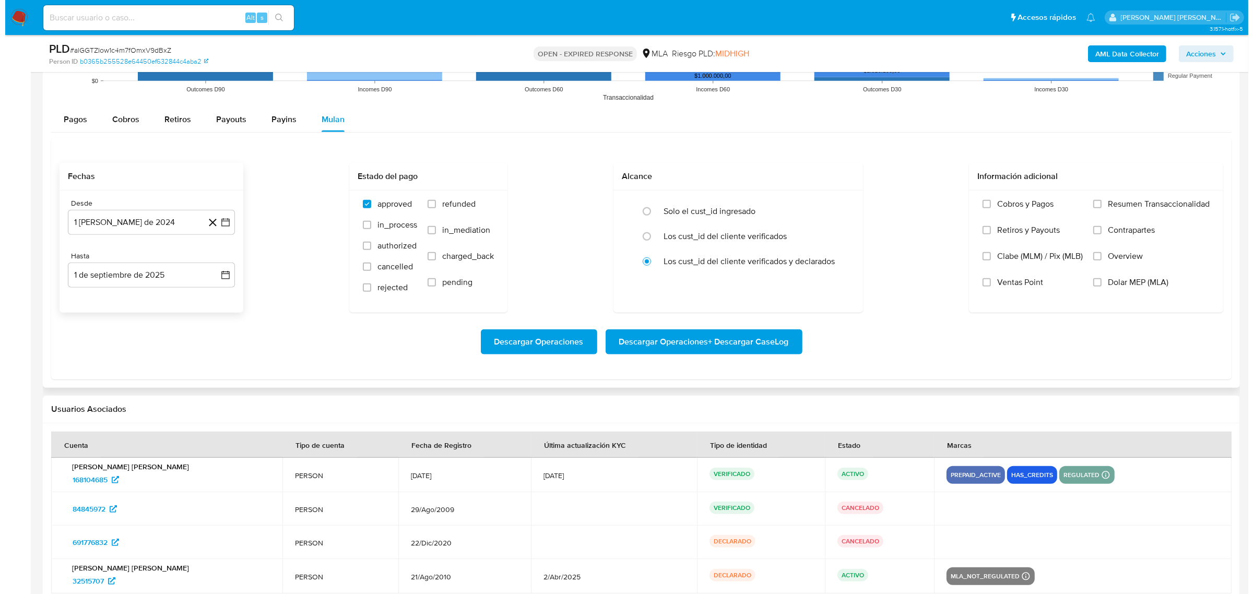
scroll to position [1109, 0]
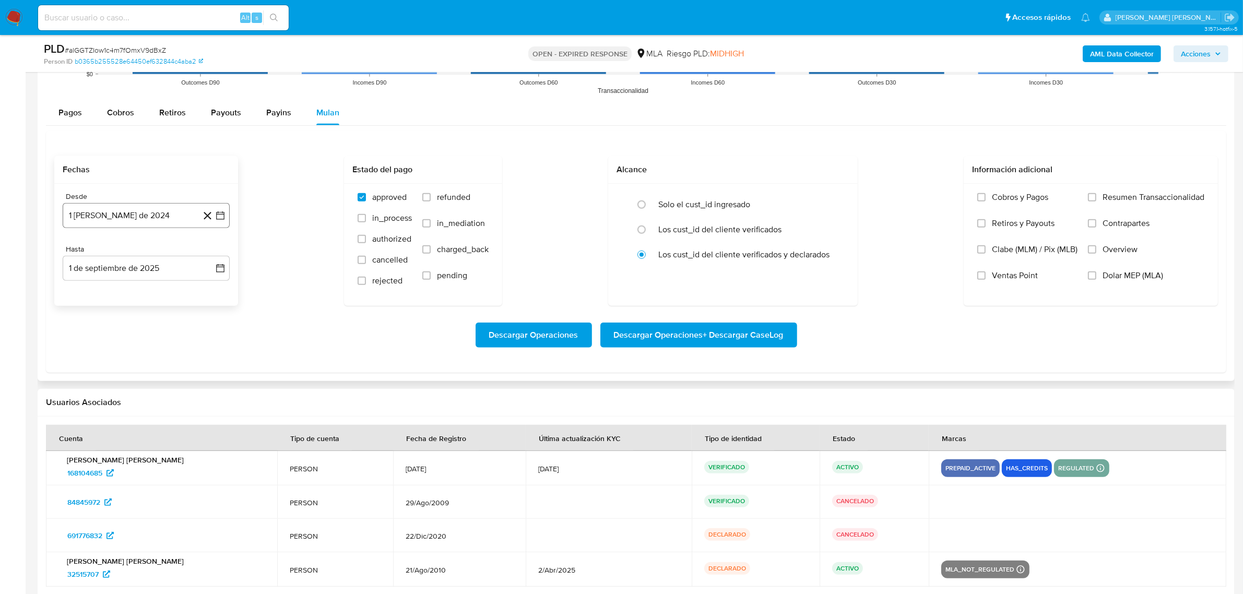
click at [217, 220] on icon "button" at bounding box center [220, 215] width 10 height 10
click at [215, 263] on div "agosto 2024 agosto 2024 lun lunes mar martes mié miércoles jue jueves vie viern…" at bounding box center [146, 314] width 142 height 137
click at [212, 252] on icon "Mes siguiente" at bounding box center [211, 252] width 13 height 13
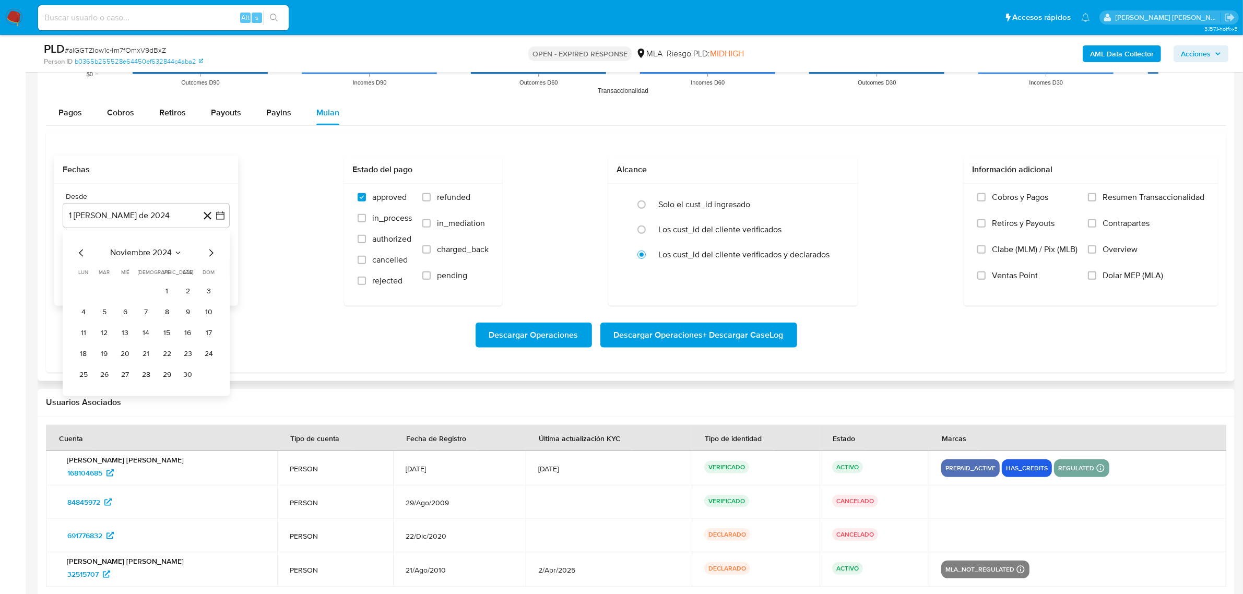
click at [212, 252] on icon "Mes siguiente" at bounding box center [211, 252] width 13 height 13
click at [186, 289] on button "1" at bounding box center [188, 291] width 17 height 17
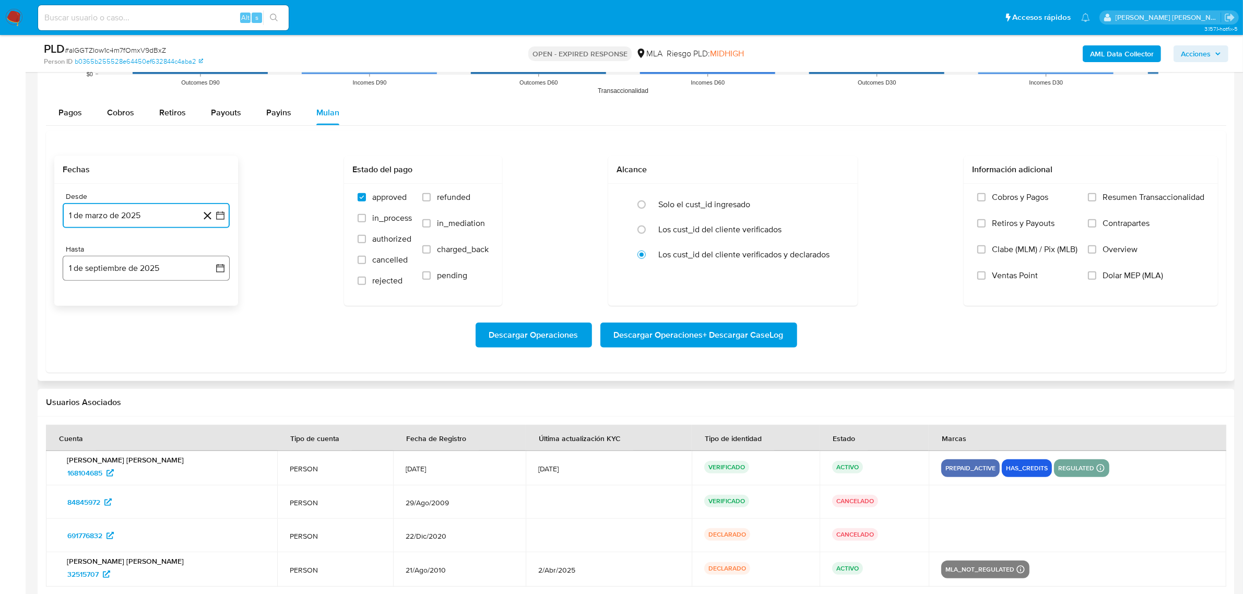
click at [215, 271] on icon "button" at bounding box center [220, 268] width 10 height 10
click at [82, 304] on icon "Mes anterior" at bounding box center [81, 305] width 4 height 7
click at [81, 455] on button "30" at bounding box center [83, 448] width 17 height 17
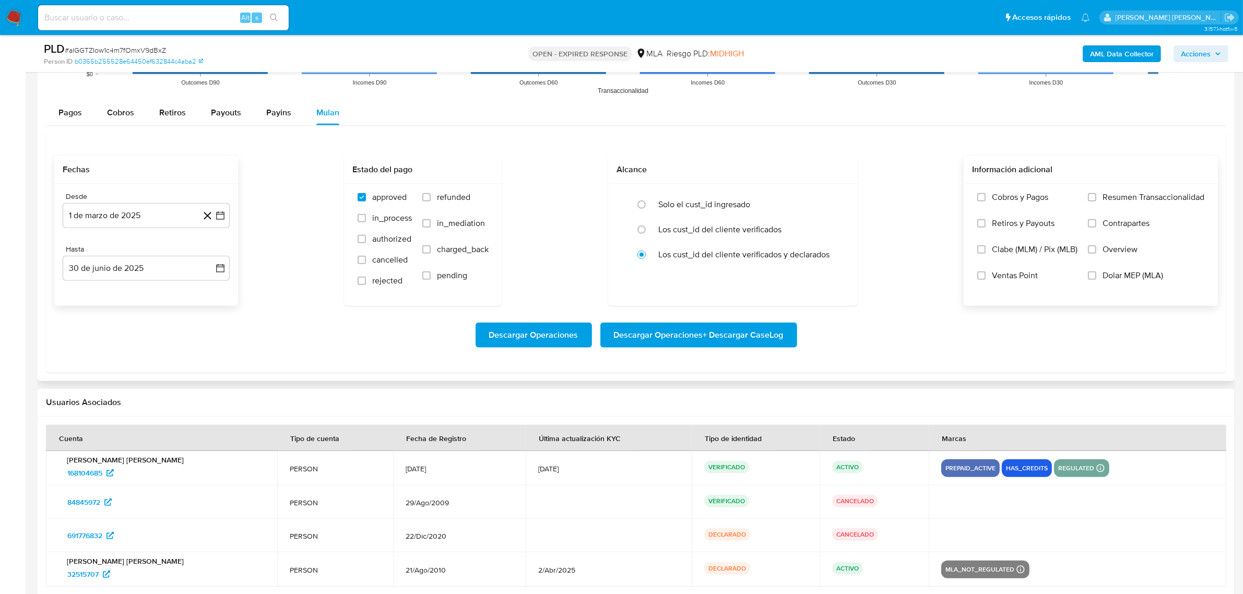
click at [1121, 278] on span "Dolar MEP (MLA)" at bounding box center [1132, 275] width 61 height 10
click at [1096, 278] on input "Dolar MEP (MLA)" at bounding box center [1092, 275] width 8 height 8
click at [695, 342] on span "Descargar Operaciones + Descargar CaseLog" at bounding box center [699, 335] width 170 height 23
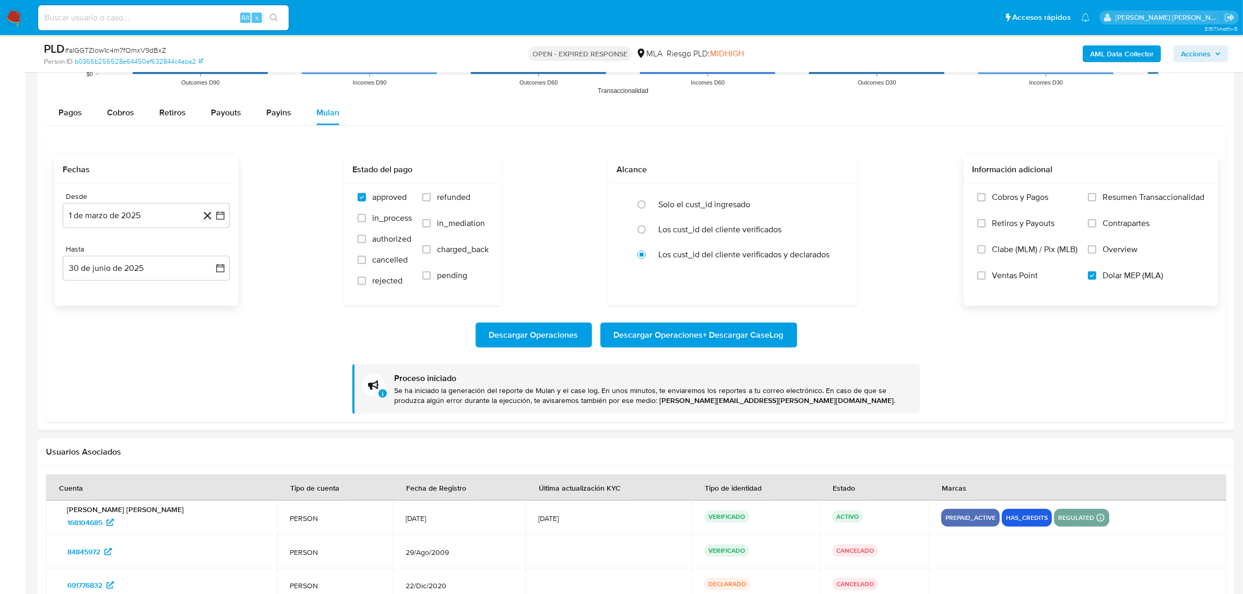
click at [1108, 55] on b "AML Data Collector" at bounding box center [1122, 53] width 64 height 17
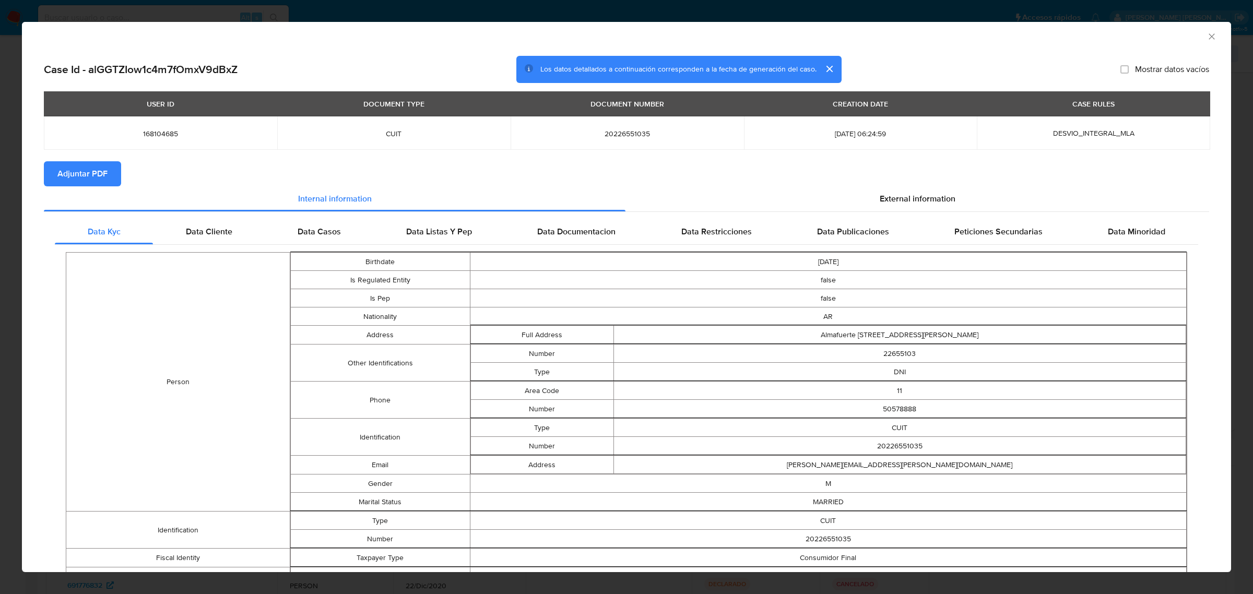
click at [89, 181] on span "Adjuntar PDF" at bounding box center [82, 173] width 50 height 23
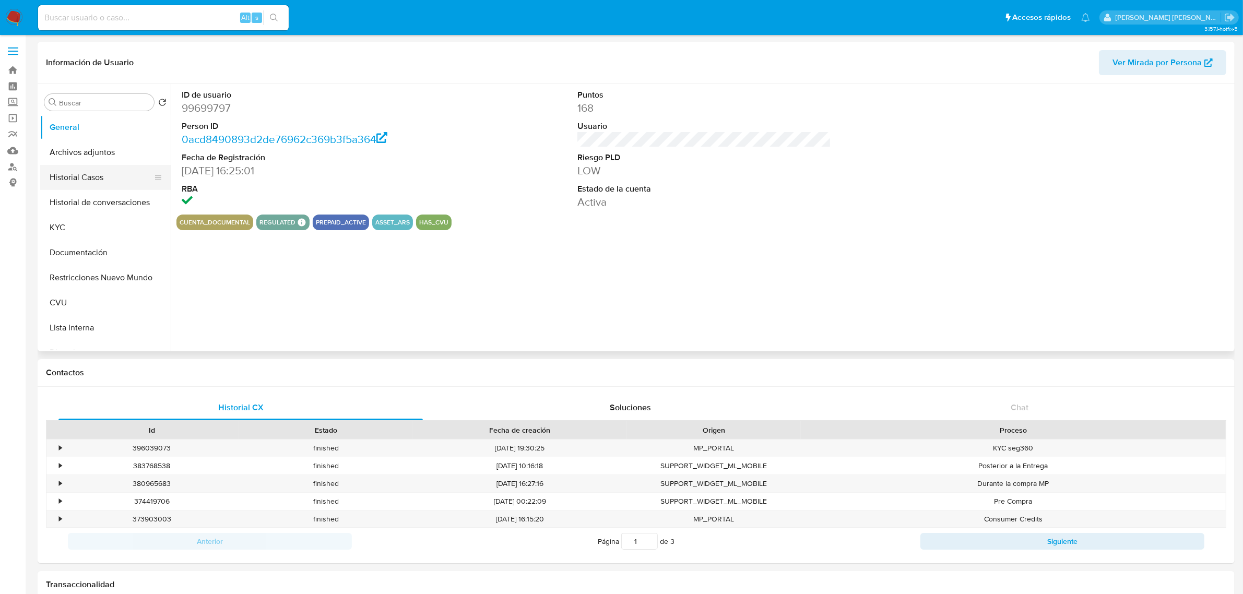
click at [91, 185] on button "Historial Casos" at bounding box center [101, 177] width 122 height 25
select select "10"
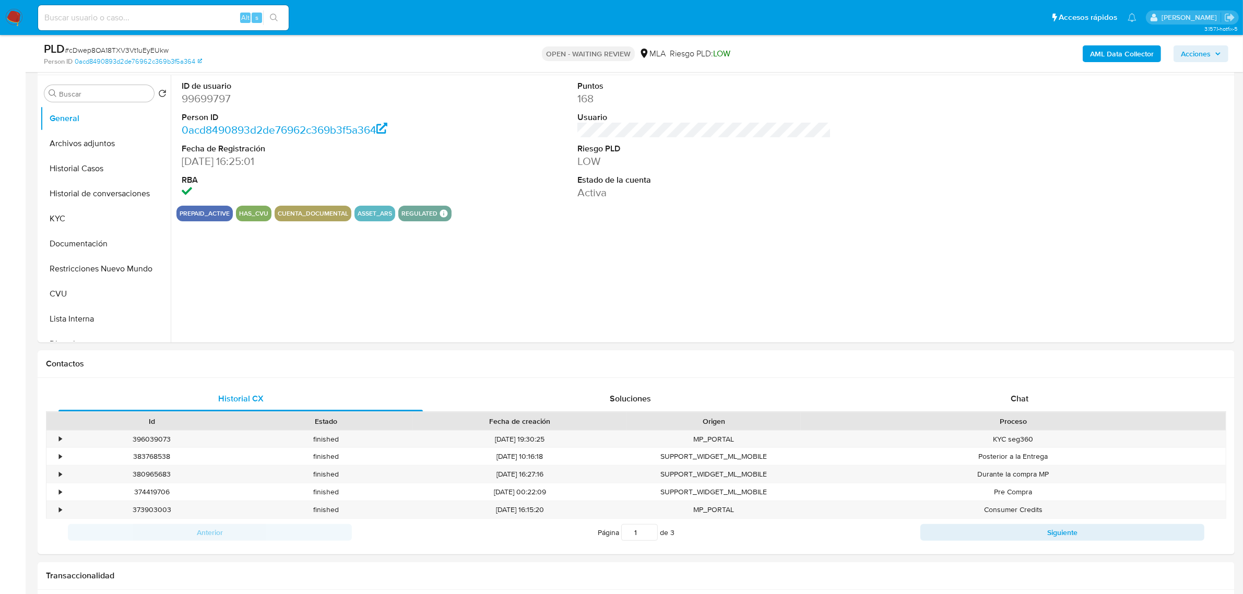
select select "10"
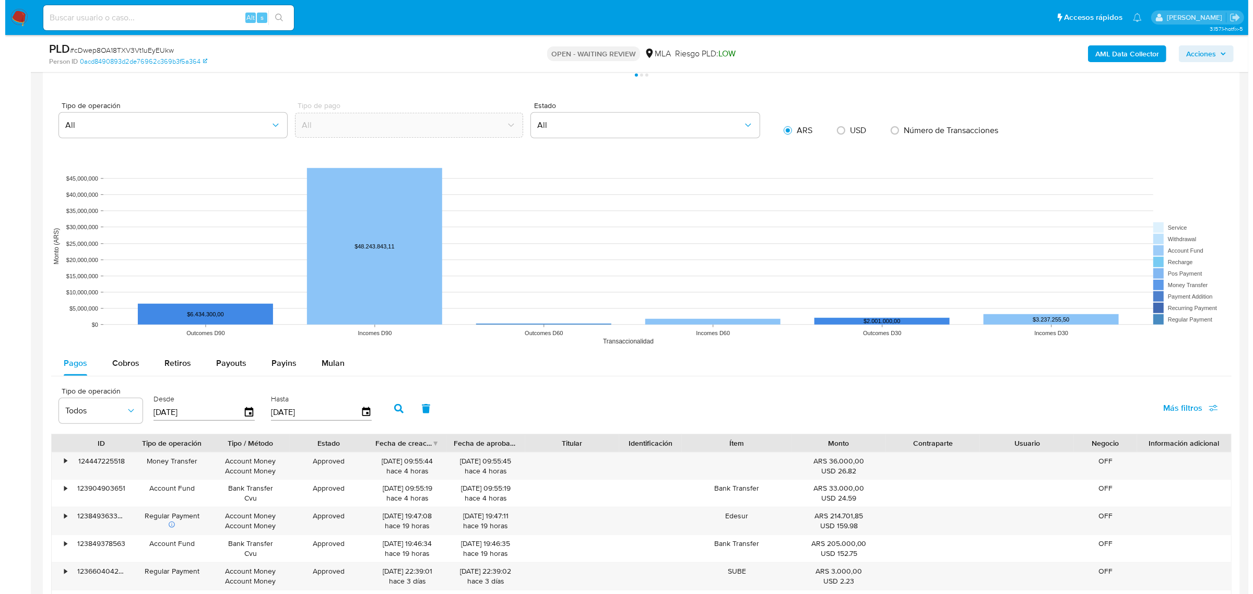
scroll to position [979, 0]
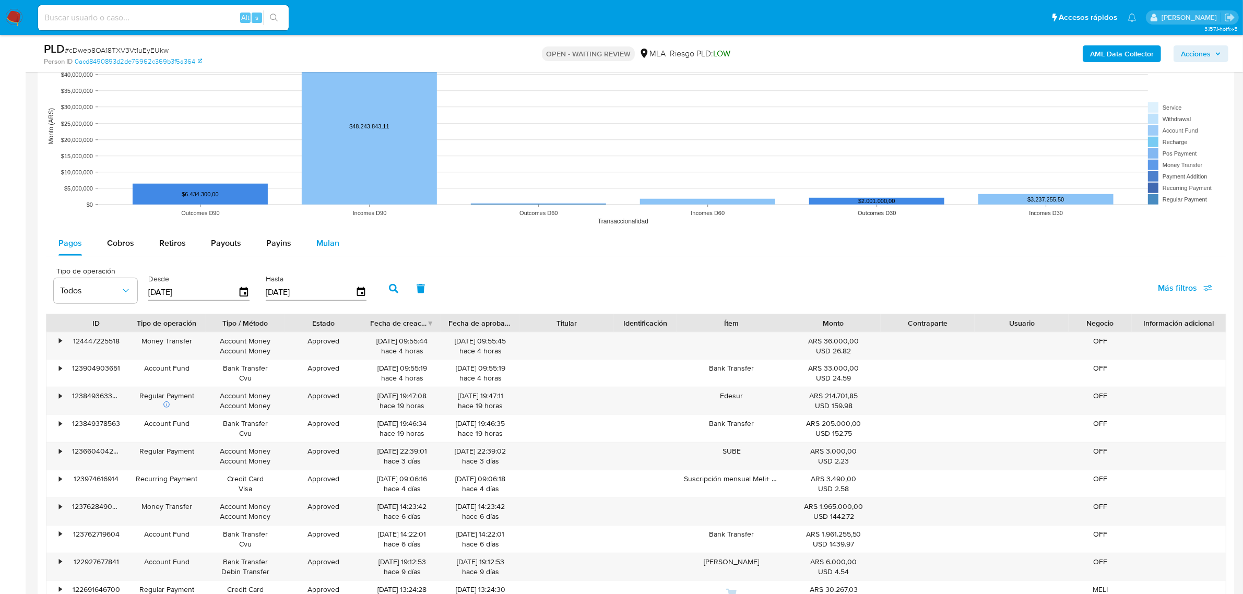
click at [329, 246] on span "Mulan" at bounding box center [327, 243] width 23 height 12
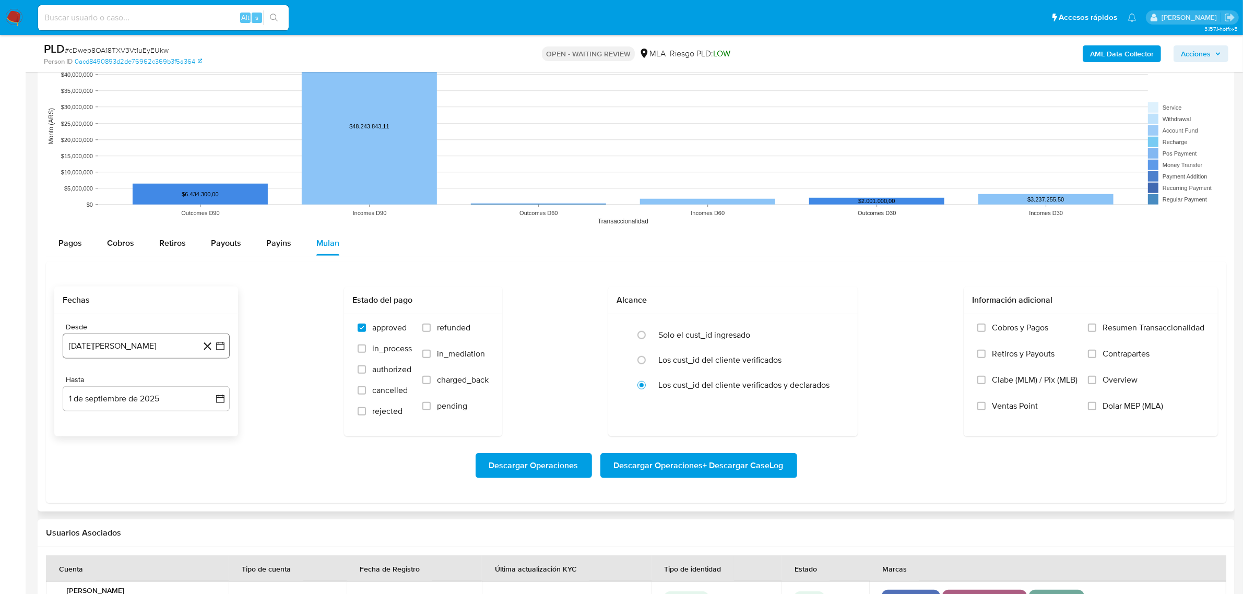
click at [179, 348] on button "[DATE][PERSON_NAME]" at bounding box center [146, 346] width 167 height 25
click at [205, 392] on div "[DATE] [DATE] lun [DATE] [PERSON_NAME][DATE] mié [DATE] jue [DATE] vie [DATE] s…" at bounding box center [146, 445] width 142 height 137
click at [207, 383] on icon "Mes siguiente" at bounding box center [211, 383] width 13 height 13
click at [208, 380] on icon "Mes siguiente" at bounding box center [211, 383] width 13 height 13
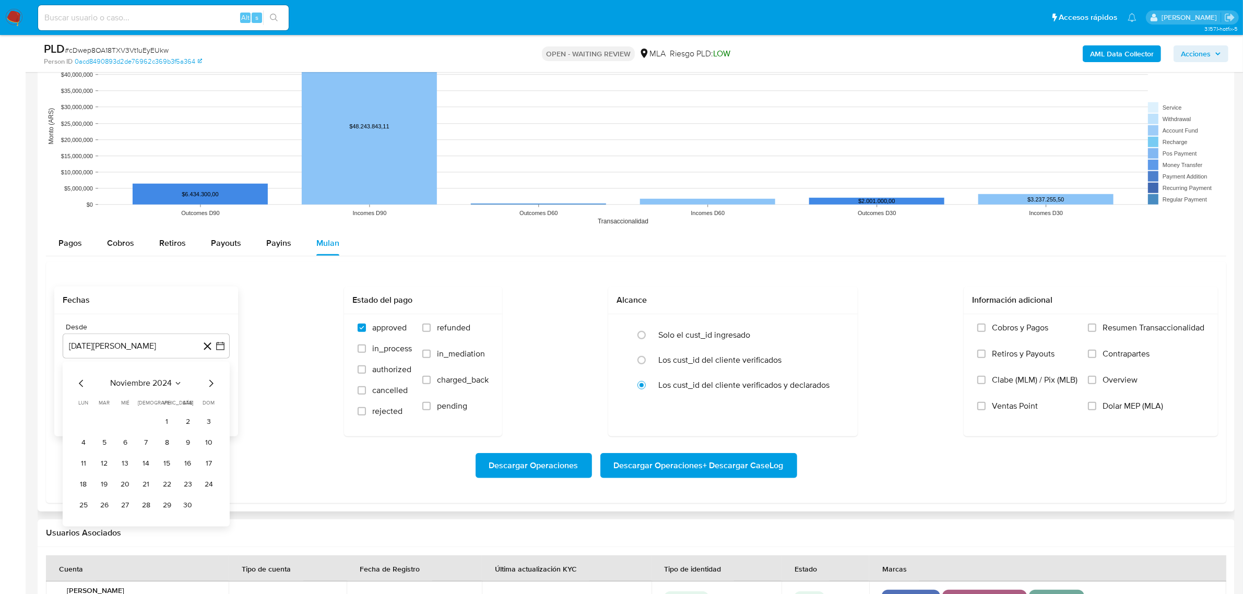
click at [208, 380] on icon "Mes siguiente" at bounding box center [211, 383] width 13 height 13
click at [206, 389] on icon "Mes siguiente" at bounding box center [211, 383] width 13 height 13
click at [188, 423] on button "1" at bounding box center [188, 421] width 17 height 17
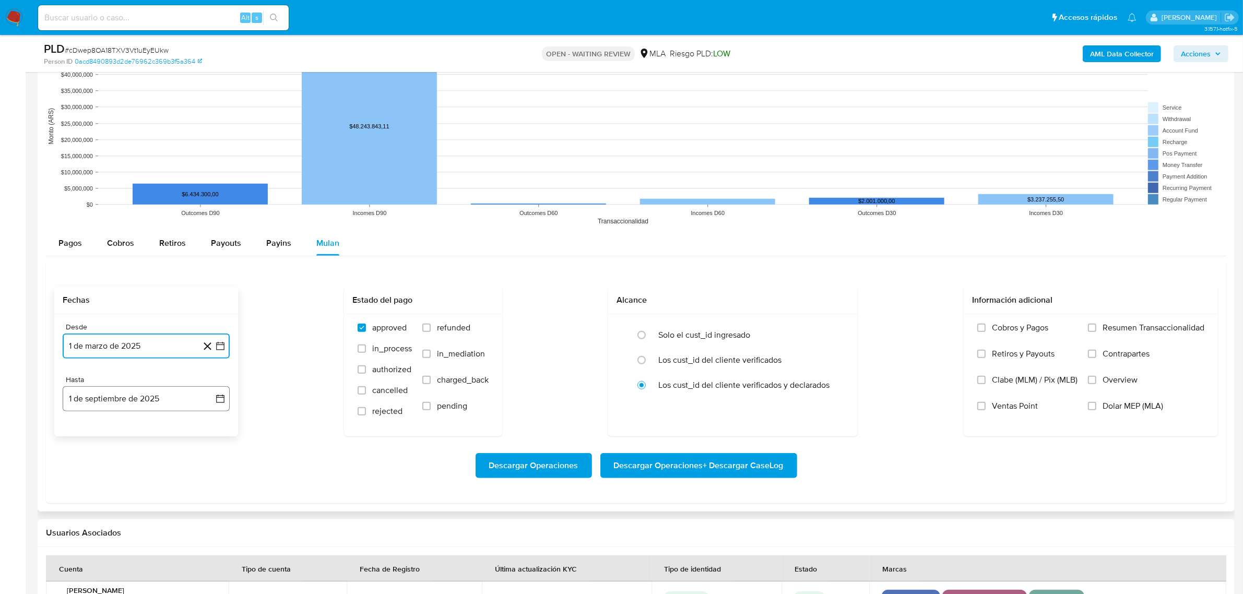
click at [187, 408] on button "1 de septiembre de 2025" at bounding box center [146, 398] width 167 height 25
click at [79, 437] on icon "Mes anterior" at bounding box center [81, 436] width 13 height 13
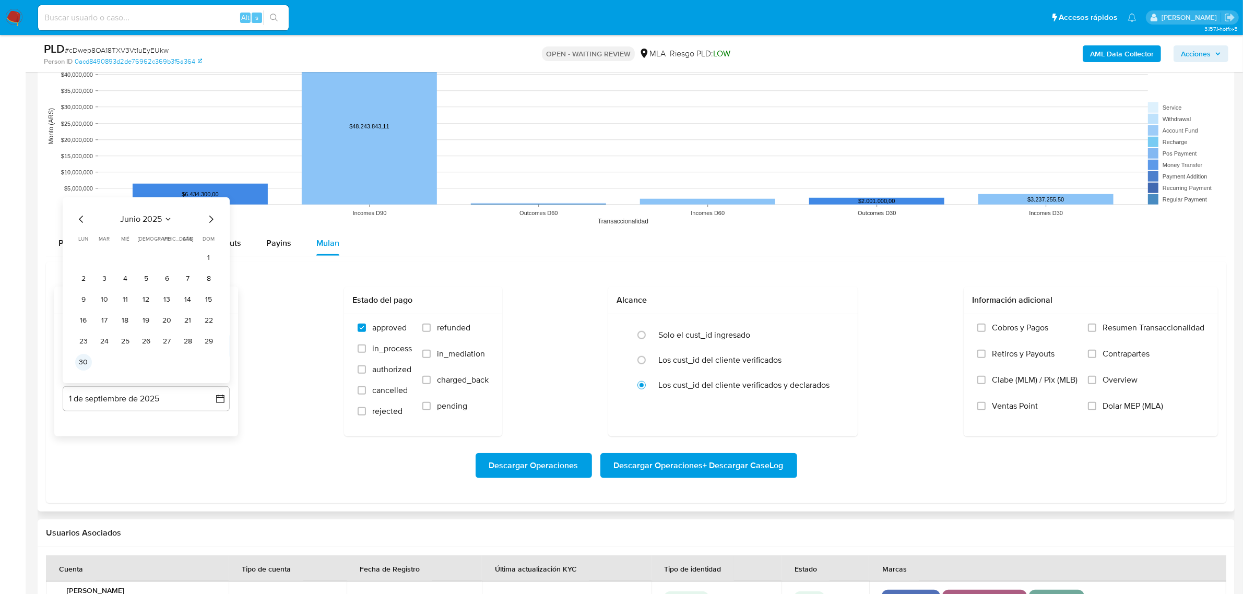
click at [89, 364] on button "30" at bounding box center [83, 362] width 17 height 17
click at [1138, 406] on span "Dolar MEP (MLA)" at bounding box center [1132, 406] width 61 height 10
click at [1096, 406] on input "Dolar MEP (MLA)" at bounding box center [1092, 406] width 8 height 8
click at [708, 466] on span "Descargar Operaciones + Descargar CaseLog" at bounding box center [699, 465] width 170 height 23
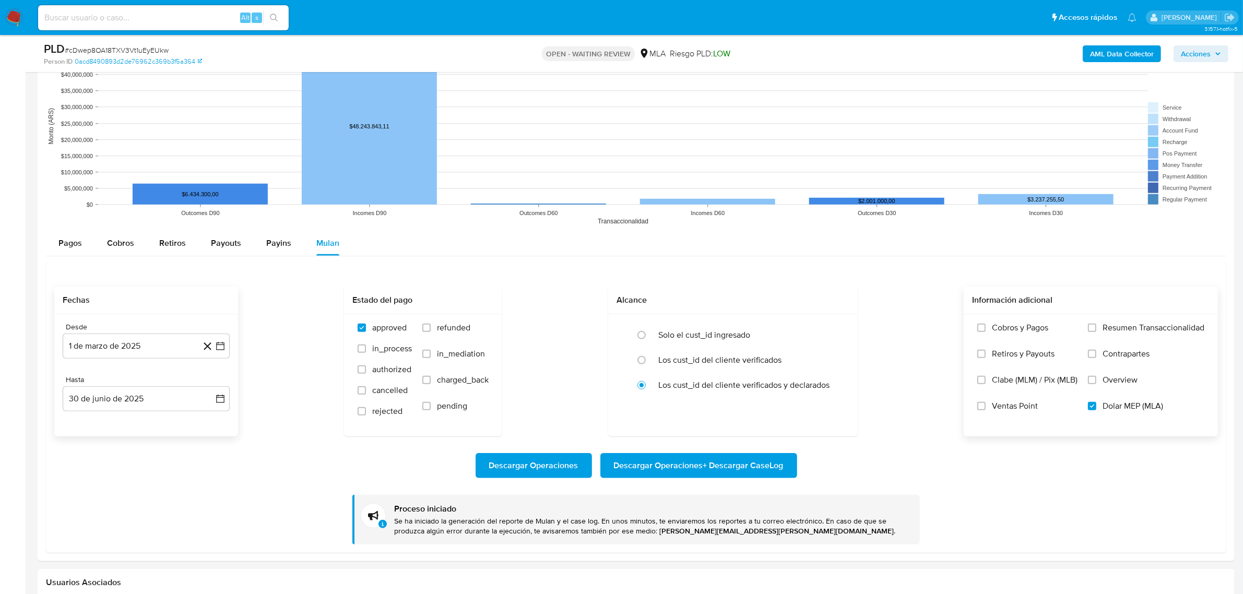
click at [1112, 59] on b "AML Data Collector" at bounding box center [1122, 53] width 64 height 17
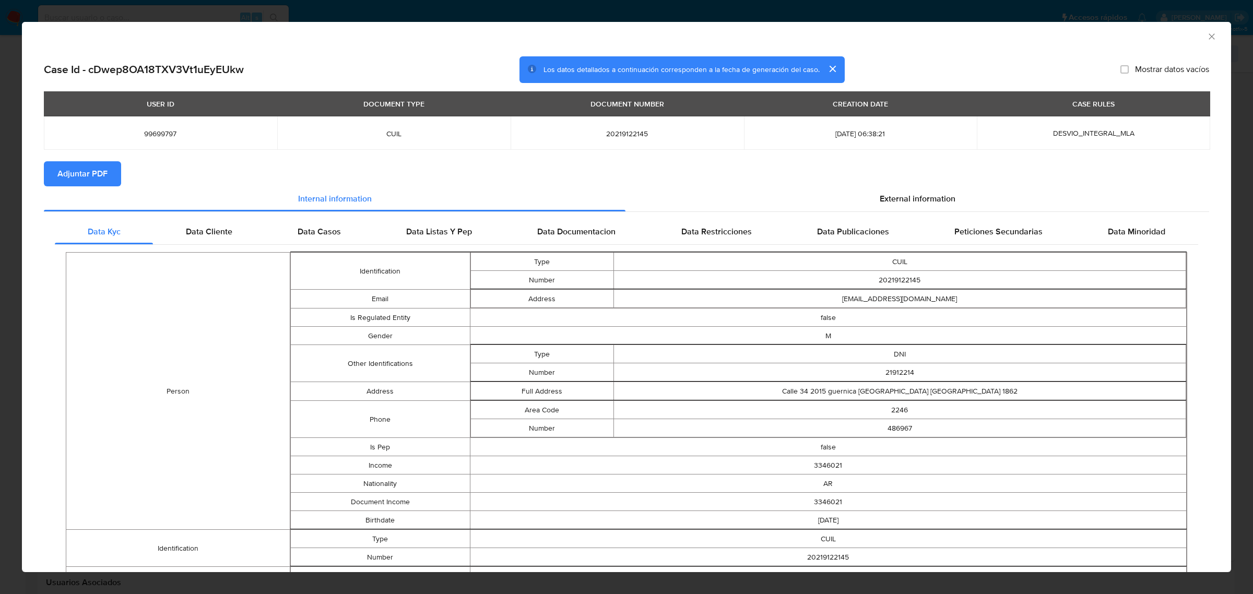
click at [82, 177] on span "Adjuntar PDF" at bounding box center [82, 173] width 50 height 23
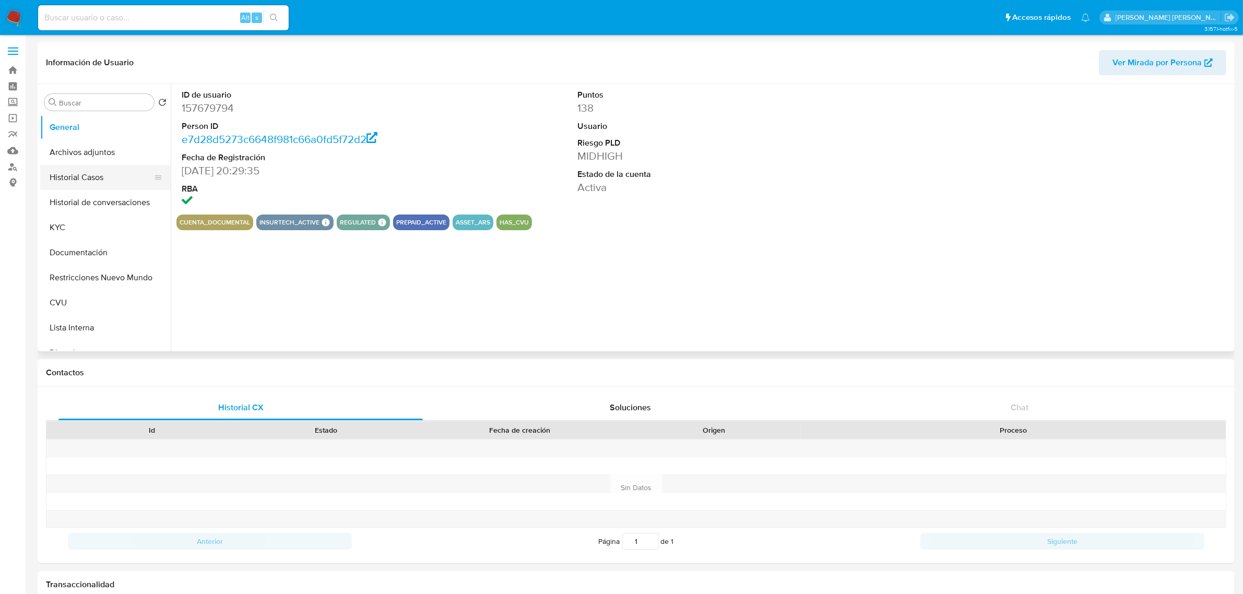
click at [104, 178] on button "Historial Casos" at bounding box center [101, 177] width 122 height 25
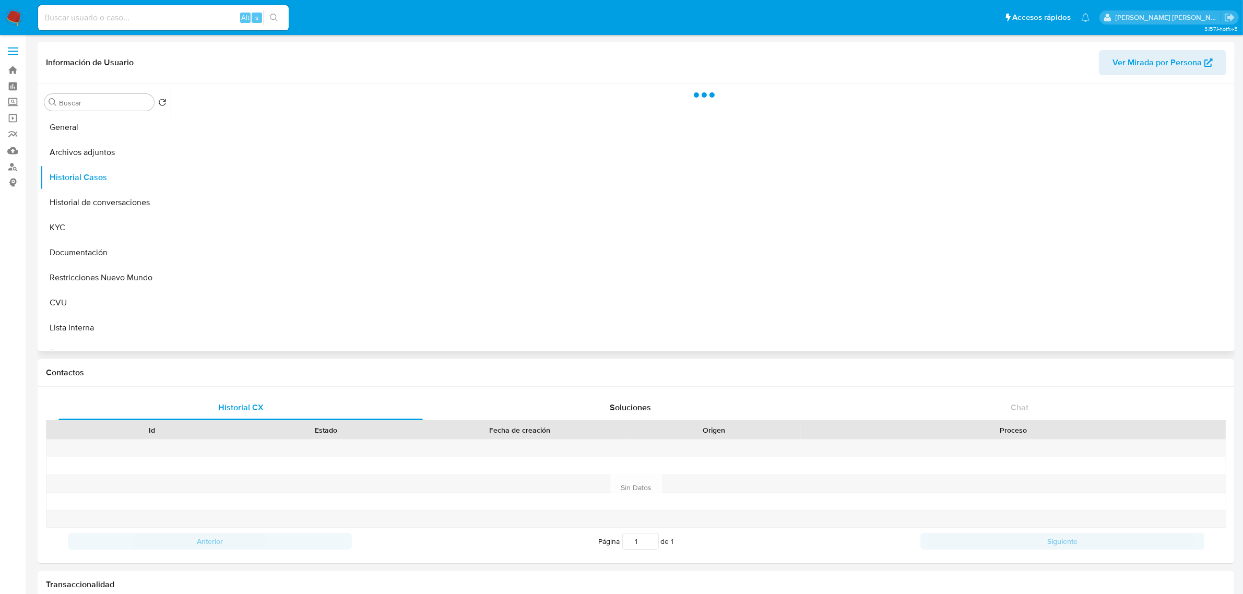
select select "10"
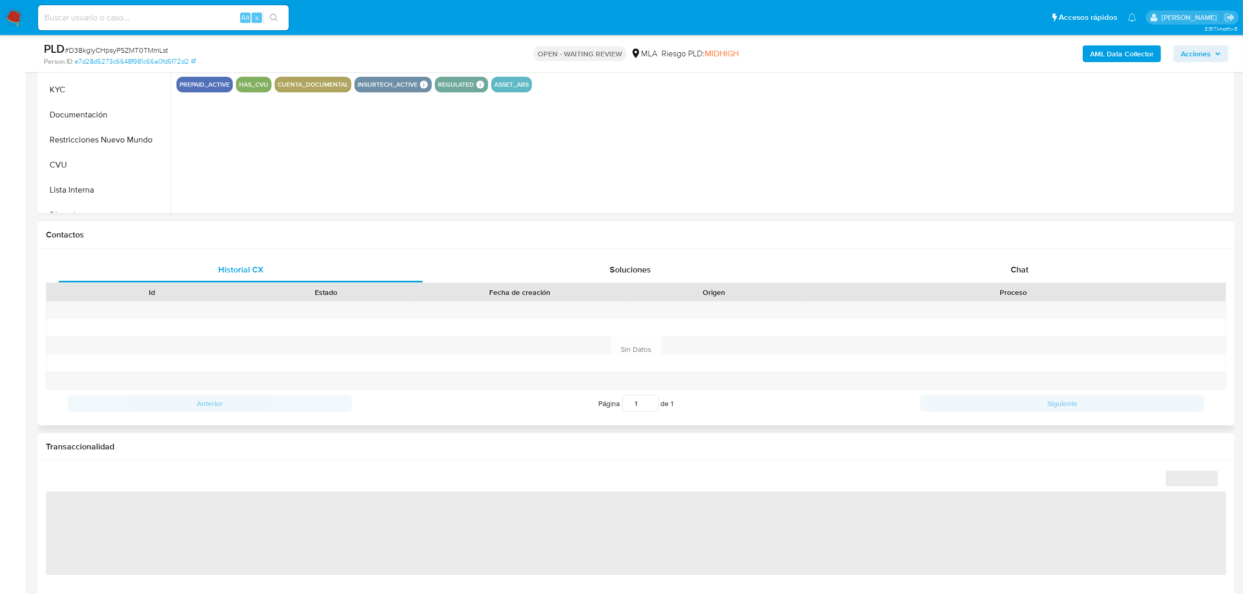
select select "10"
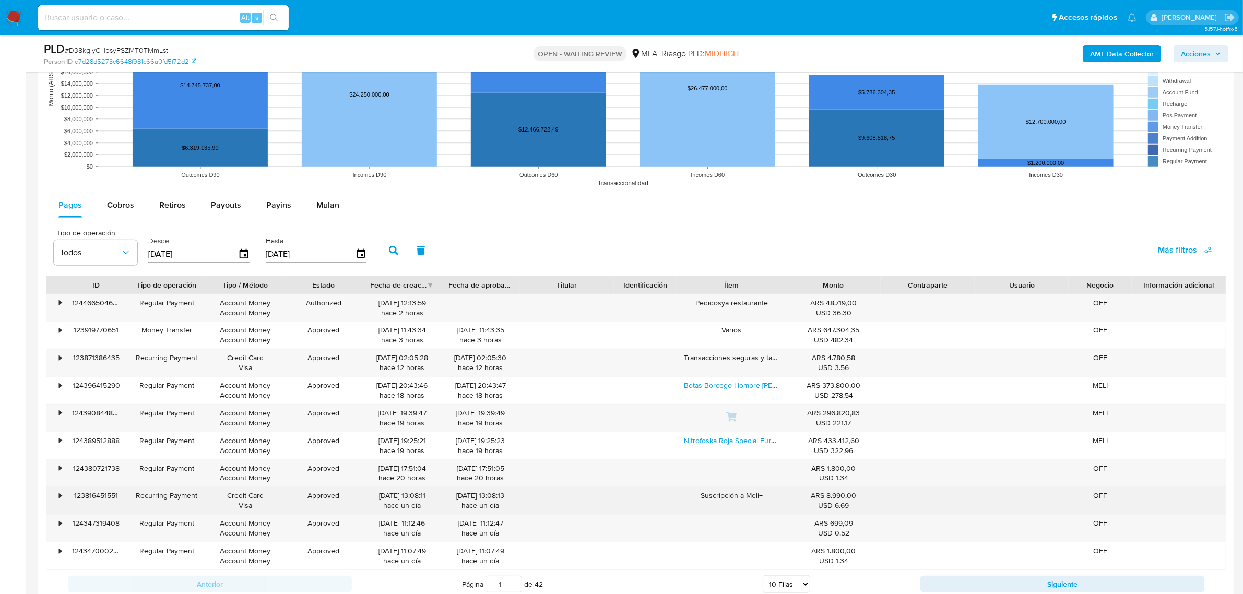
scroll to position [1044, 0]
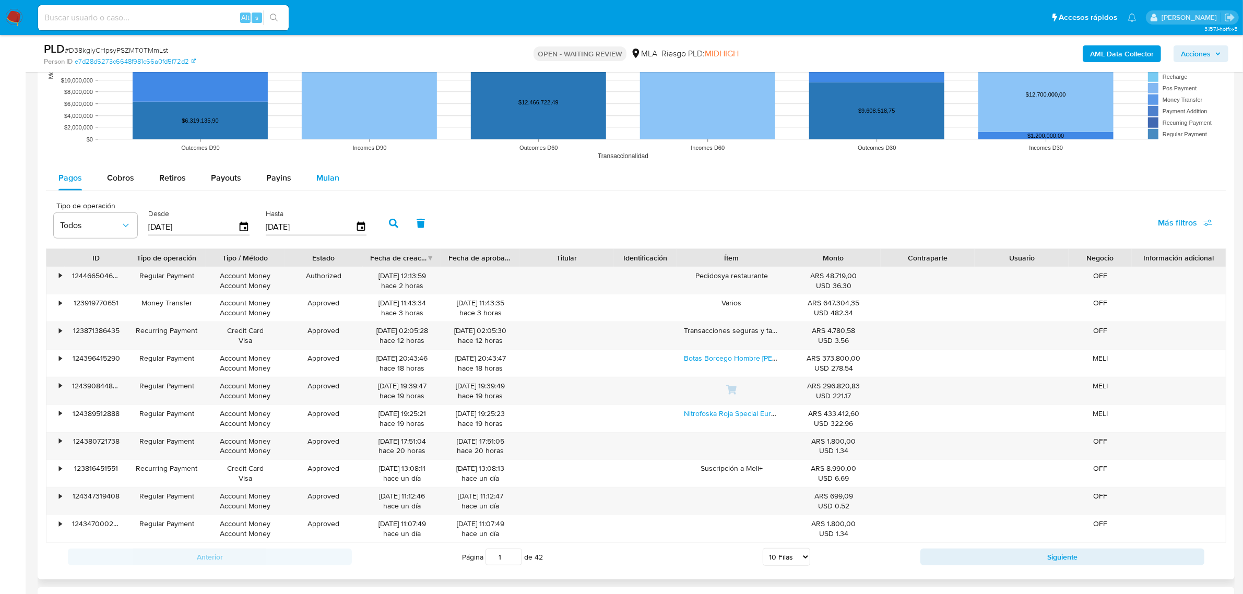
click at [325, 175] on span "Mulan" at bounding box center [327, 178] width 23 height 12
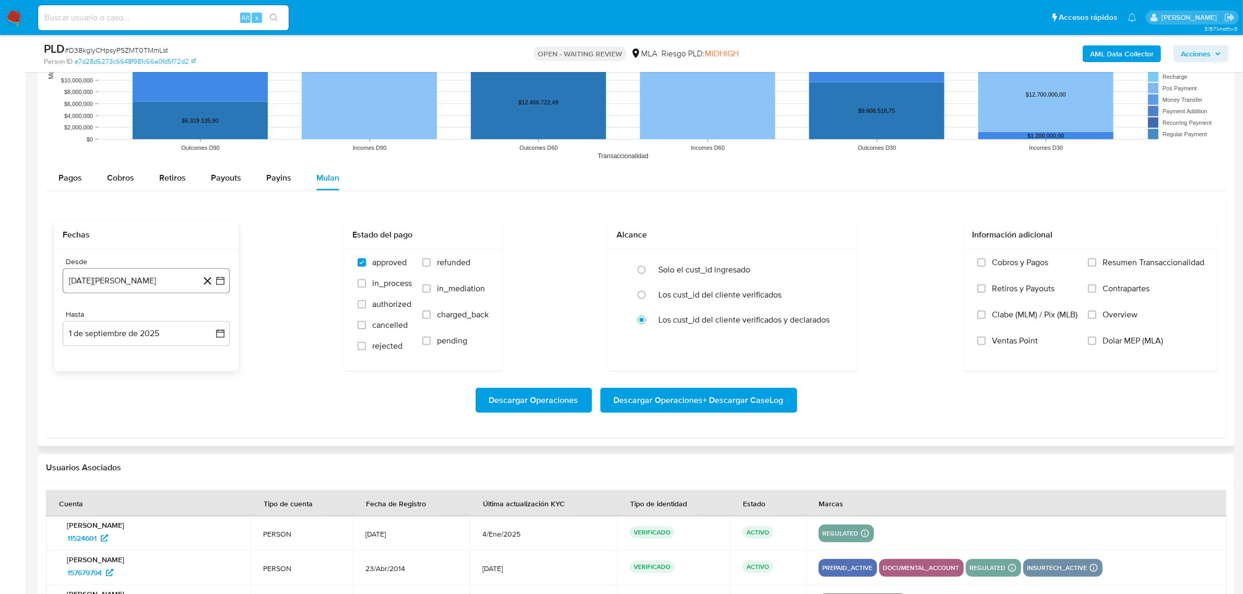
click at [222, 284] on icon "button" at bounding box center [220, 281] width 10 height 10
click at [211, 323] on icon "Mes siguiente" at bounding box center [211, 318] width 13 height 13
click at [211, 322] on icon "Mes siguiente" at bounding box center [211, 318] width 13 height 13
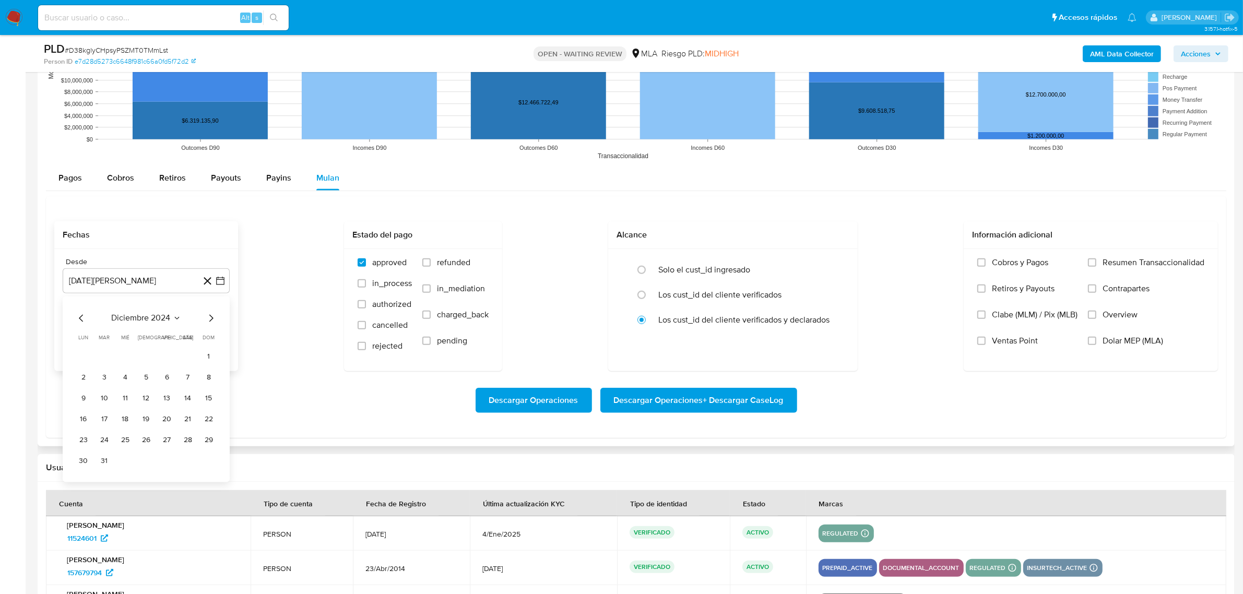
click at [211, 322] on icon "Mes siguiente" at bounding box center [211, 318] width 13 height 13
click at [189, 363] on button "1" at bounding box center [188, 356] width 17 height 17
click at [225, 338] on button "1 de septiembre de 2025" at bounding box center [146, 333] width 167 height 25
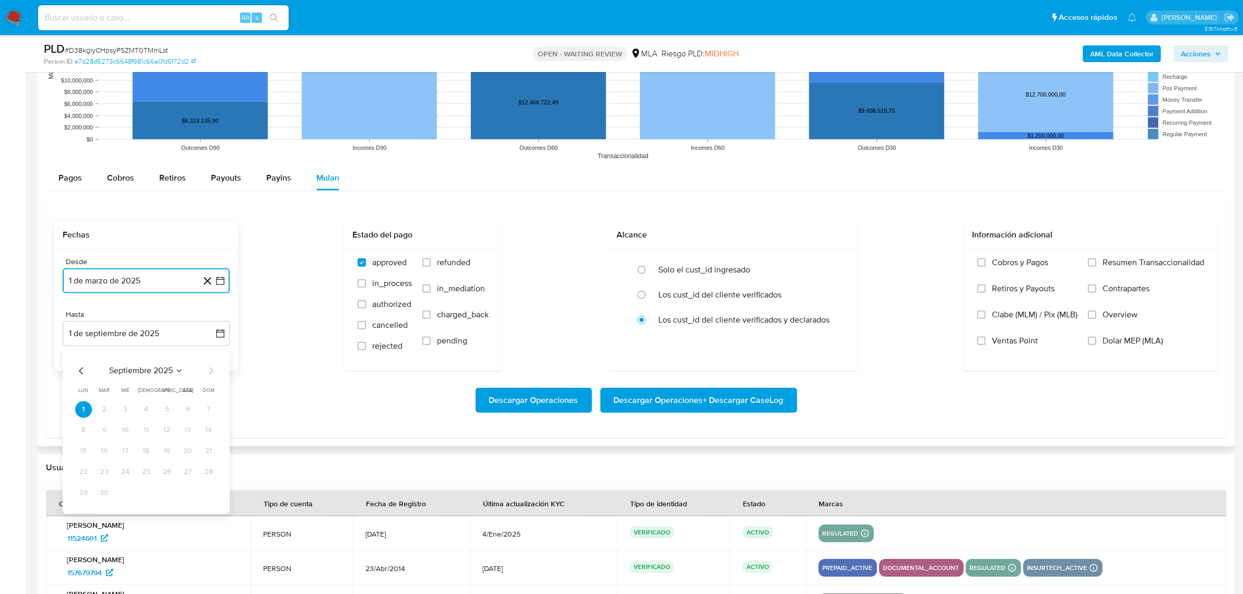
click at [81, 373] on icon "Mes anterior" at bounding box center [81, 370] width 13 height 13
click at [141, 492] on button "31" at bounding box center [146, 492] width 17 height 17
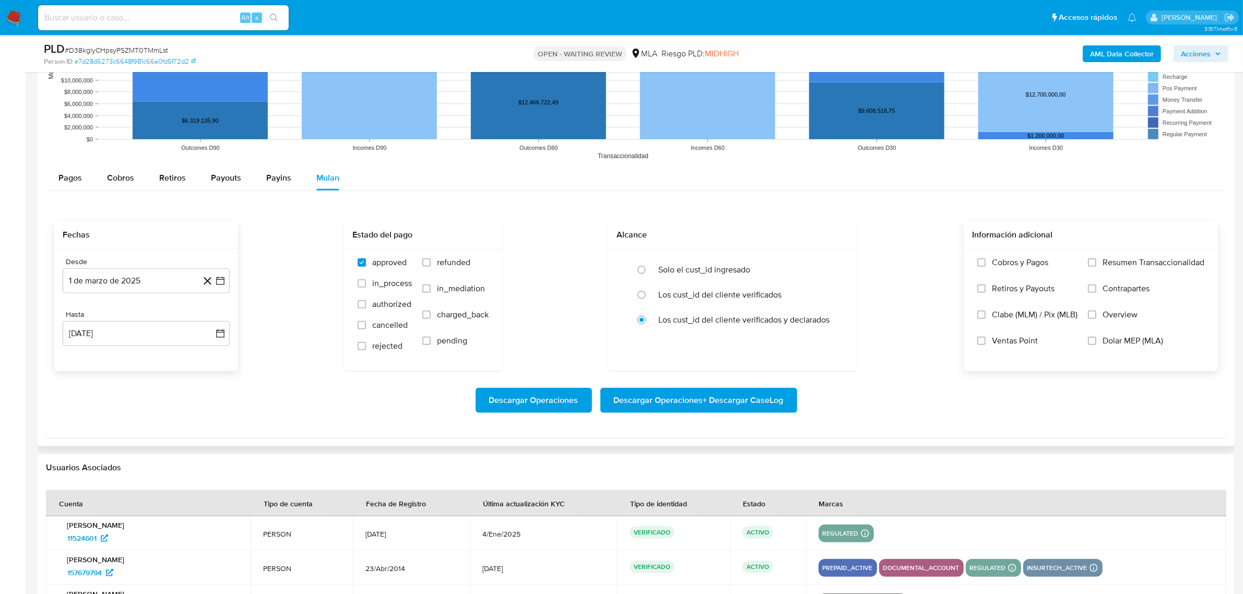
click at [1155, 343] on span "Dolar MEP (MLA)" at bounding box center [1132, 341] width 61 height 10
click at [1096, 343] on input "Dolar MEP (MLA)" at bounding box center [1092, 341] width 8 height 8
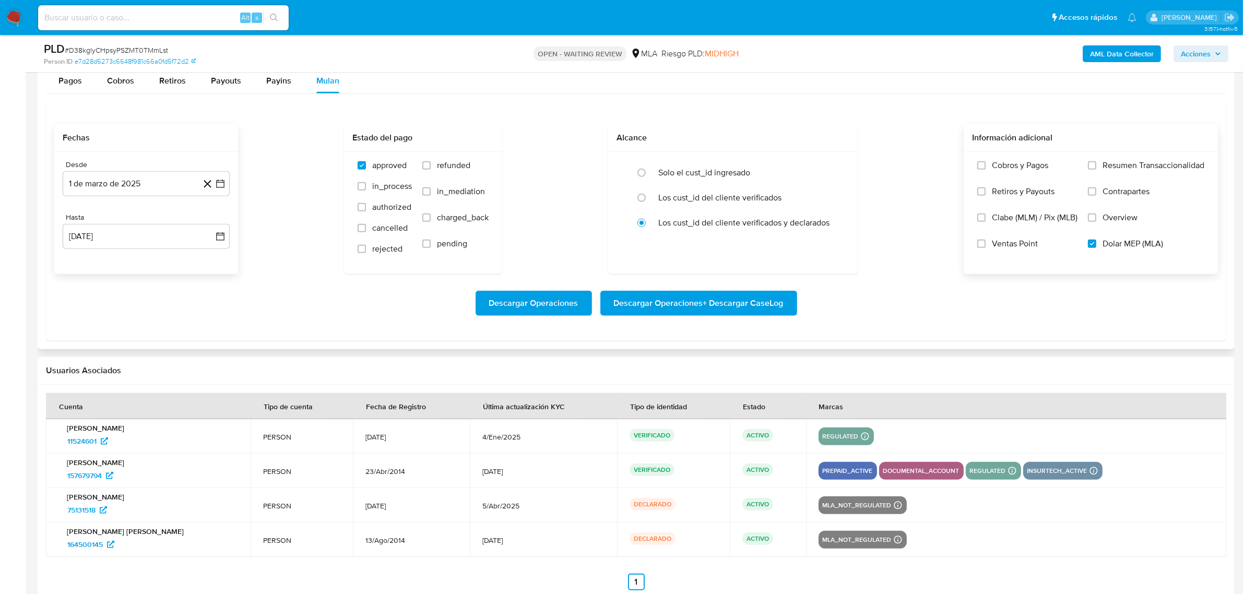
scroll to position [1162, 0]
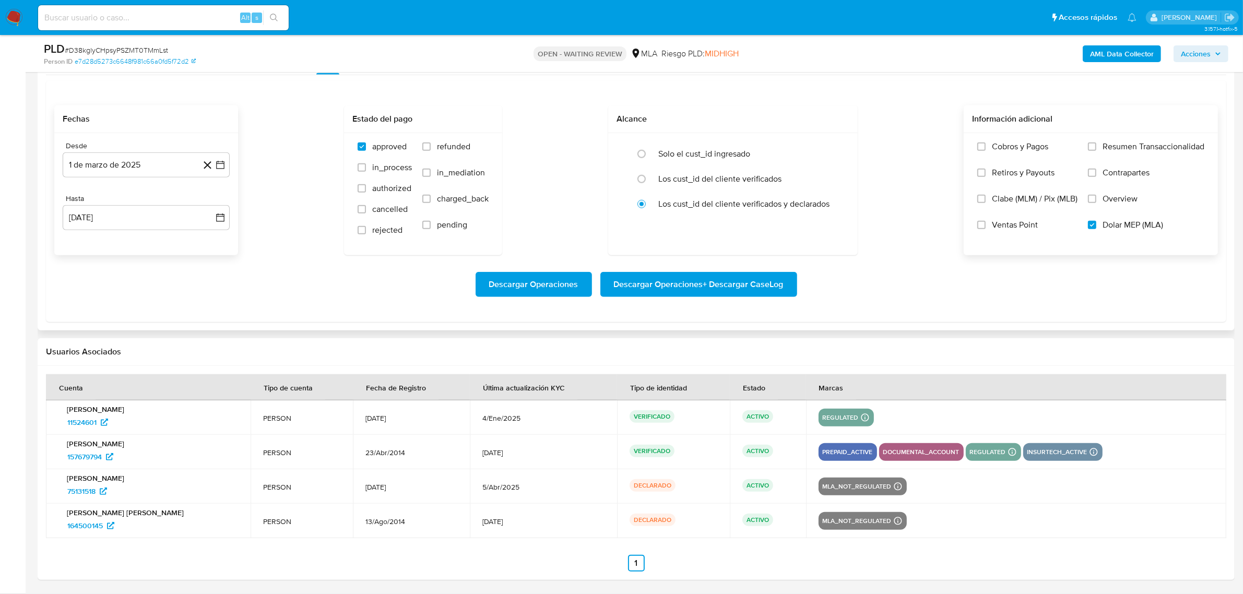
click at [723, 284] on span "Descargar Operaciones + Descargar CaseLog" at bounding box center [699, 284] width 170 height 23
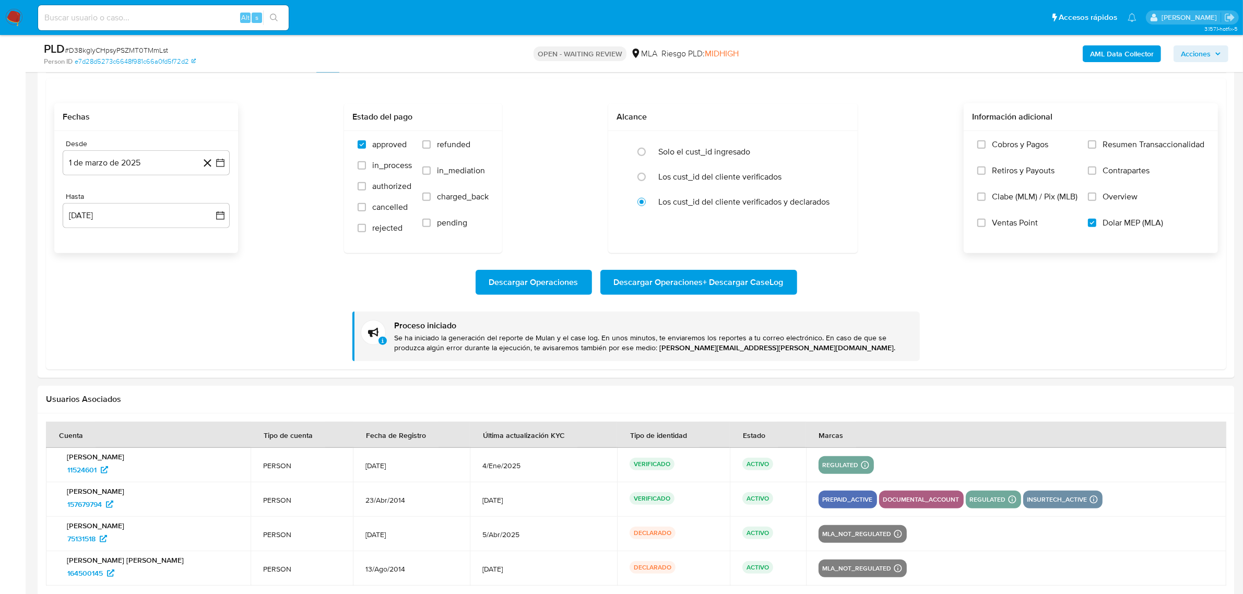
click at [1110, 51] on b "AML Data Collector" at bounding box center [1122, 53] width 64 height 17
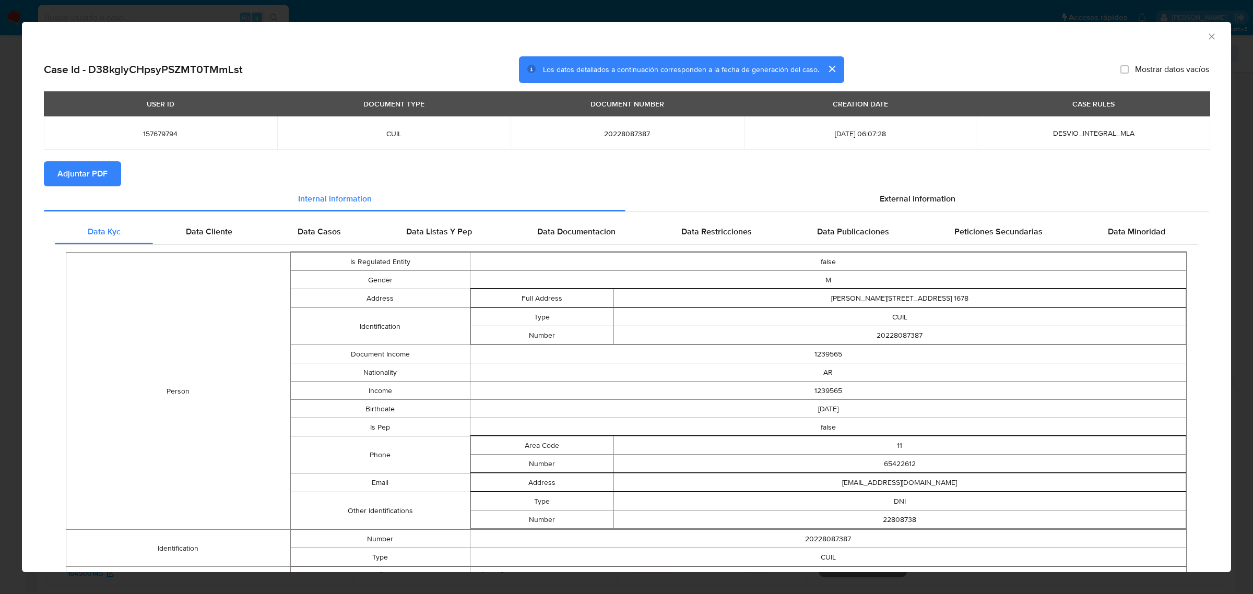
click at [84, 179] on span "Adjuntar PDF" at bounding box center [82, 173] width 50 height 23
click at [1208, 35] on icon "Cerrar ventana" at bounding box center [1211, 36] width 6 height 6
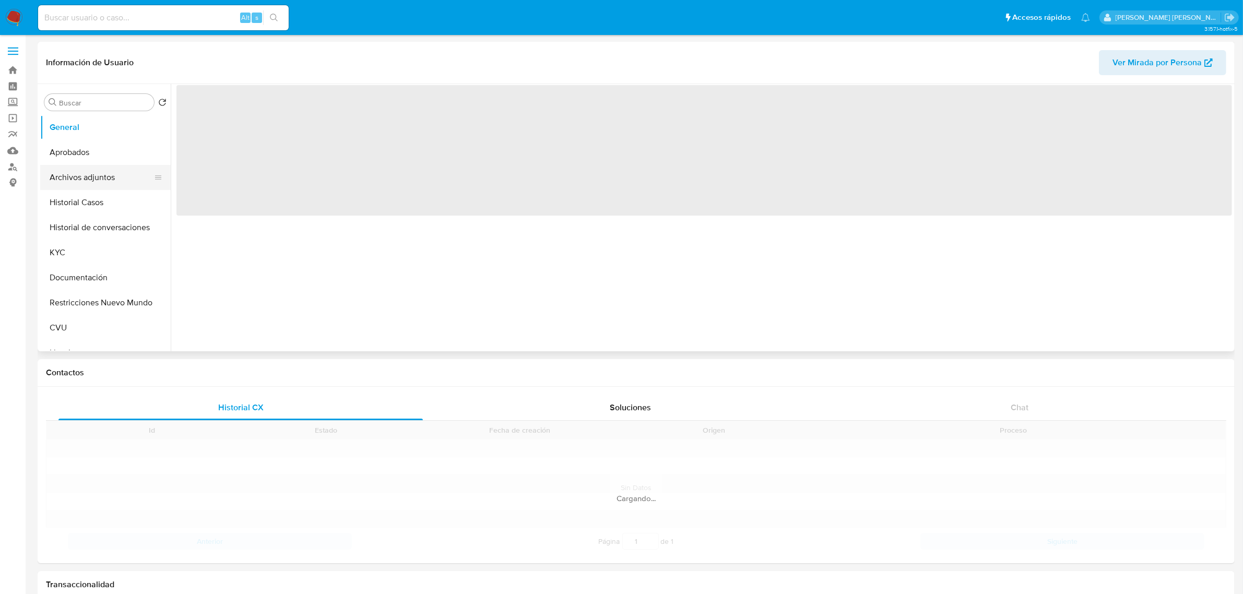
drag, startPoint x: 0, startPoint y: 0, endPoint x: 106, endPoint y: 176, distance: 205.8
click at [106, 176] on button "Archivos adjuntos" at bounding box center [101, 177] width 122 height 25
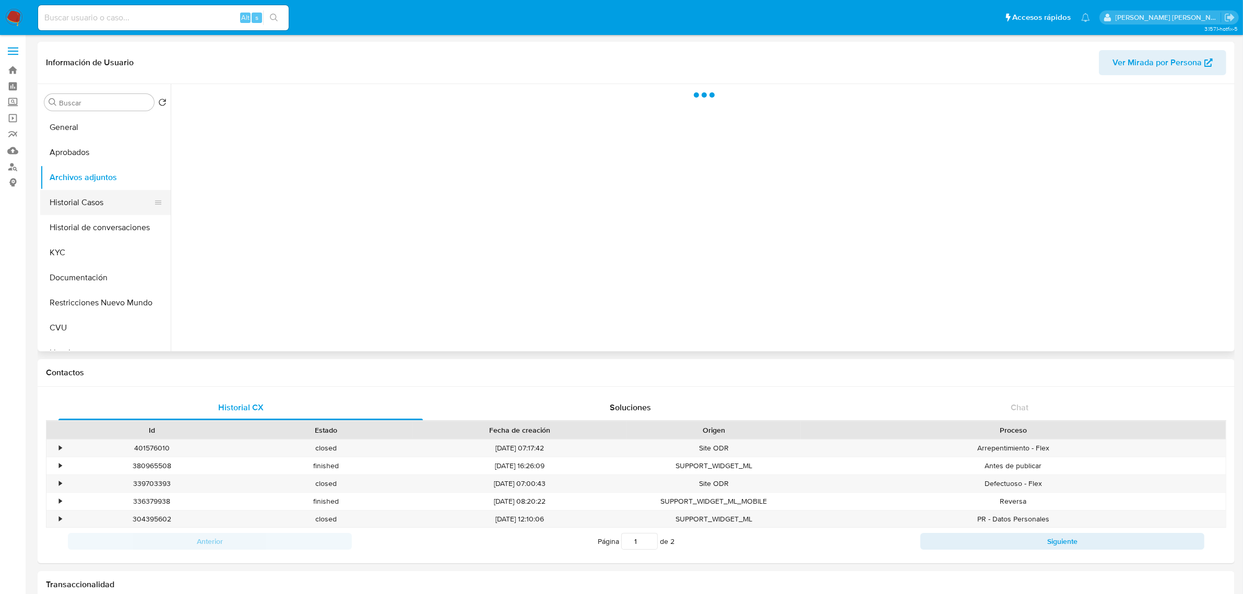
click at [102, 207] on button "Historial Casos" at bounding box center [101, 202] width 122 height 25
select select "10"
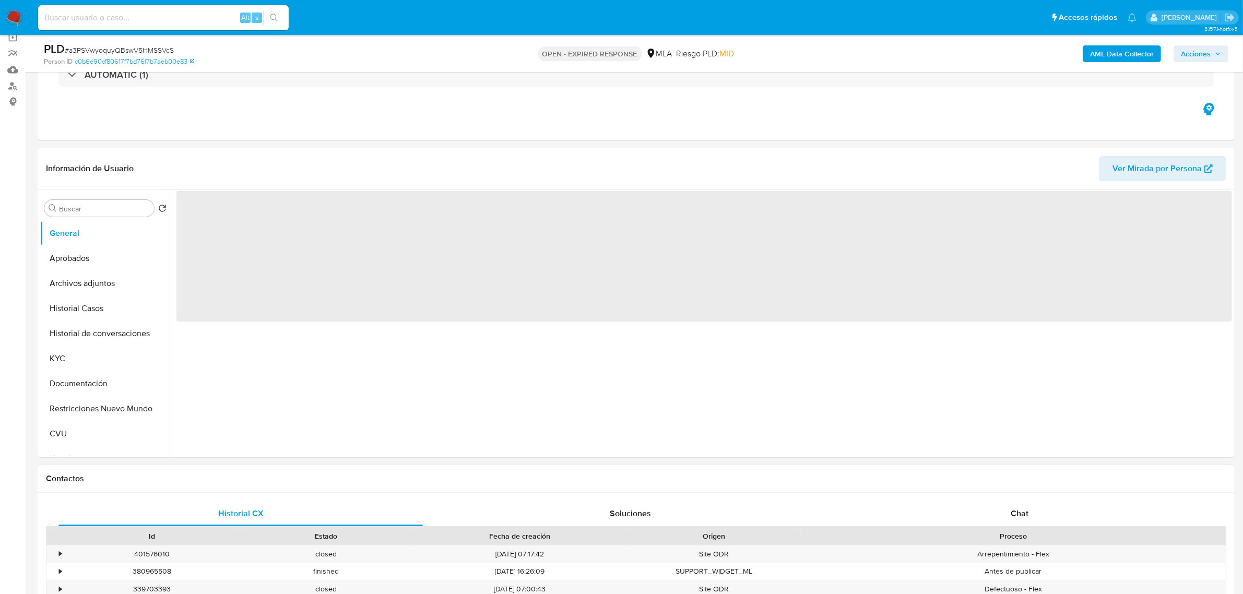
scroll to position [261, 0]
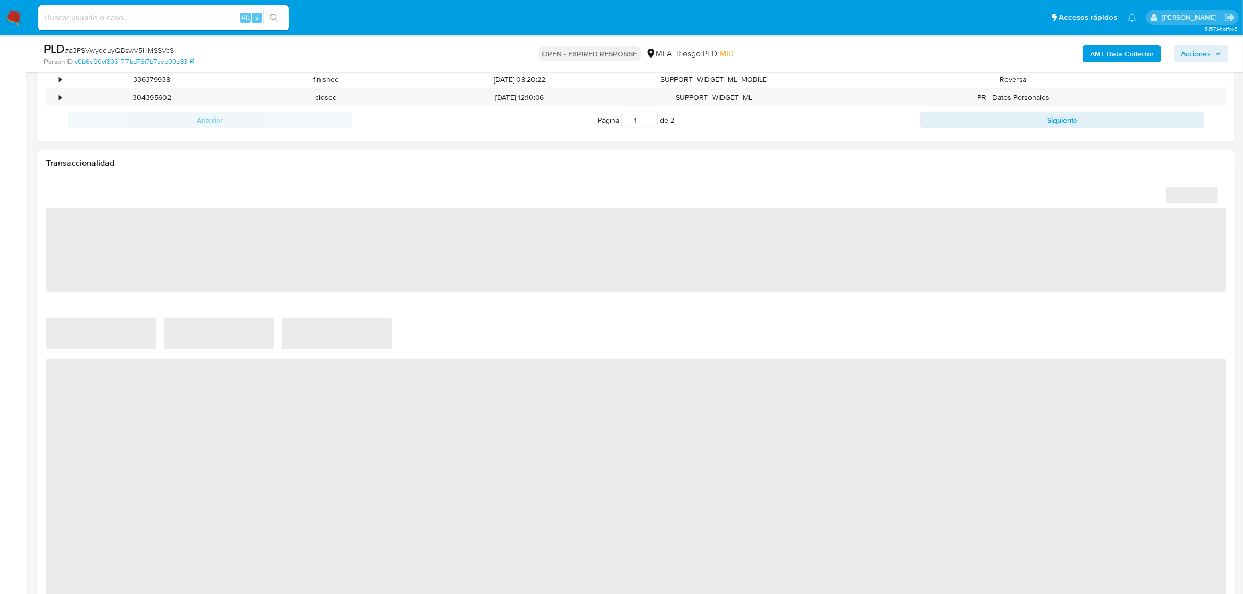
select select "10"
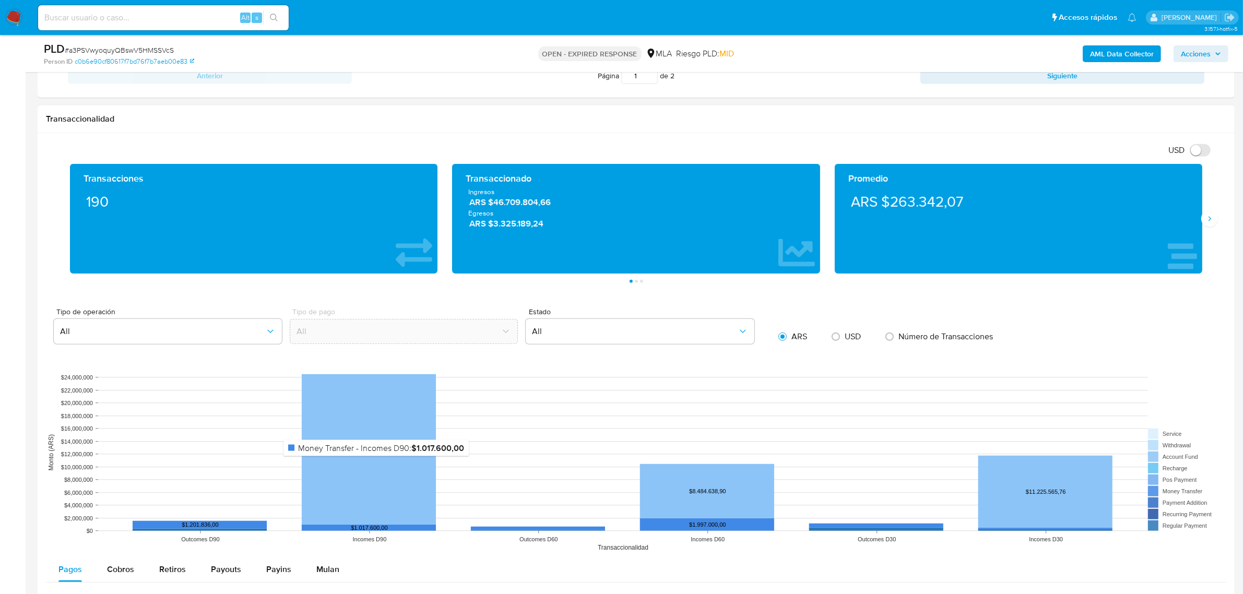
scroll to position [913, 0]
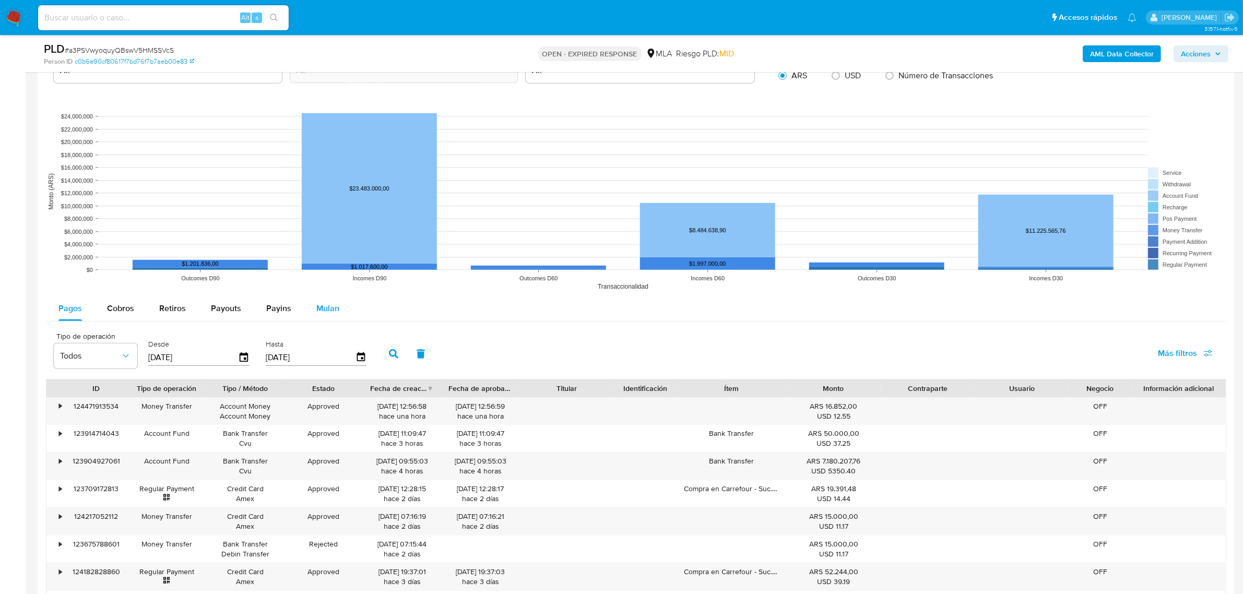
click at [325, 311] on span "Mulan" at bounding box center [327, 308] width 23 height 12
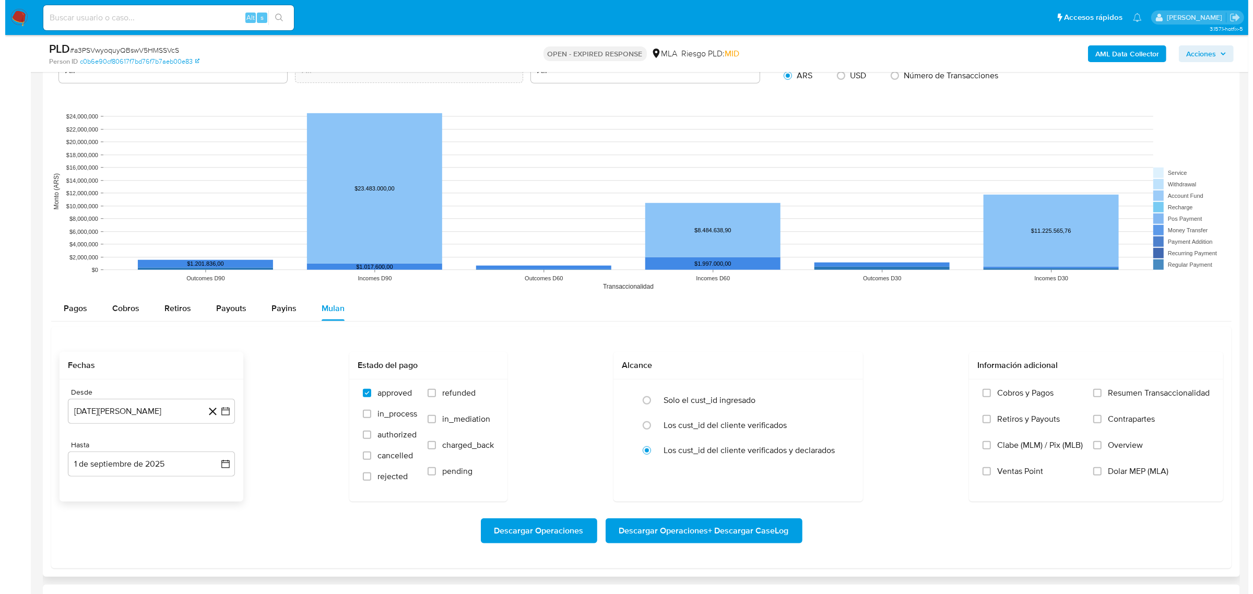
scroll to position [1044, 0]
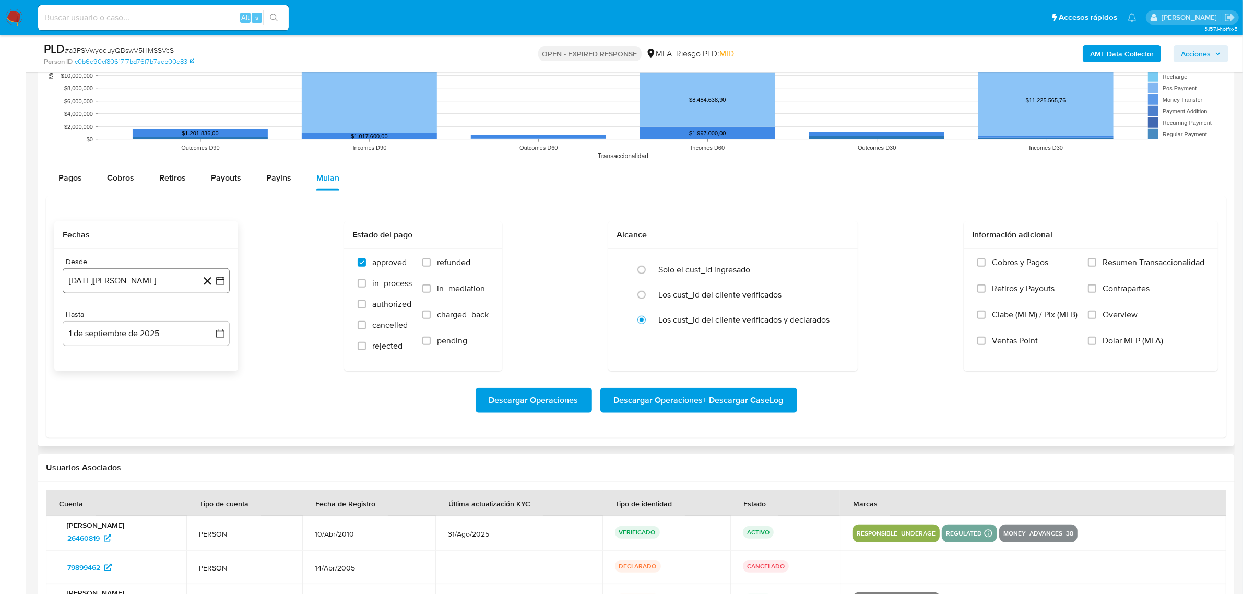
click at [216, 281] on icon "button" at bounding box center [220, 281] width 10 height 10
click at [212, 318] on icon "Mes siguiente" at bounding box center [211, 317] width 4 height 7
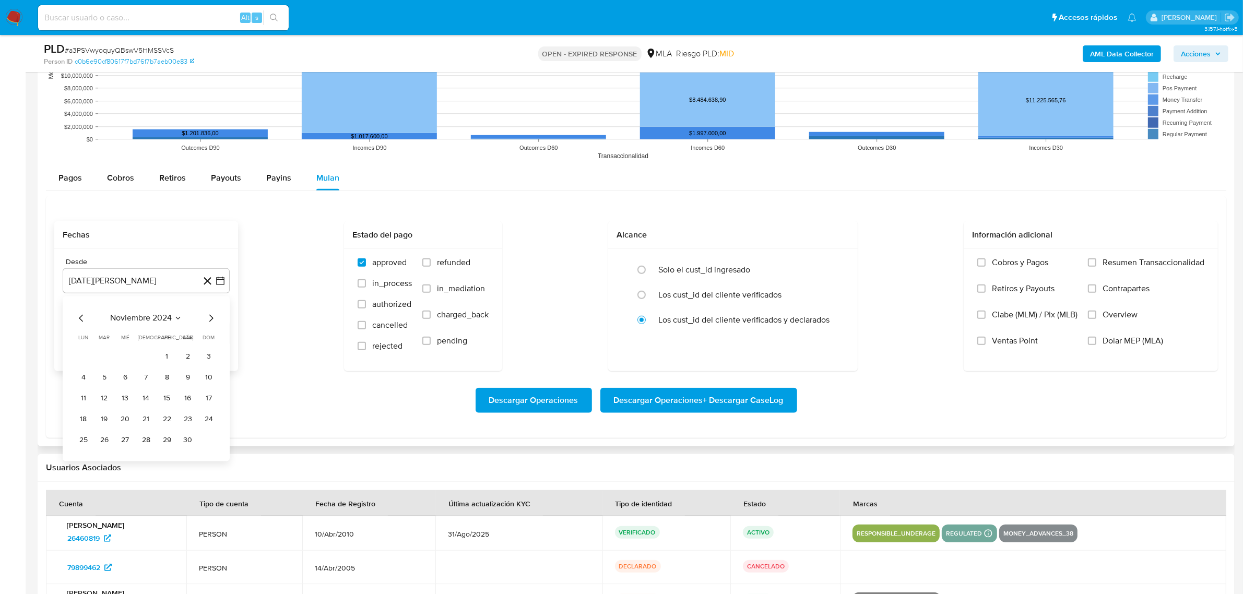
click at [212, 318] on icon "Mes siguiente" at bounding box center [211, 317] width 4 height 7
click at [194, 356] on button "1" at bounding box center [188, 356] width 17 height 17
click at [225, 338] on button "1 de septiembre de 2025" at bounding box center [146, 333] width 167 height 25
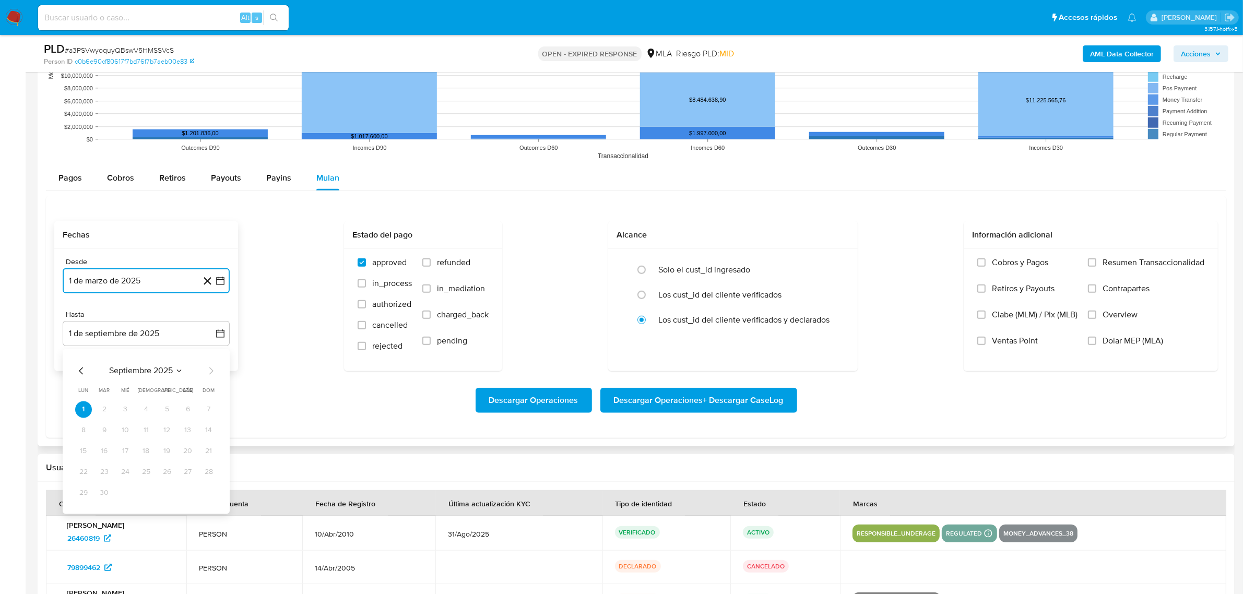
click at [82, 374] on icon "Mes anterior" at bounding box center [81, 370] width 13 height 13
click at [79, 518] on button "30" at bounding box center [83, 513] width 17 height 17
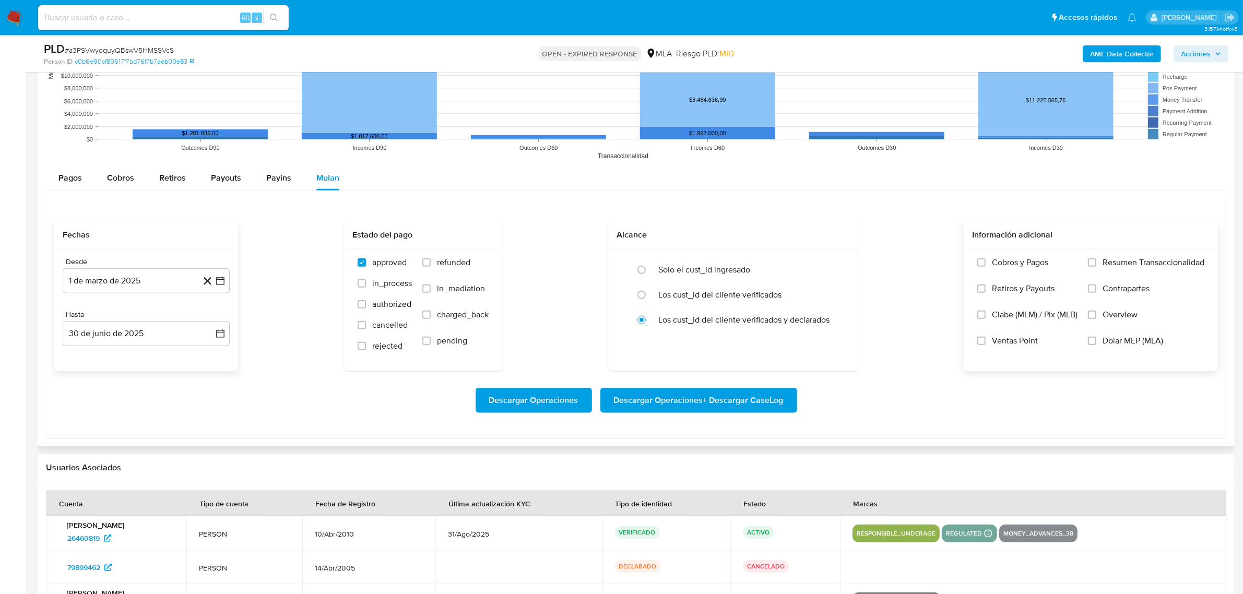
click at [1099, 343] on label "Dolar MEP (MLA)" at bounding box center [1146, 349] width 116 height 26
click at [1096, 343] on input "Dolar MEP (MLA)" at bounding box center [1092, 341] width 8 height 8
click at [734, 406] on span "Descargar Operaciones + Descargar CaseLog" at bounding box center [699, 400] width 170 height 23
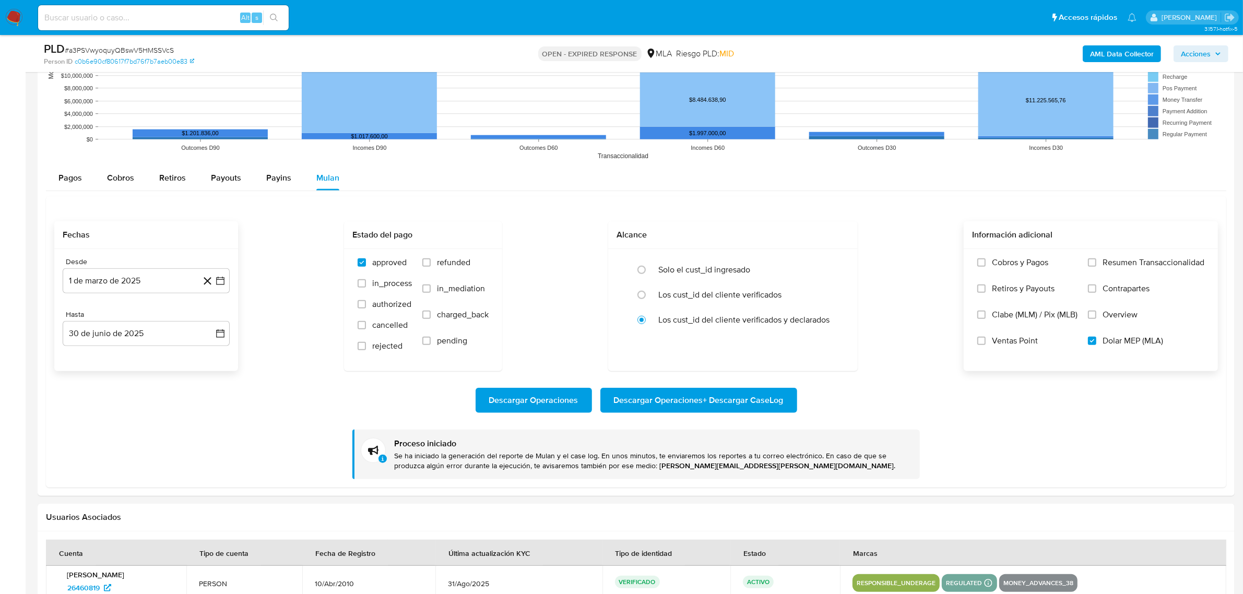
click at [1110, 57] on b "AML Data Collector" at bounding box center [1122, 53] width 64 height 17
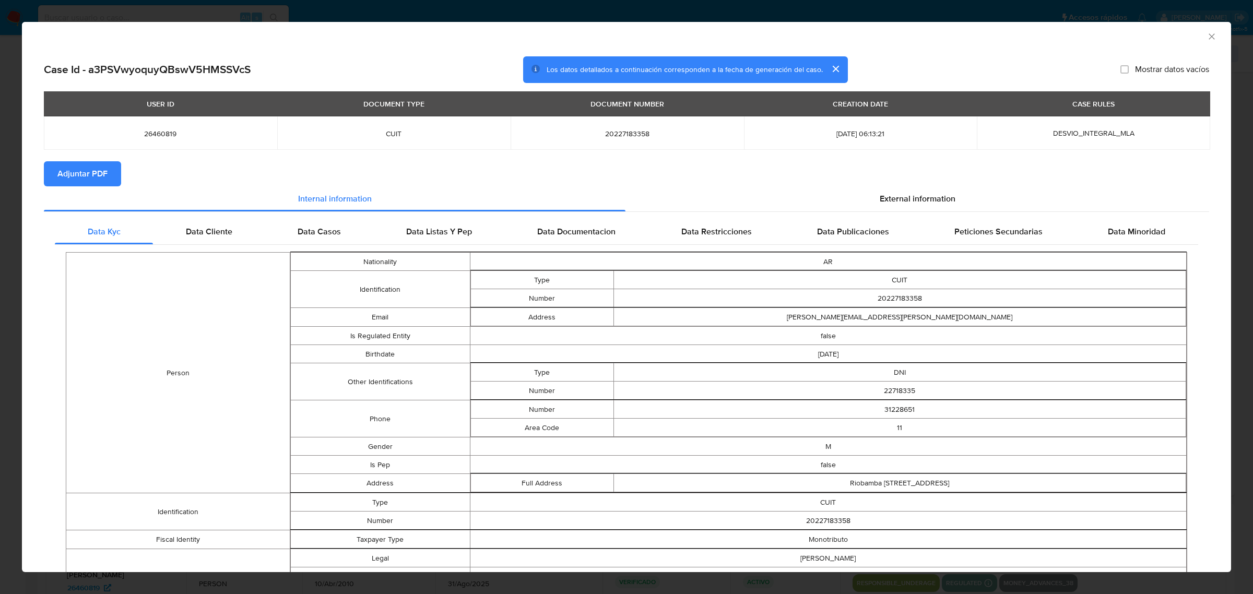
click at [84, 170] on span "Adjuntar PDF" at bounding box center [82, 173] width 50 height 23
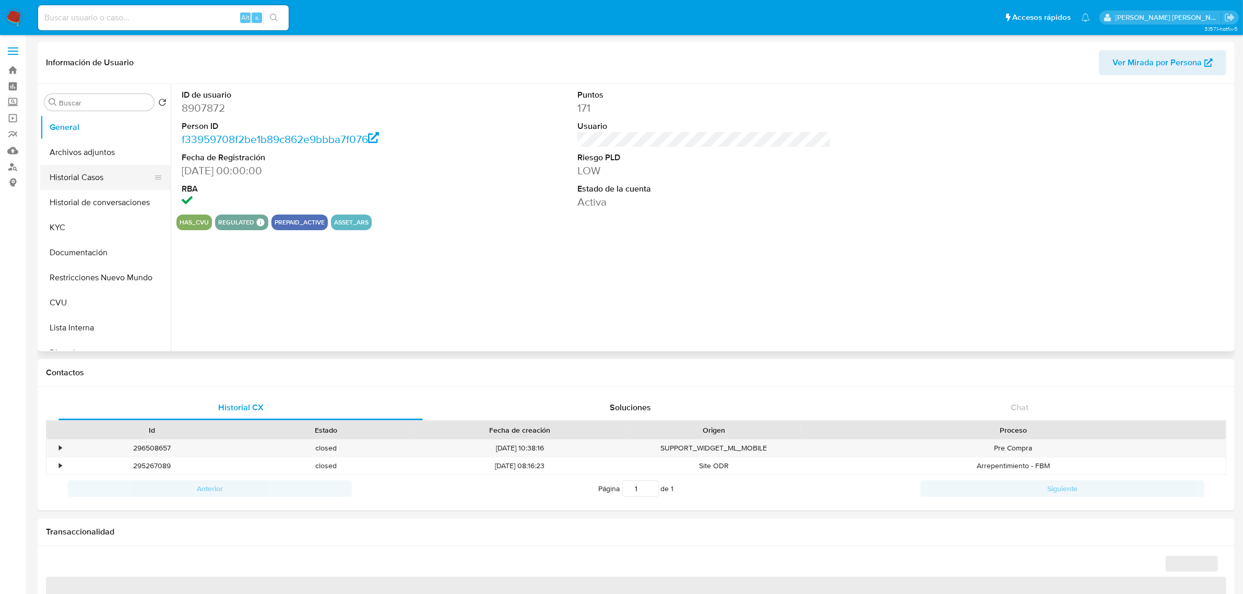
click at [82, 176] on button "Historial Casos" at bounding box center [101, 177] width 122 height 25
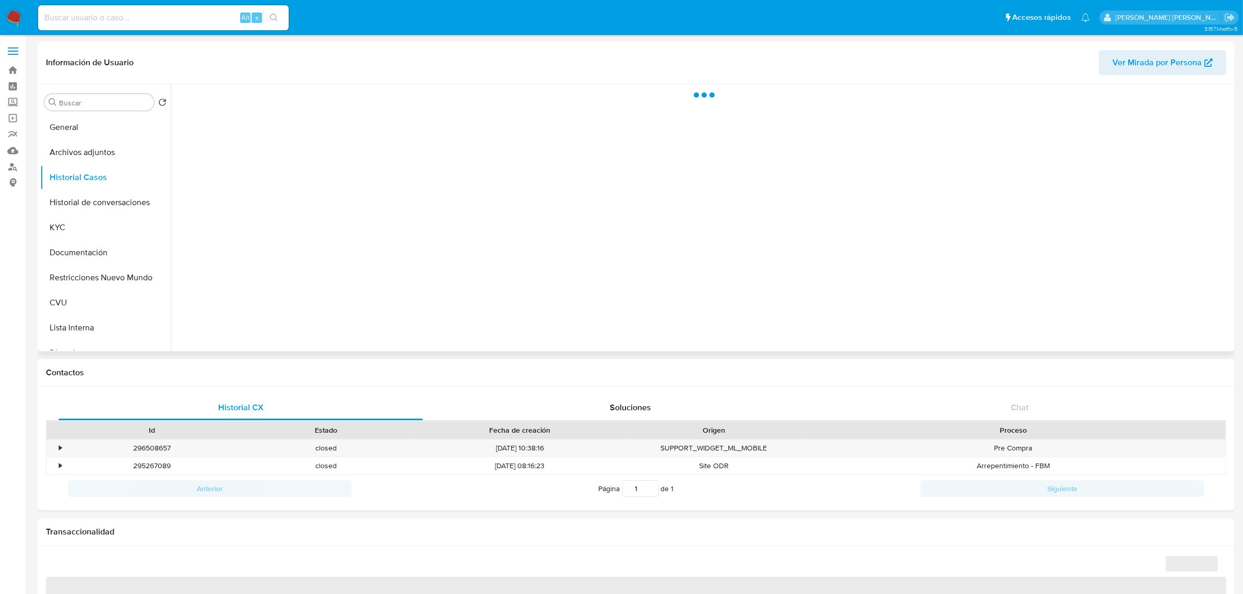
select select "10"
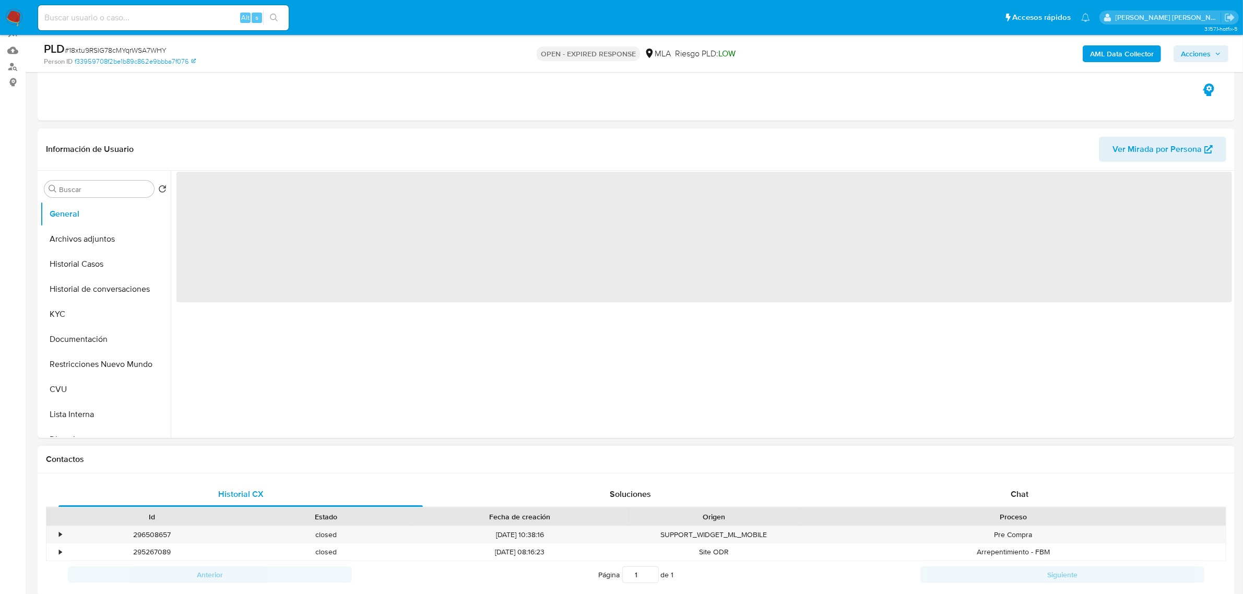
scroll to position [130, 0]
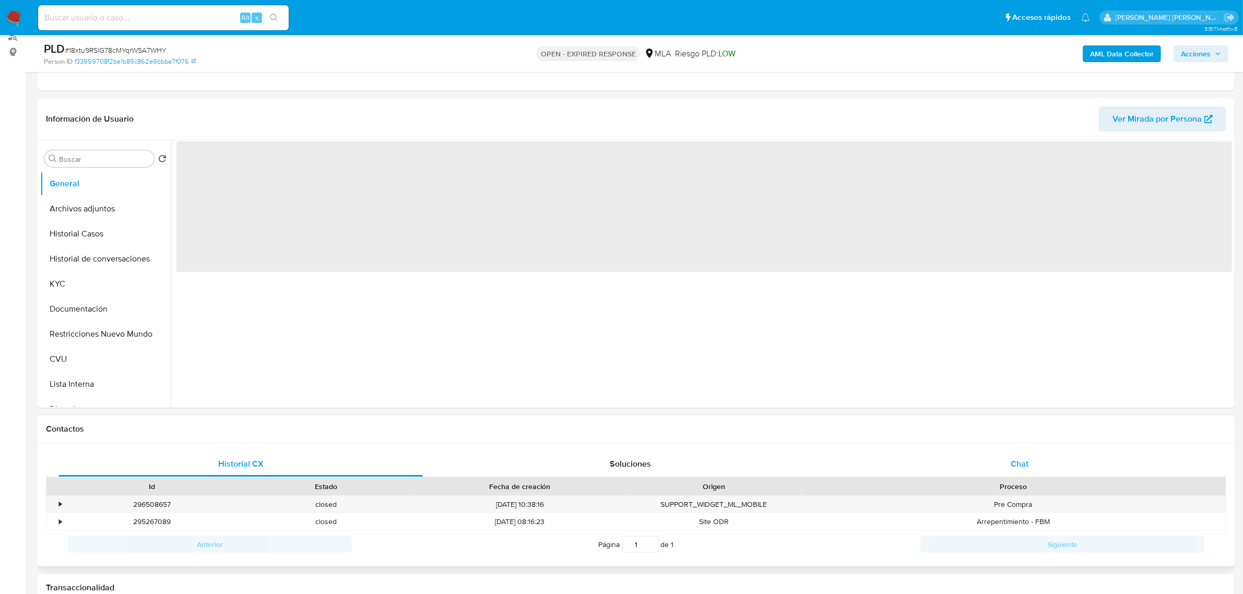
select select "10"
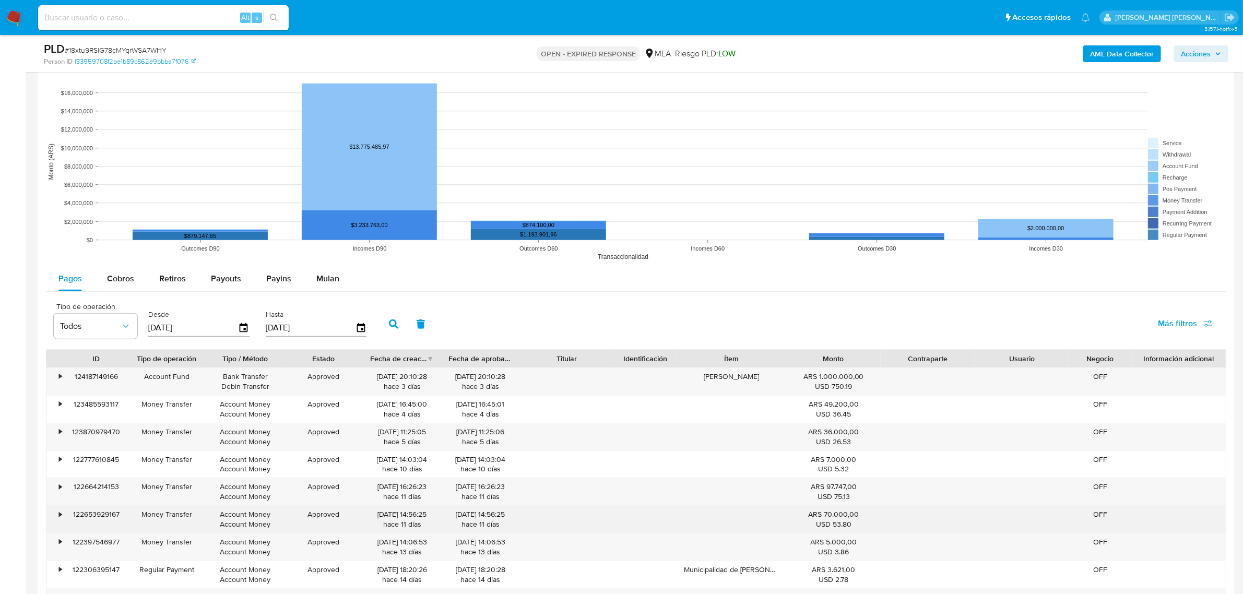
scroll to position [979, 0]
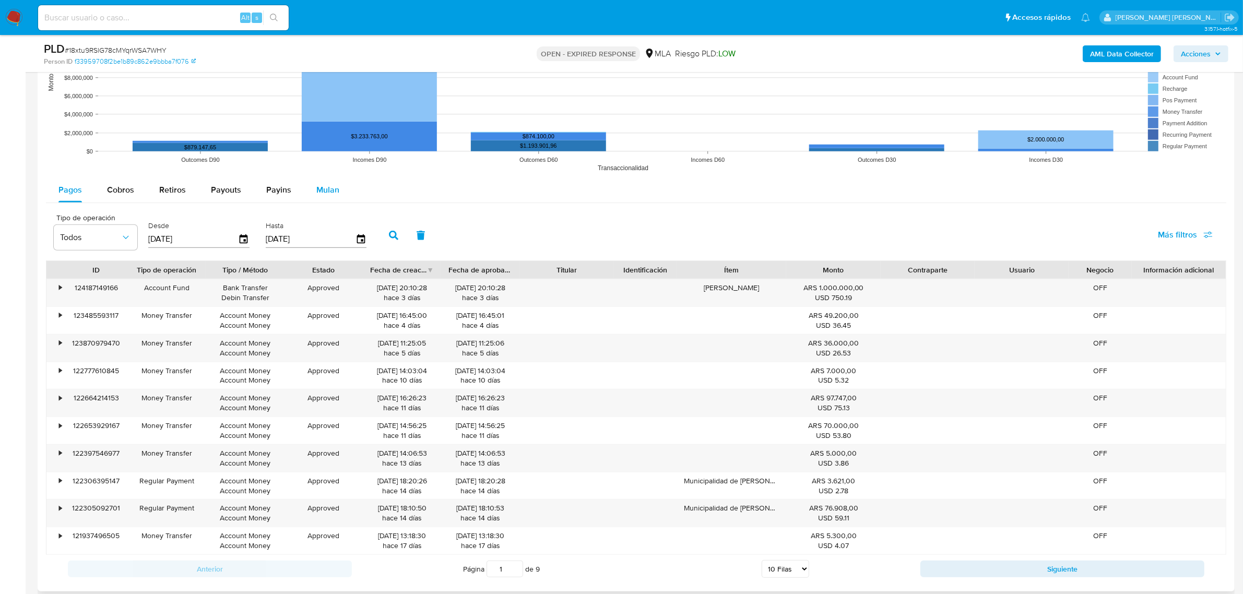
click at [327, 200] on div "Mulan" at bounding box center [327, 189] width 23 height 25
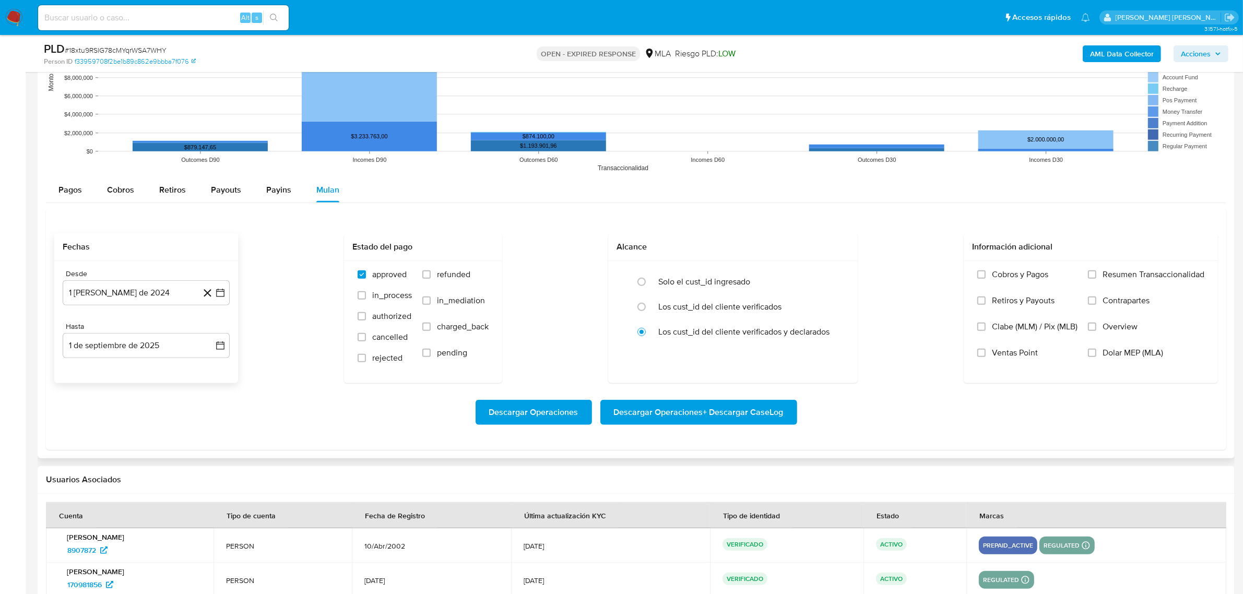
scroll to position [1039, 0]
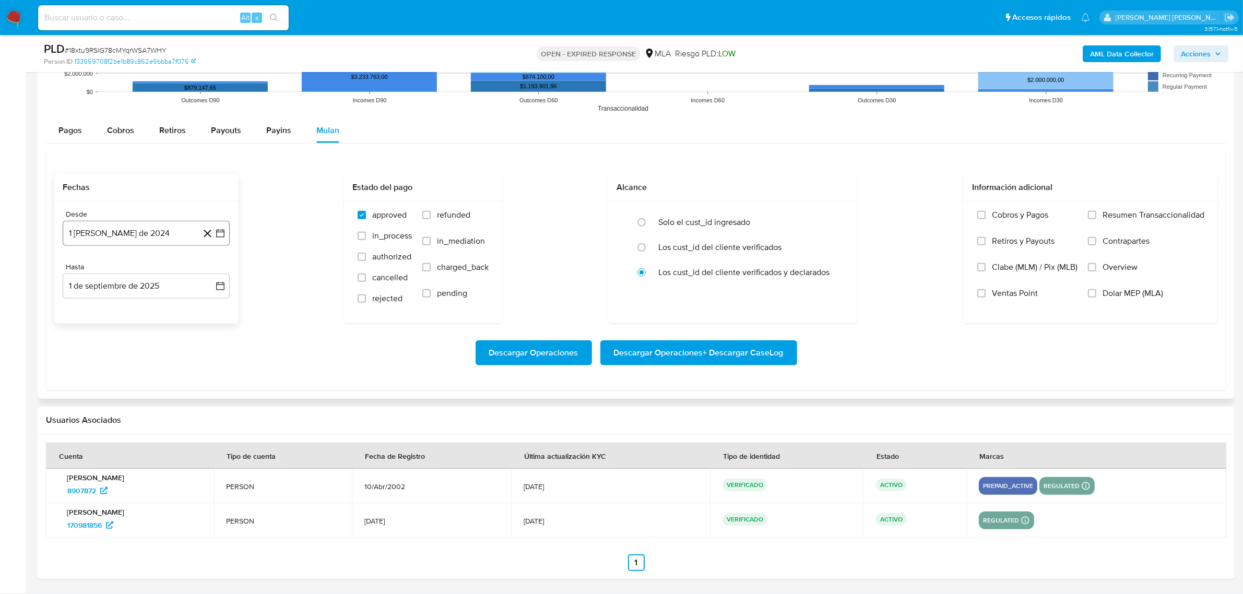
click at [226, 240] on button "1 de agosto de 2024" at bounding box center [146, 233] width 167 height 25
click at [210, 267] on icon "Mes siguiente" at bounding box center [211, 270] width 4 height 7
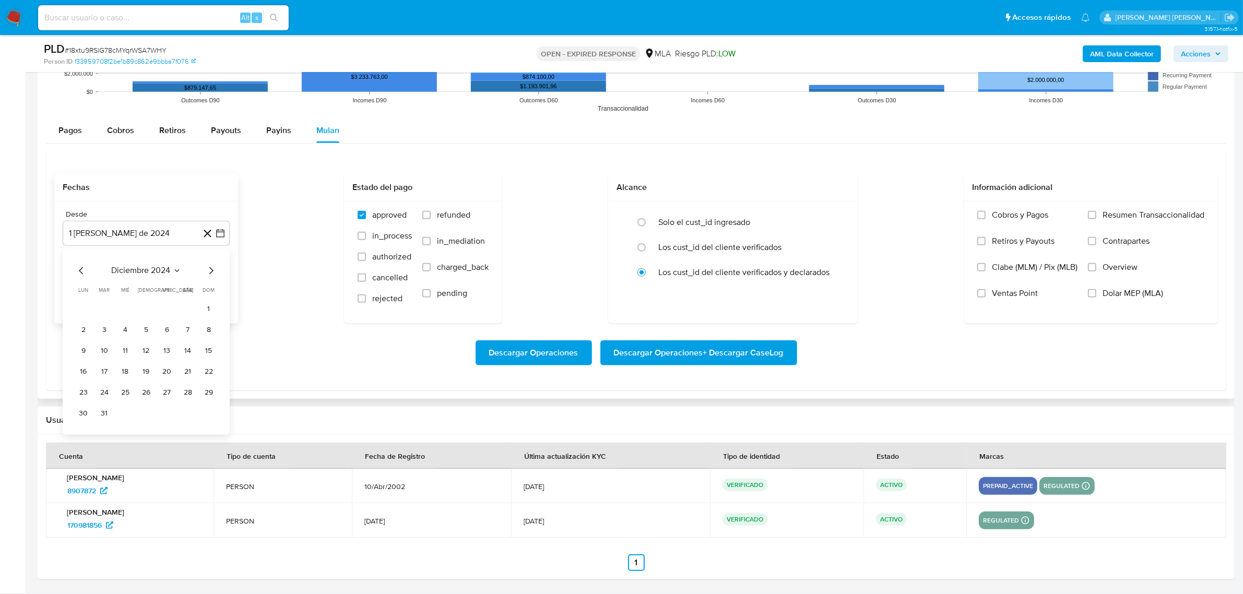
click at [210, 267] on icon "Mes siguiente" at bounding box center [211, 270] width 4 height 7
click at [209, 267] on icon "Mes siguiente" at bounding box center [211, 271] width 13 height 13
click at [188, 308] on button "1" at bounding box center [188, 309] width 17 height 17
click at [168, 293] on button "1 de septiembre de 2025" at bounding box center [146, 286] width 167 height 25
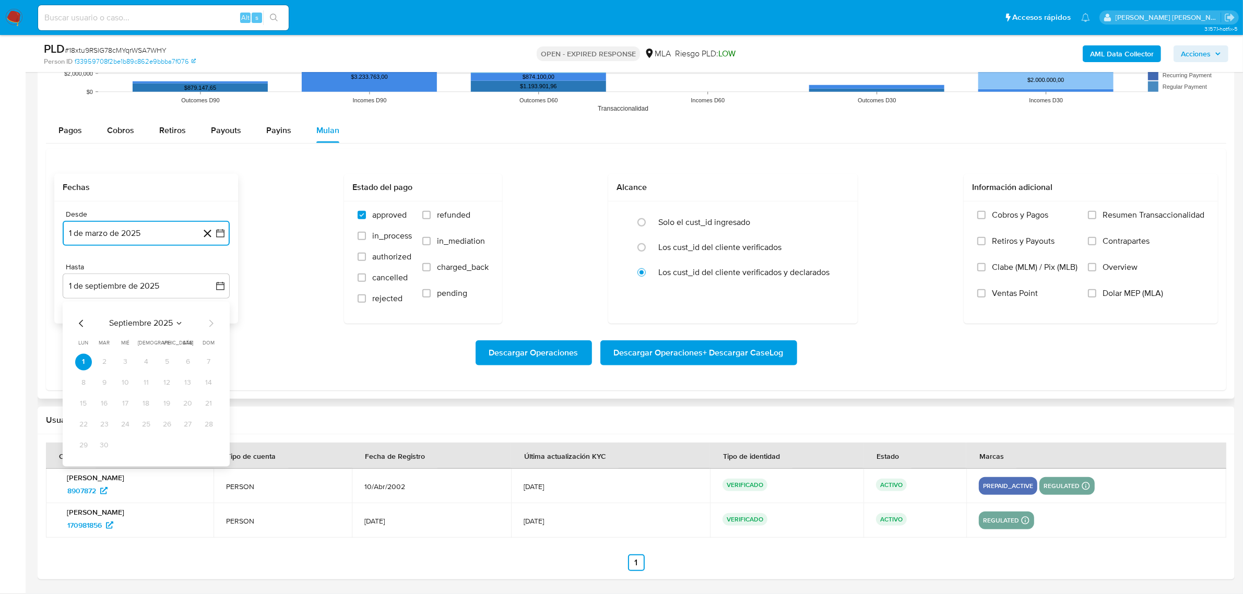
click at [87, 327] on icon "Mes anterior" at bounding box center [81, 323] width 13 height 13
click at [85, 326] on icon "Mes anterior" at bounding box center [81, 323] width 13 height 13
click at [85, 471] on button "30" at bounding box center [83, 466] width 17 height 17
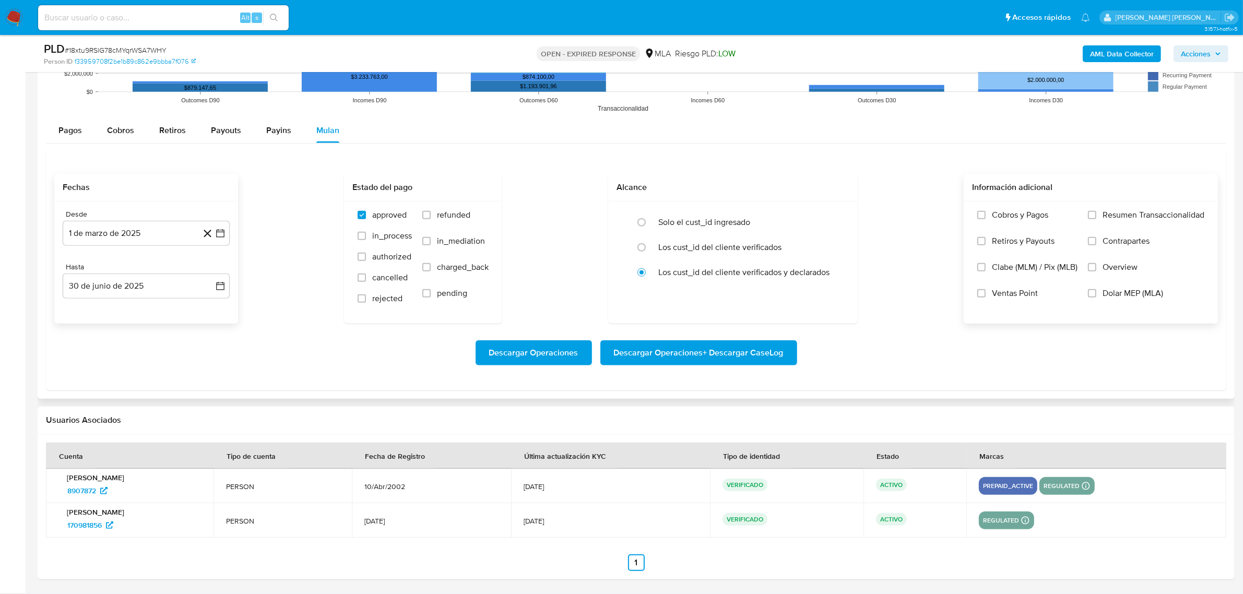
click at [1151, 291] on span "Dolar MEP (MLA)" at bounding box center [1132, 293] width 61 height 10
click at [1096, 291] on input "Dolar MEP (MLA)" at bounding box center [1092, 293] width 8 height 8
click at [680, 347] on span "Descargar Operaciones + Descargar CaseLog" at bounding box center [699, 352] width 170 height 23
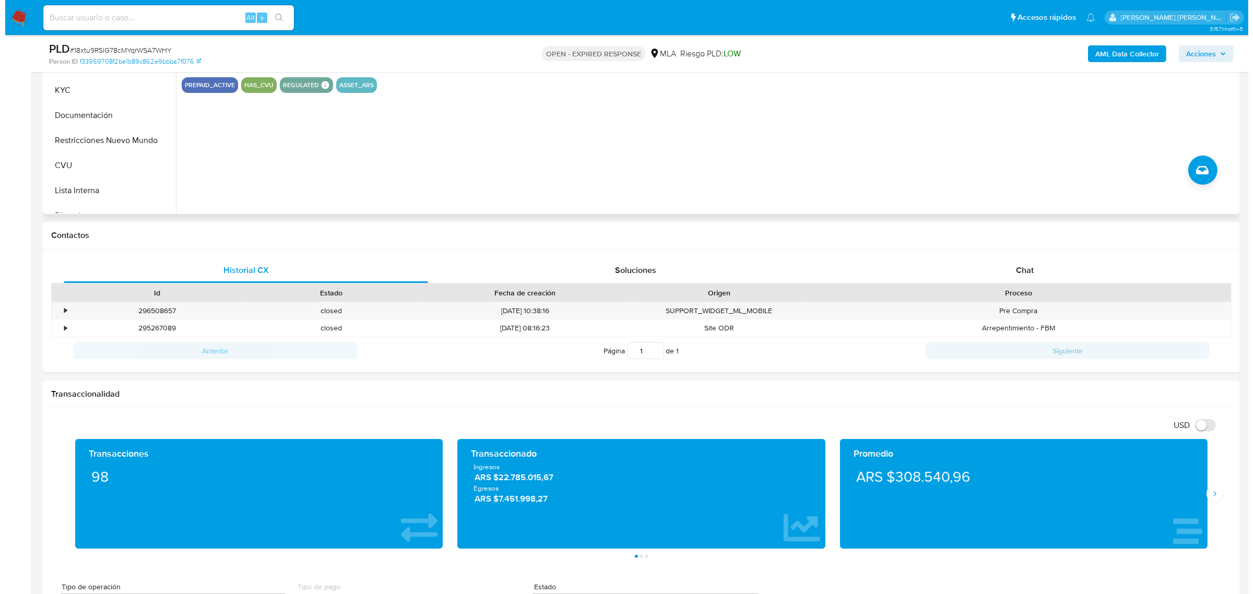
scroll to position [322, 0]
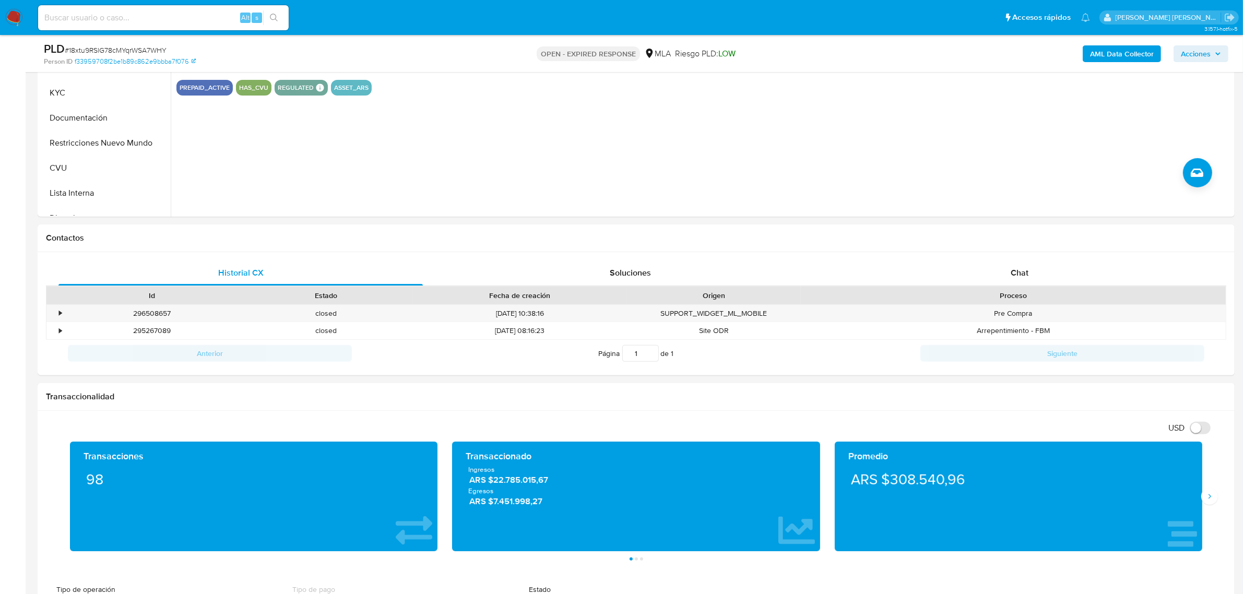
click at [1132, 51] on b "AML Data Collector" at bounding box center [1122, 53] width 64 height 17
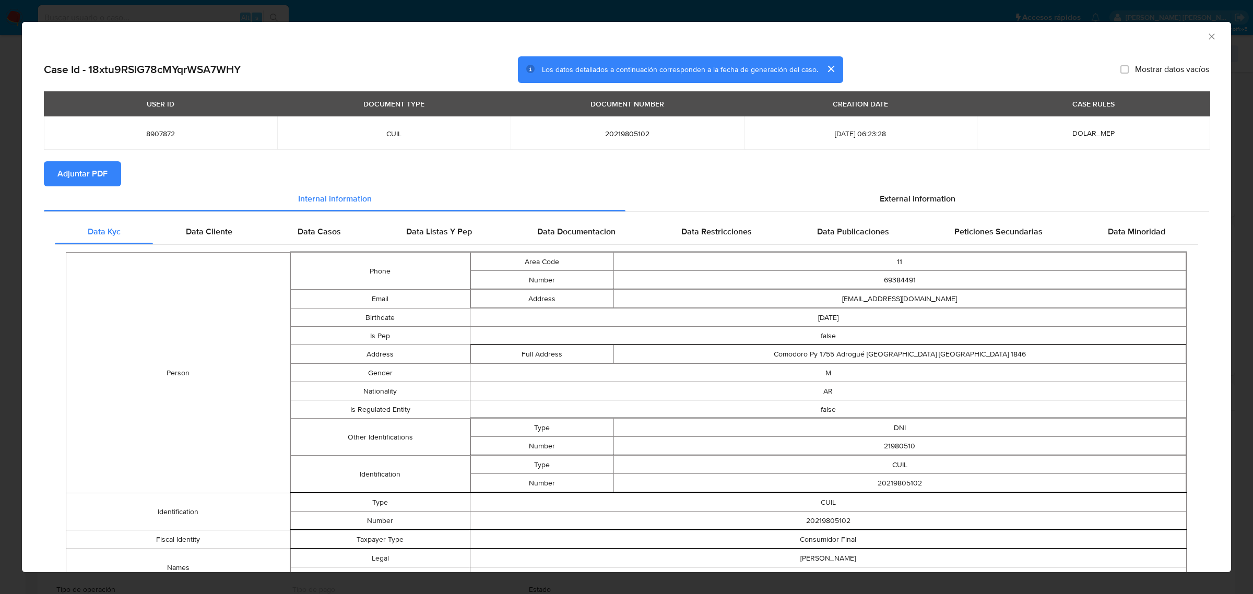
click at [82, 178] on span "Adjuntar PDF" at bounding box center [82, 173] width 50 height 23
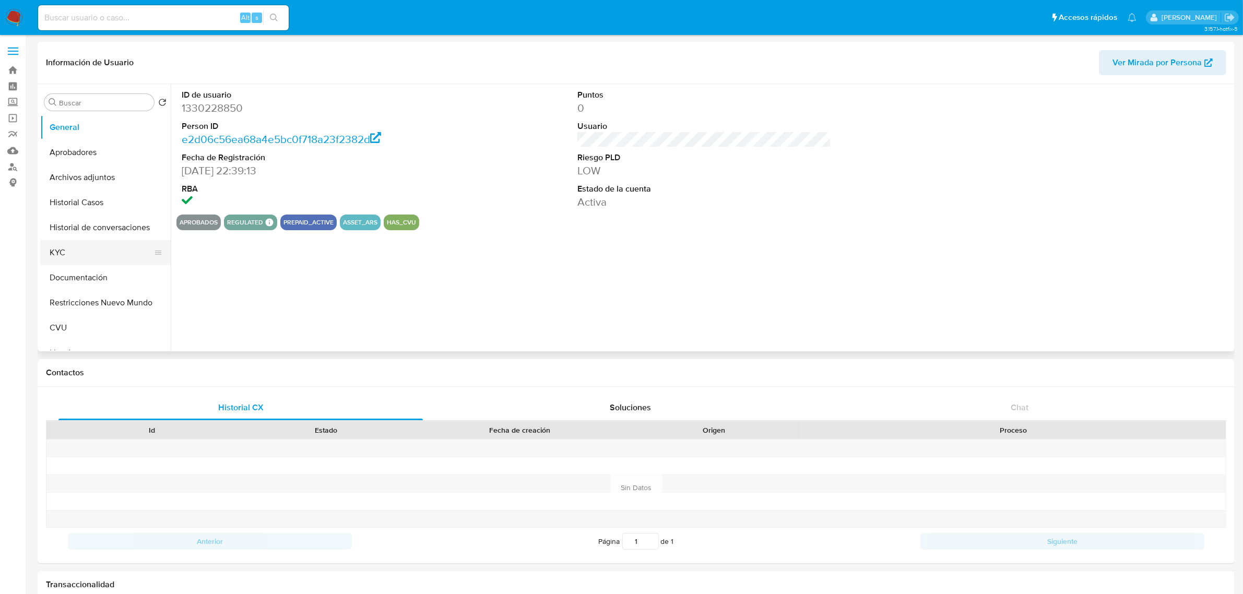
click at [69, 249] on button "KYC" at bounding box center [101, 252] width 122 height 25
select select "10"
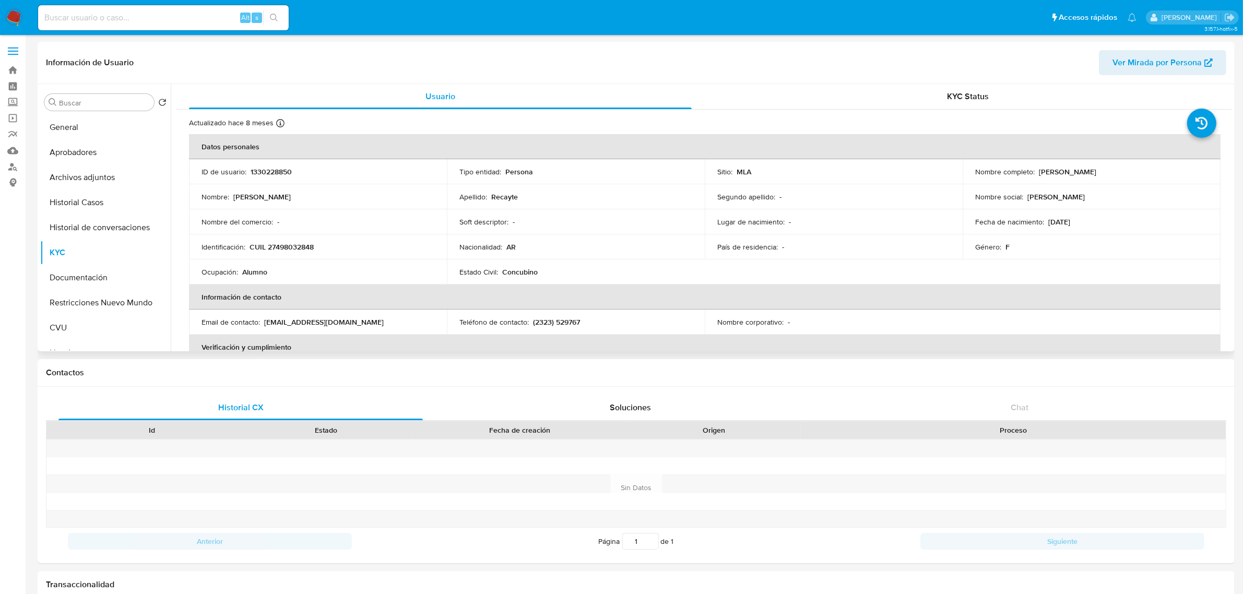
drag, startPoint x: 90, startPoint y: 223, endPoint x: 201, endPoint y: 210, distance: 112.0
click at [90, 223] on button "Historial de conversaciones" at bounding box center [105, 227] width 130 height 25
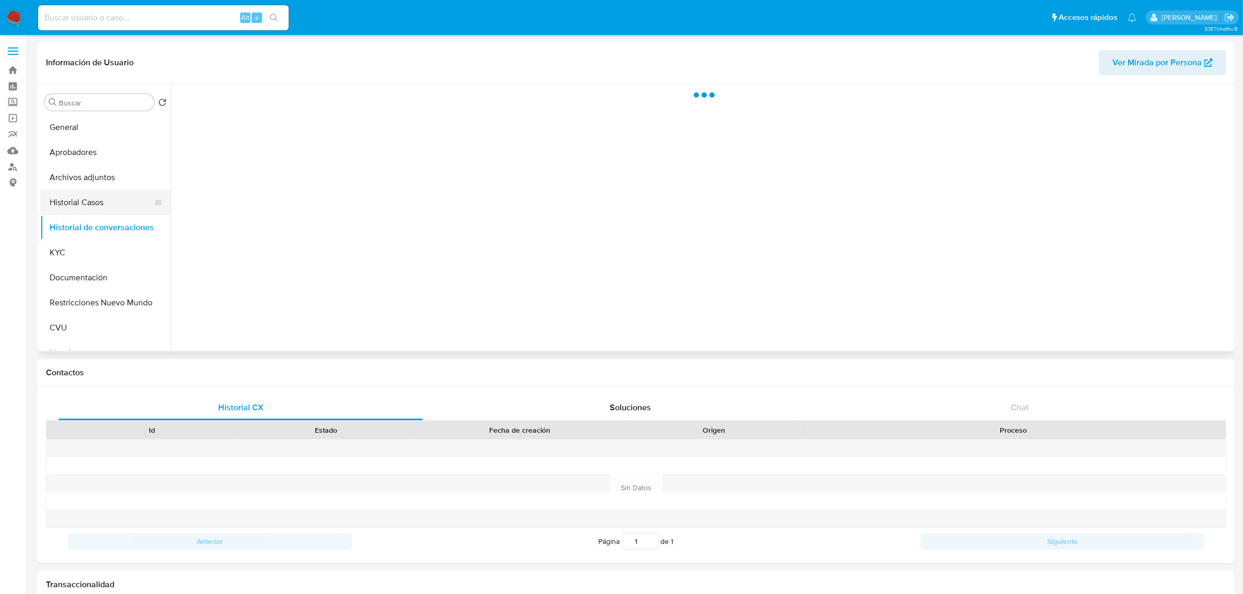
click at [82, 209] on button "Historial Casos" at bounding box center [101, 202] width 122 height 25
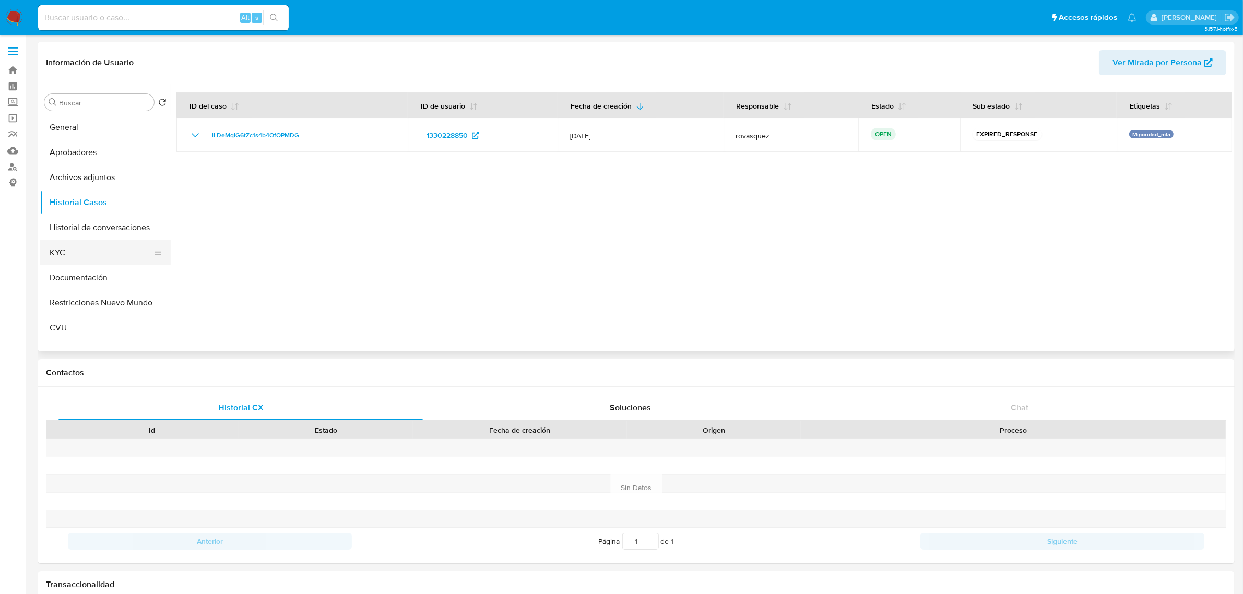
click at [92, 250] on button "KYC" at bounding box center [101, 252] width 122 height 25
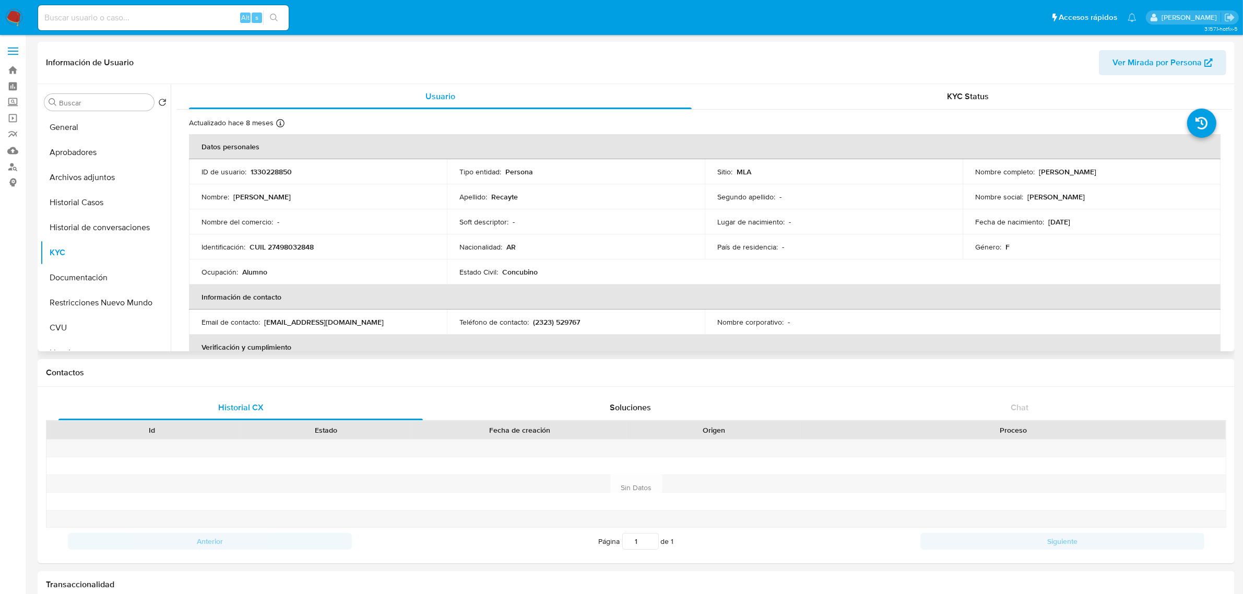
drag, startPoint x: 1034, startPoint y: 170, endPoint x: 1116, endPoint y: 171, distance: 82.5
click at [1116, 171] on div "Nombre completo : [PERSON_NAME]" at bounding box center [1091, 171] width 233 height 9
copy div "[PERSON_NAME]"
click at [74, 277] on button "Documentación" at bounding box center [101, 277] width 122 height 25
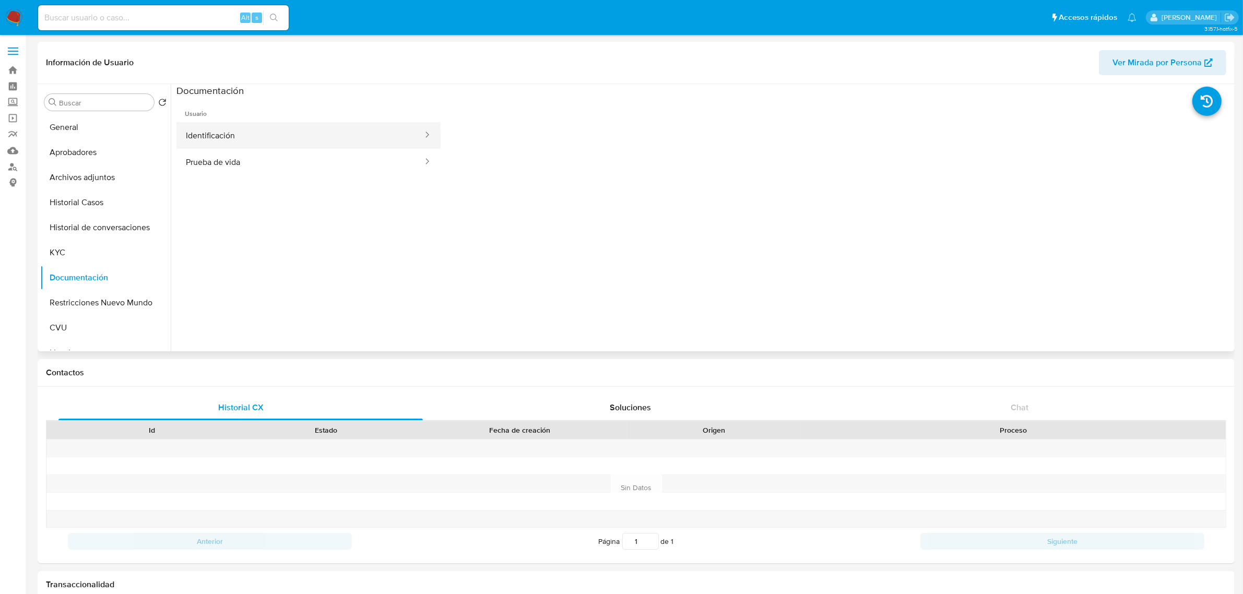
drag, startPoint x: 328, startPoint y: 147, endPoint x: 338, endPoint y: 146, distance: 10.5
click at [328, 147] on button "Identificación" at bounding box center [299, 135] width 247 height 27
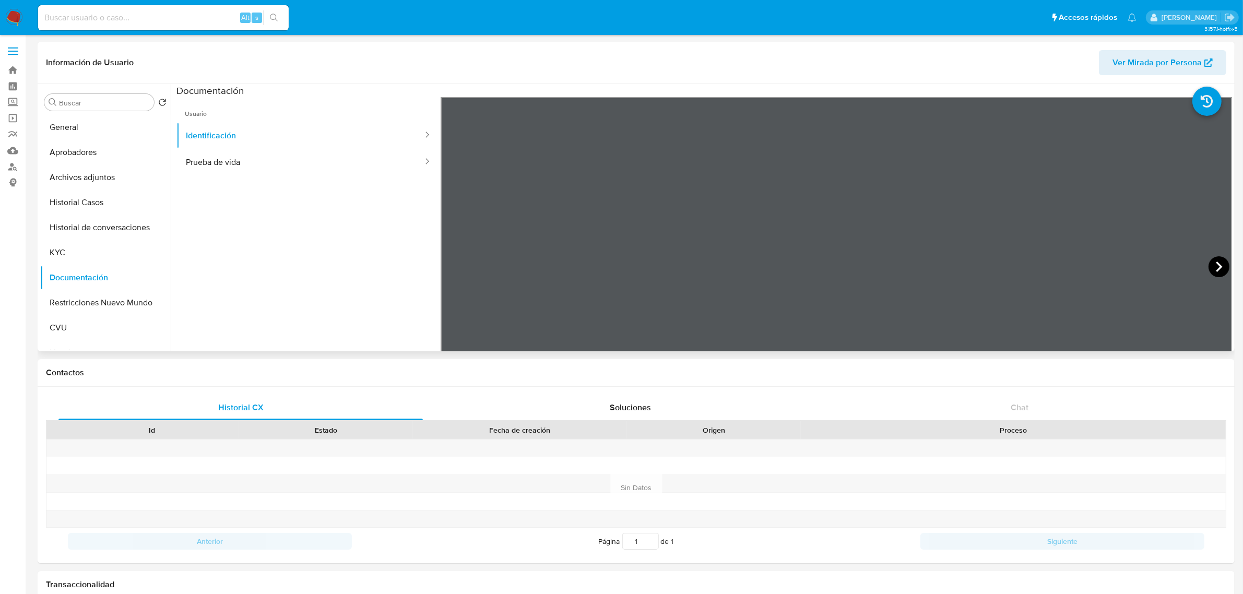
click at [1216, 264] on icon at bounding box center [1219, 267] width 6 height 10
click at [300, 168] on button "Prueba de vida" at bounding box center [299, 162] width 247 height 27
click at [79, 331] on button "CVU" at bounding box center [101, 327] width 122 height 25
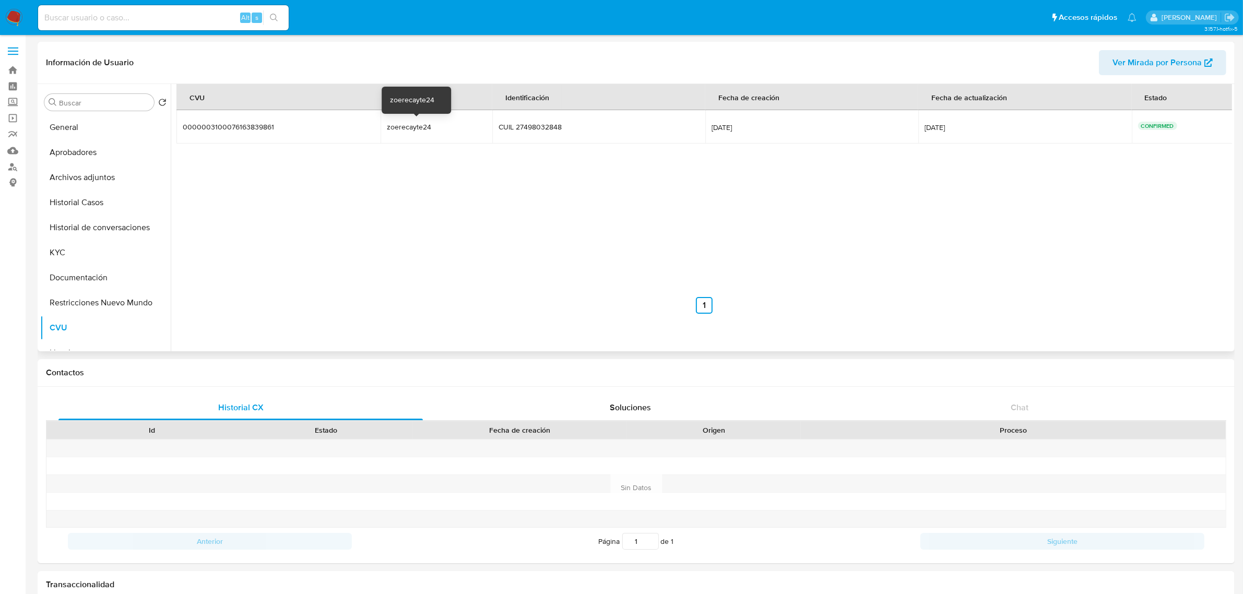
click at [395, 124] on div "zoerecayte24" at bounding box center [420, 126] width 67 height 9
click at [411, 132] on td "zoerecayte24 zoerecayte24" at bounding box center [437, 126] width 112 height 33
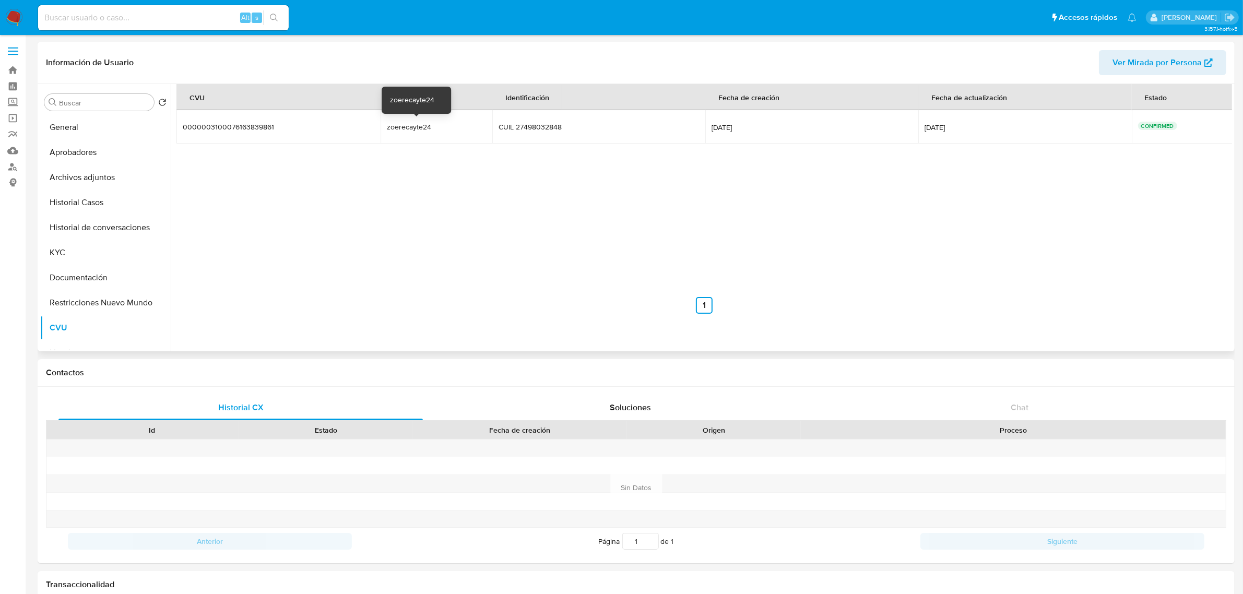
click at [411, 131] on div "zoerecayte24" at bounding box center [420, 126] width 67 height 9
click at [398, 124] on div "zoerecayte24" at bounding box center [420, 126] width 67 height 9
click at [85, 274] on button "Documentación" at bounding box center [101, 277] width 122 height 25
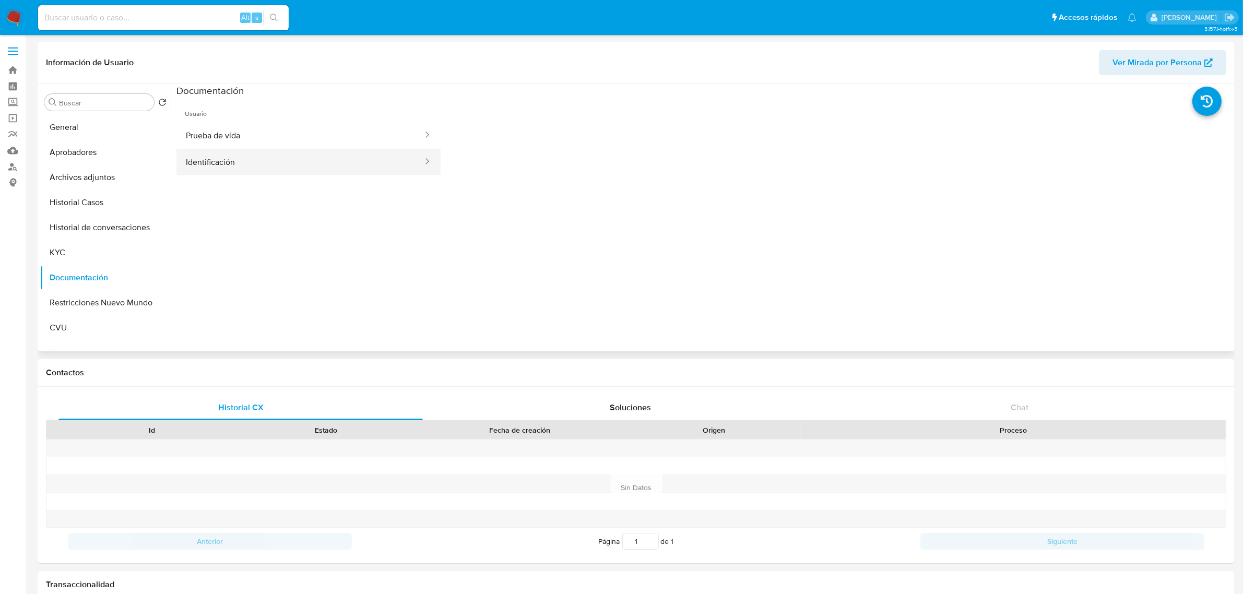
click at [349, 168] on button "Identificación" at bounding box center [299, 162] width 247 height 27
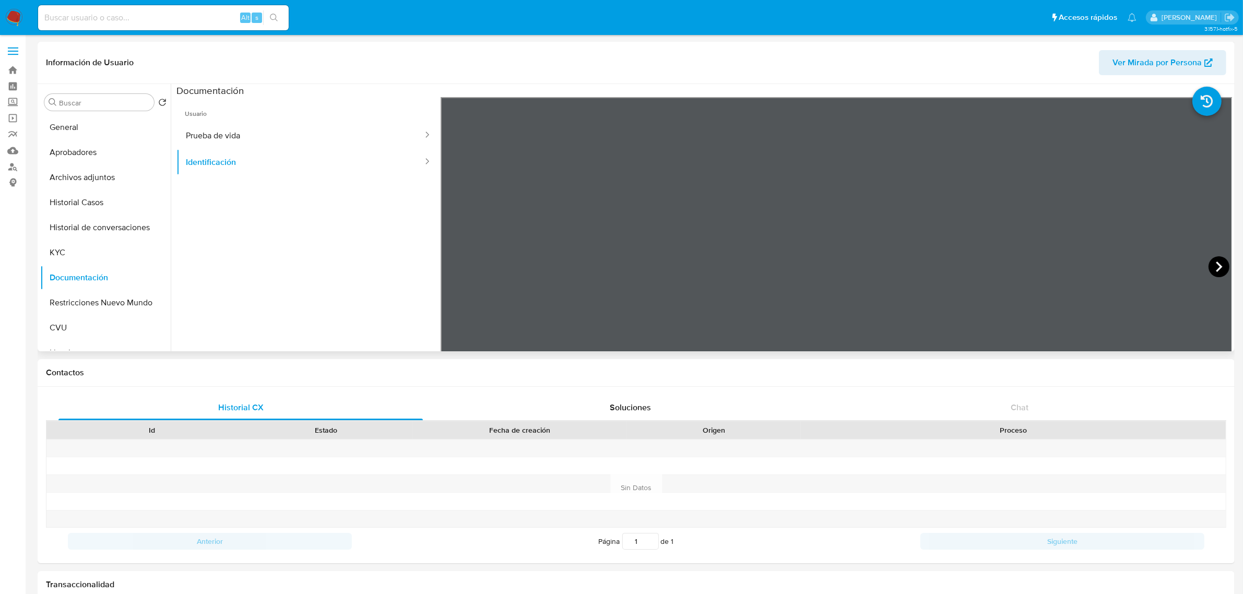
click at [1208, 264] on icon at bounding box center [1218, 266] width 21 height 21
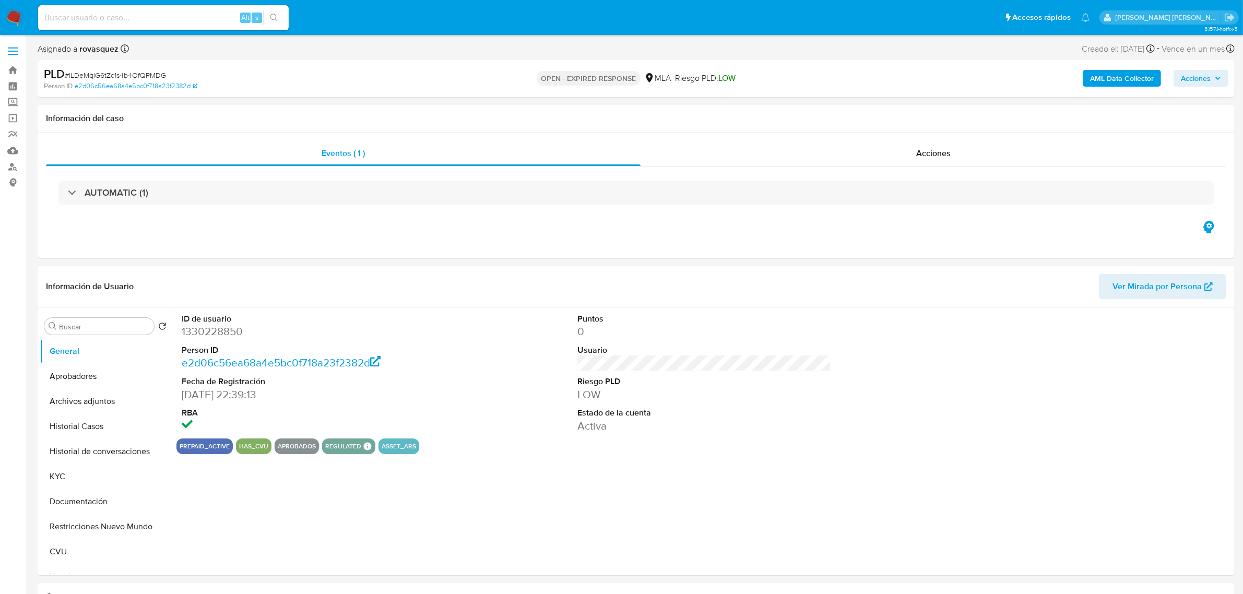
select select "10"
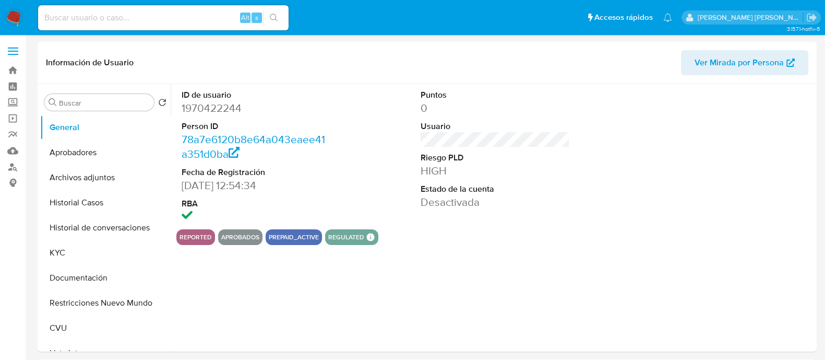
select select "10"
click at [738, 255] on div "ID de usuario 1970422244 Person ID 78a7e6120b8e64a043eaee41a351d0ba Fecha de Re…" at bounding box center [493, 217] width 644 height 267
click at [77, 169] on button "Archivos adjuntos" at bounding box center [101, 177] width 122 height 25
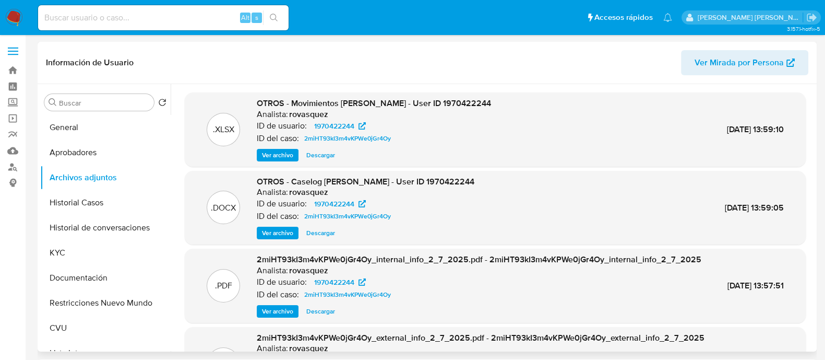
click at [279, 231] on span "Ver archivo" at bounding box center [277, 233] width 31 height 10
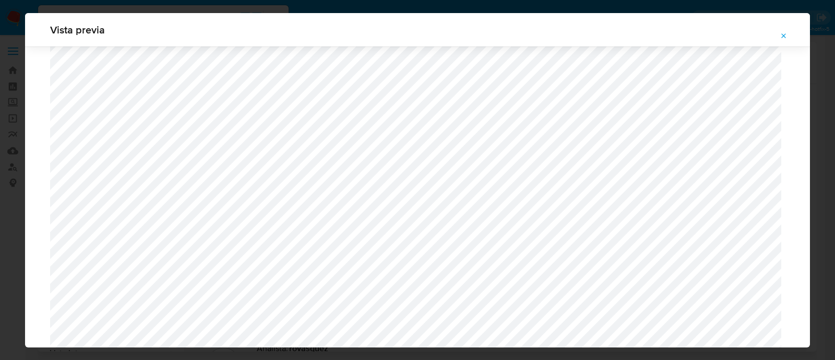
scroll to position [957, 0]
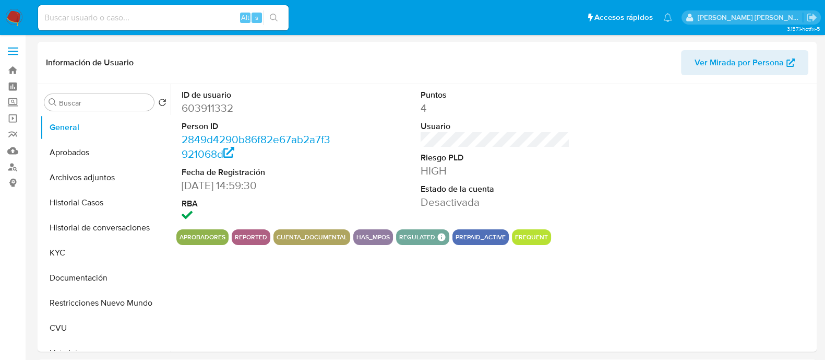
select select "10"
click at [94, 170] on button "Archivos adjuntos" at bounding box center [101, 177] width 122 height 25
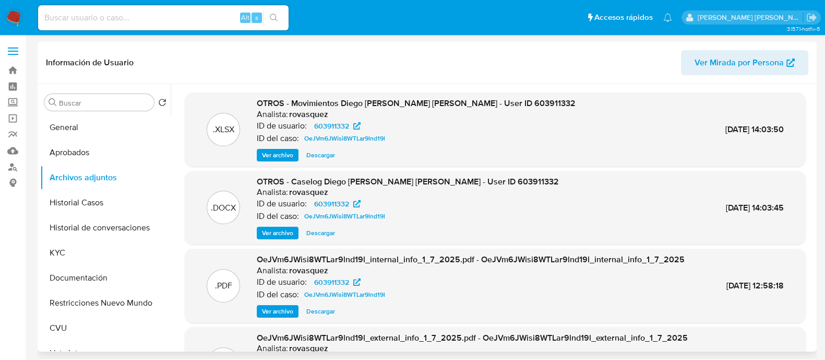
click at [272, 230] on span "Ver archivo" at bounding box center [277, 233] width 31 height 10
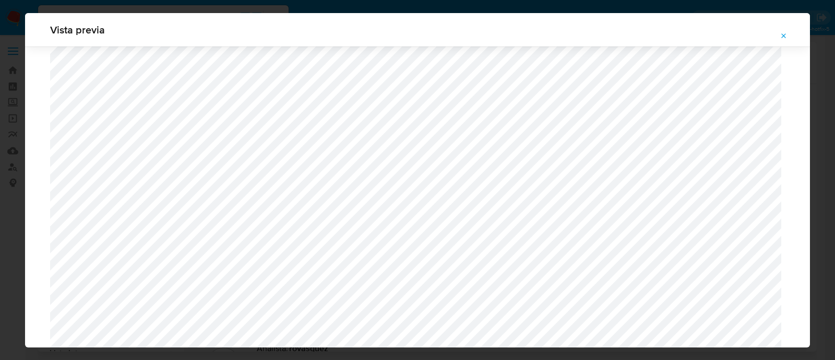
scroll to position [1088, 0]
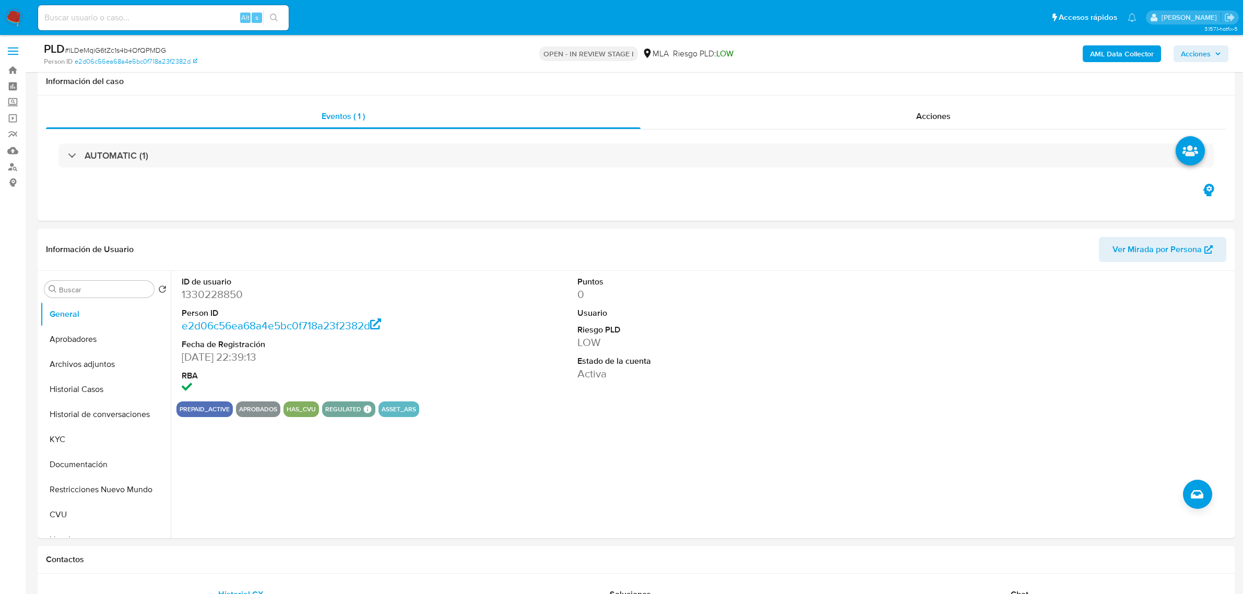
select select "10"
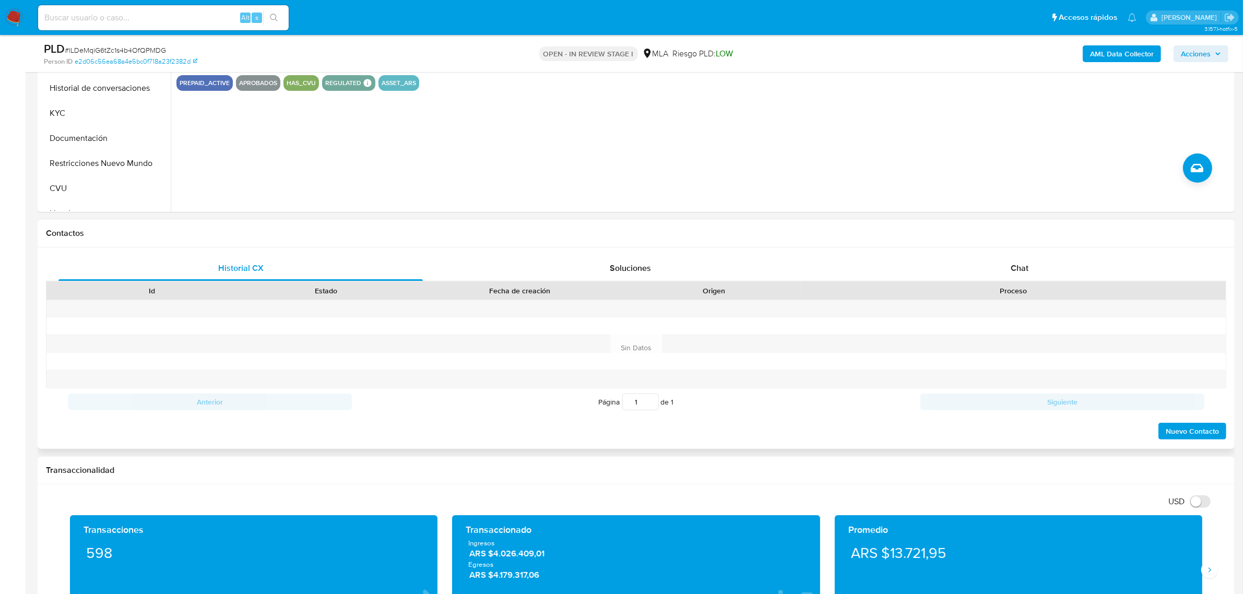
scroll to position [326, 0]
click at [1019, 271] on span "Chat" at bounding box center [1020, 268] width 18 height 12
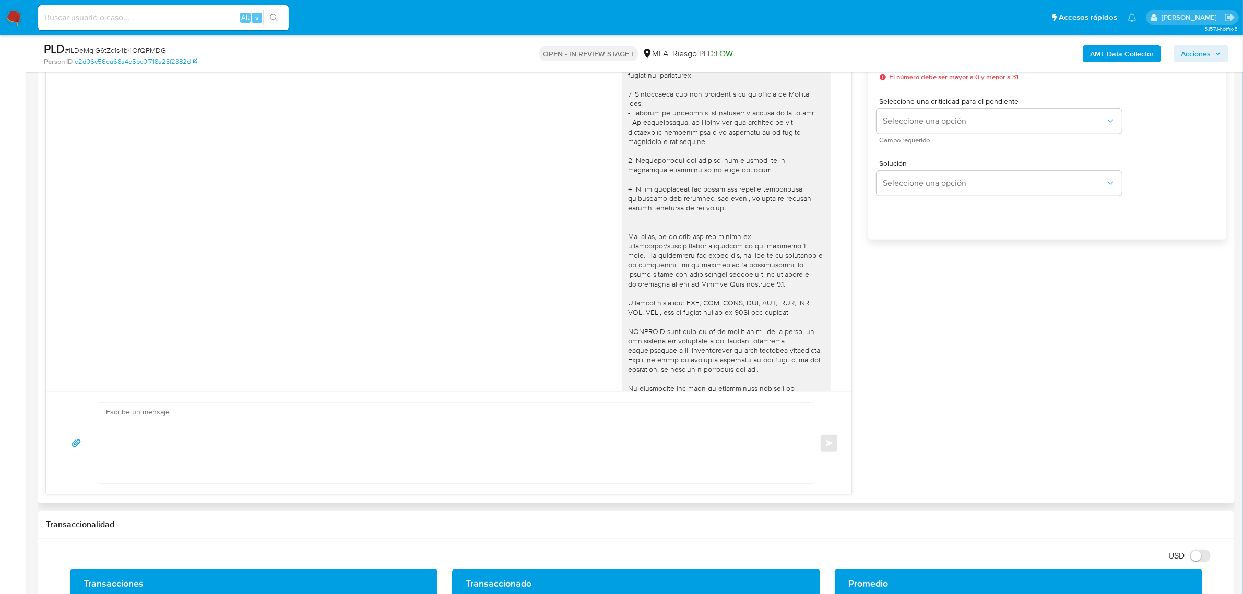
scroll to position [652, 0]
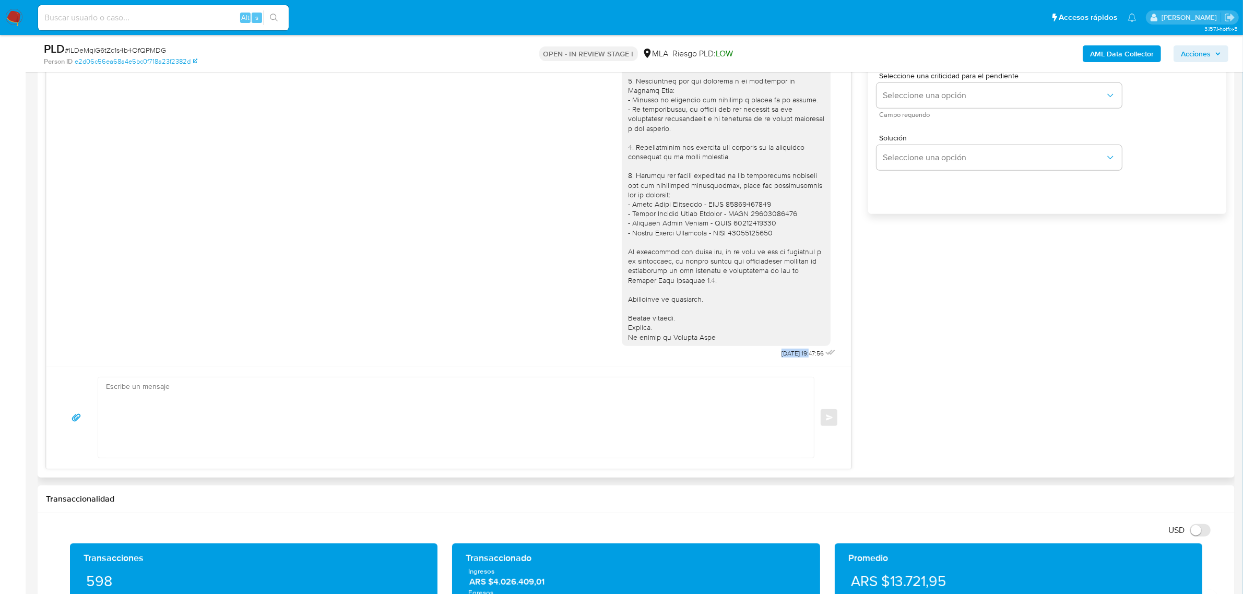
drag, startPoint x: 758, startPoint y: 353, endPoint x: 791, endPoint y: 354, distance: 32.9
click at [791, 354] on span "[DATE] 19:47:56" at bounding box center [802, 353] width 42 height 8
copy span "[DATE]"
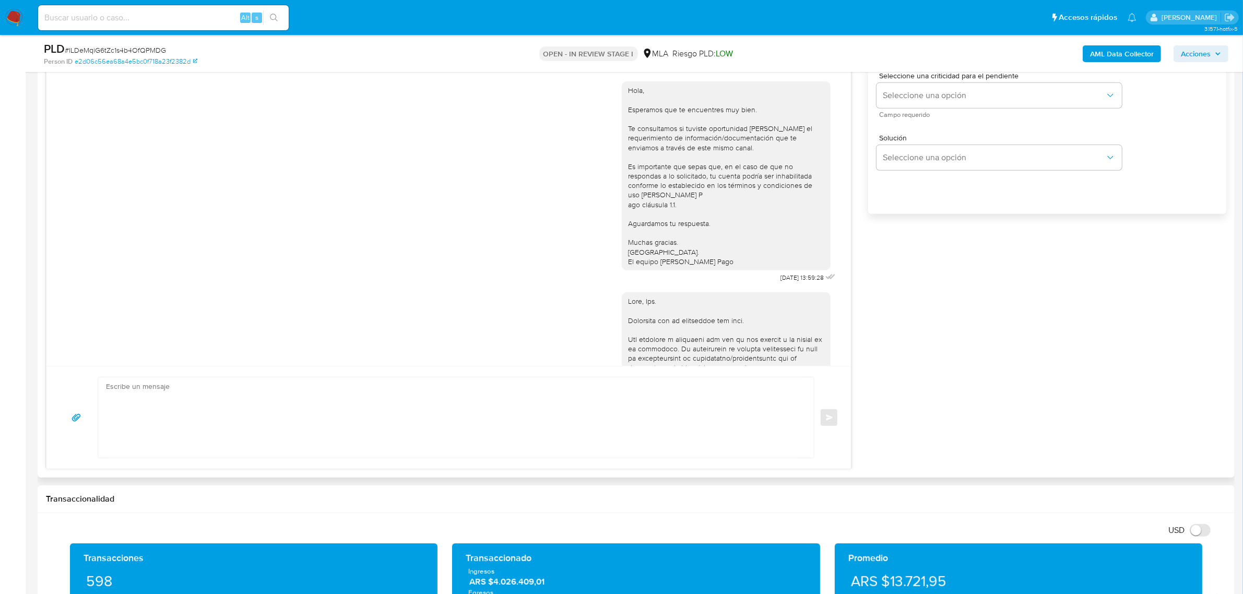
scroll to position [351, 0]
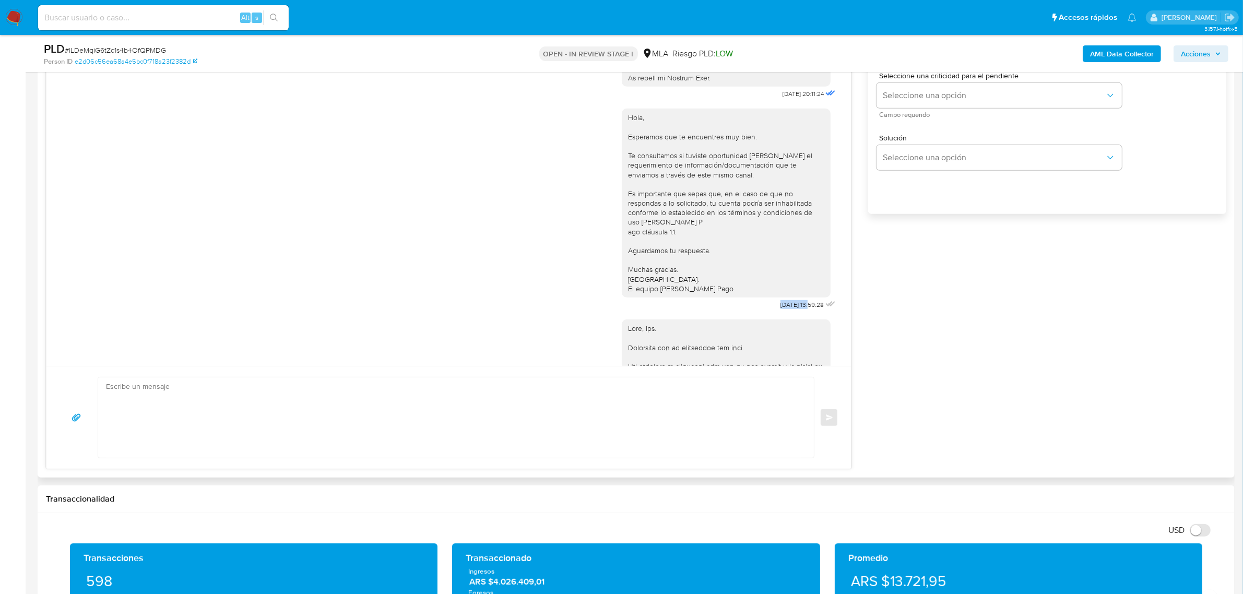
drag, startPoint x: 789, startPoint y: 325, endPoint x: 757, endPoint y: 327, distance: 32.4
click at [757, 312] on div "Hola, Esperamos que te encuentres muy bien. Te consultamos si tuviste oportunid…" at bounding box center [730, 206] width 216 height 211
copy span "[DATE]"
drag, startPoint x: 789, startPoint y: 103, endPoint x: 751, endPoint y: 103, distance: 38.6
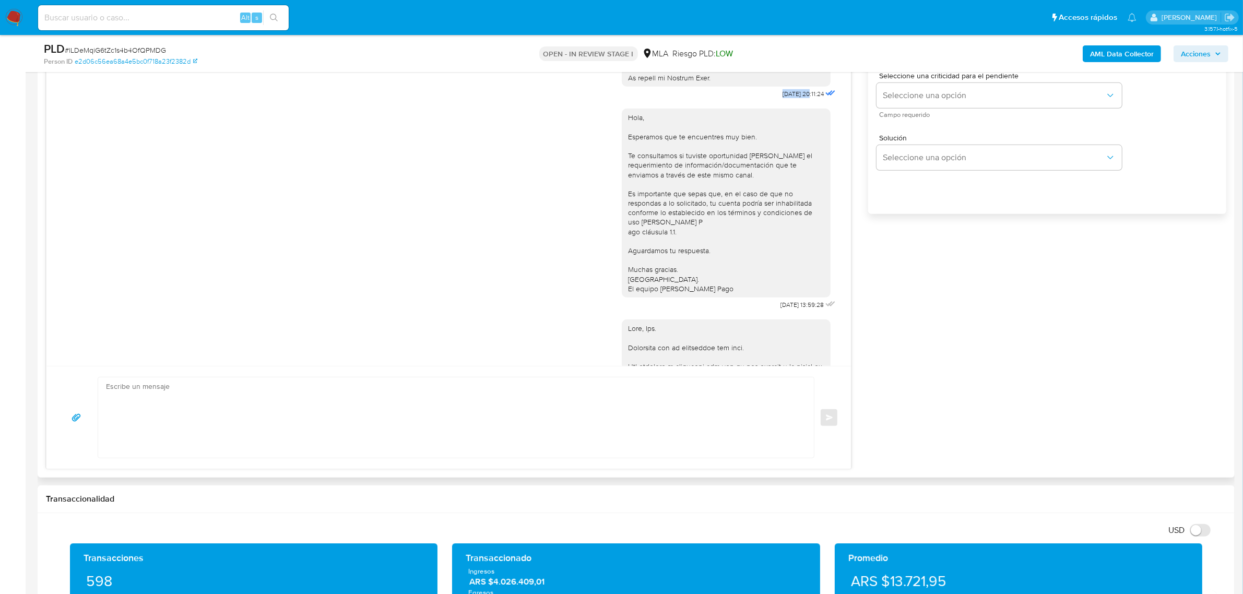
click at [782, 98] on span "[DATE] 20:11:24" at bounding box center [802, 94] width 41 height 8
drag, startPoint x: 791, startPoint y: 104, endPoint x: 755, endPoint y: 105, distance: 36.0
copy span "[DATE]"
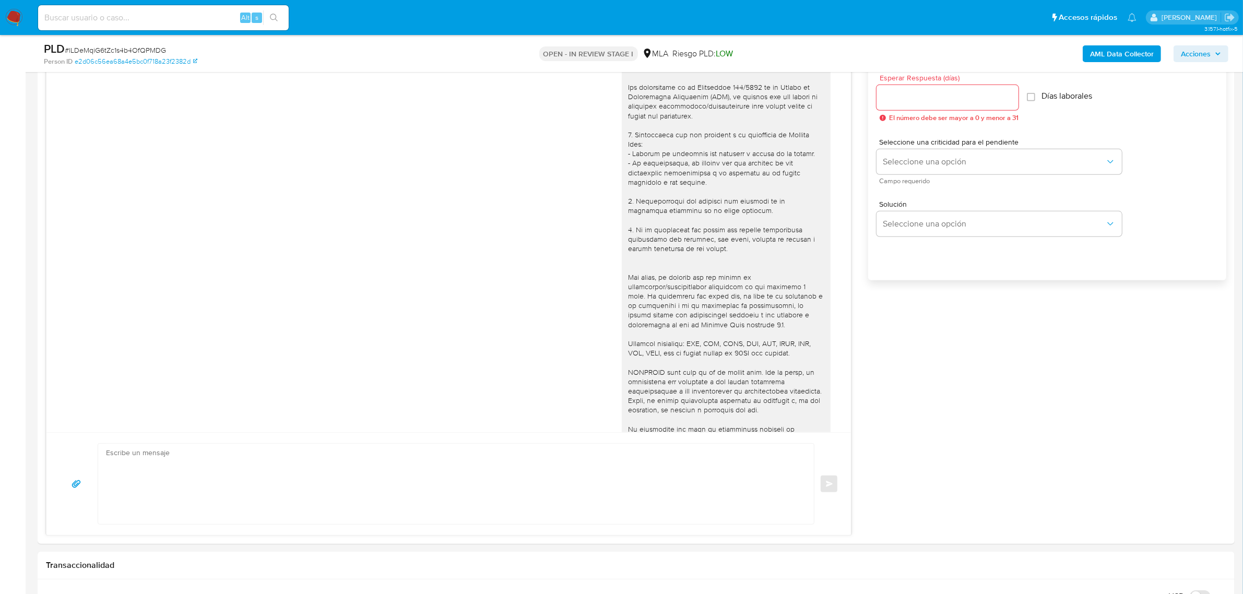
scroll to position [457, 0]
